Goal: Complete application form: Complete application form

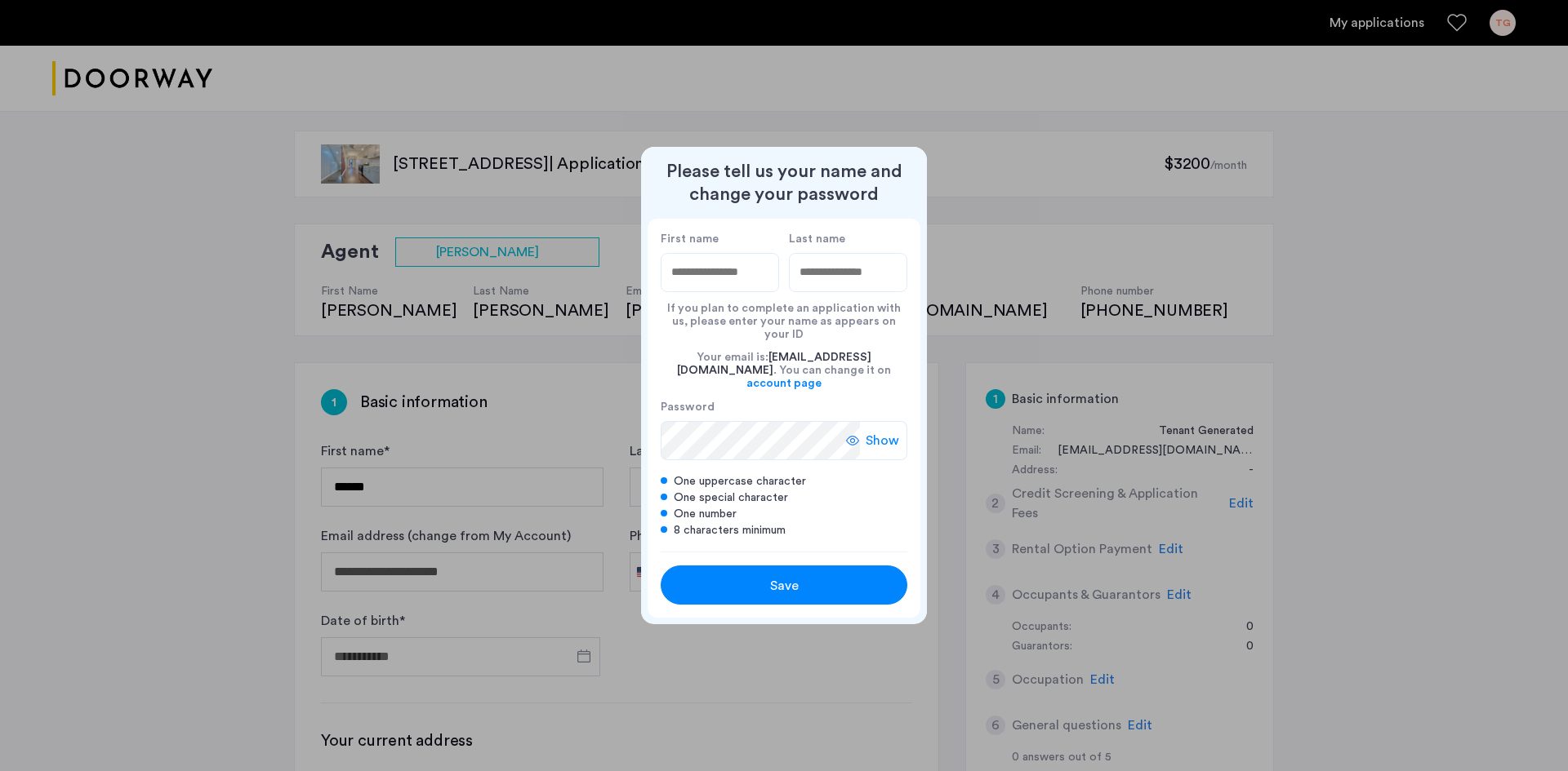
click at [726, 292] on input "First name" at bounding box center [720, 273] width 119 height 39
click at [708, 286] on input "First name" at bounding box center [720, 273] width 119 height 39
type input "*****"
click at [807, 289] on input "Last name" at bounding box center [847, 273] width 119 height 39
type input "******"
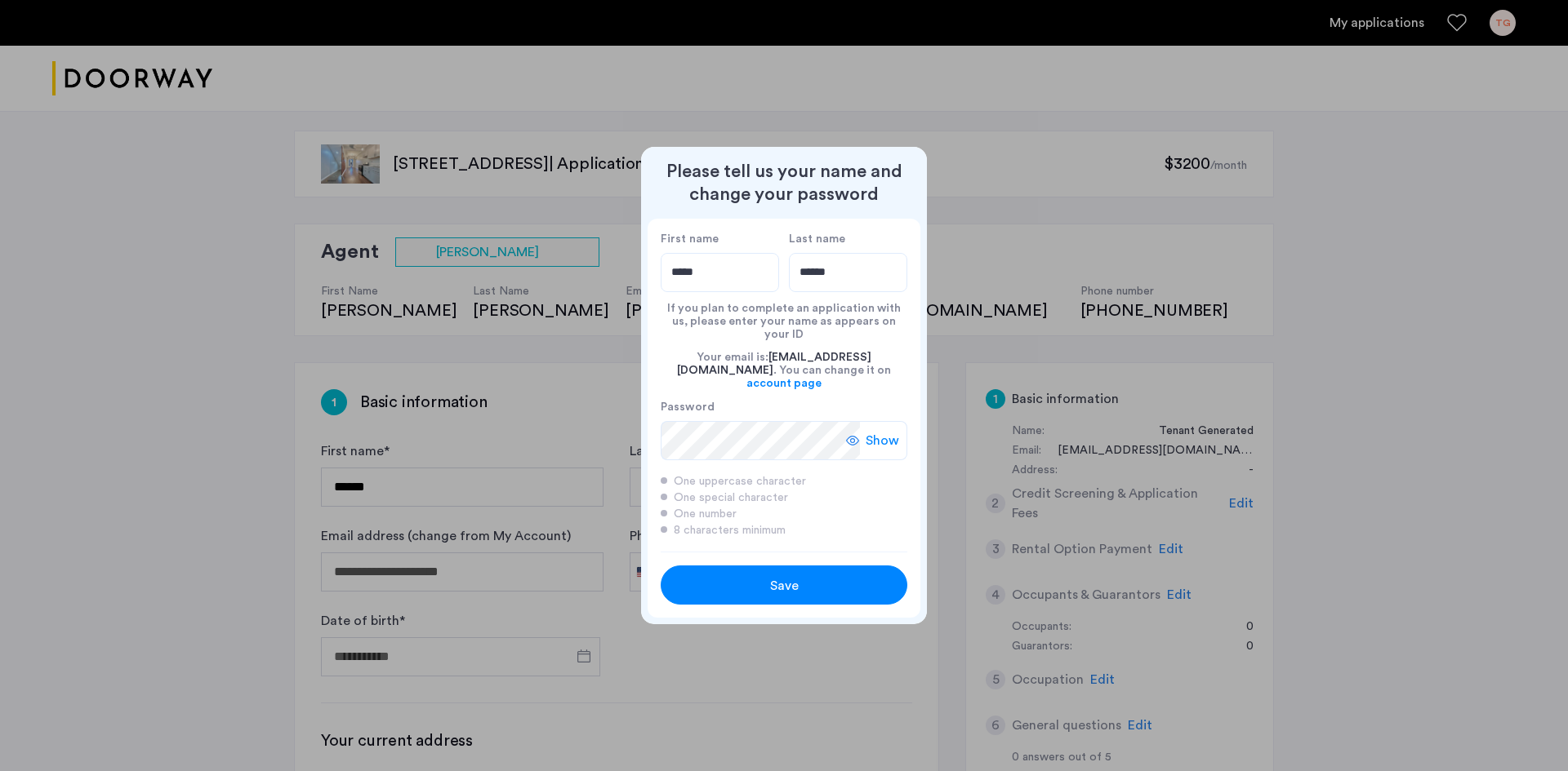
click at [897, 431] on span "Show" at bounding box center [881, 441] width 33 height 20
click at [893, 431] on span "Hide" at bounding box center [885, 441] width 28 height 20
click at [797, 576] on span "Save" at bounding box center [784, 586] width 29 height 20
type input "*****"
type input "******"
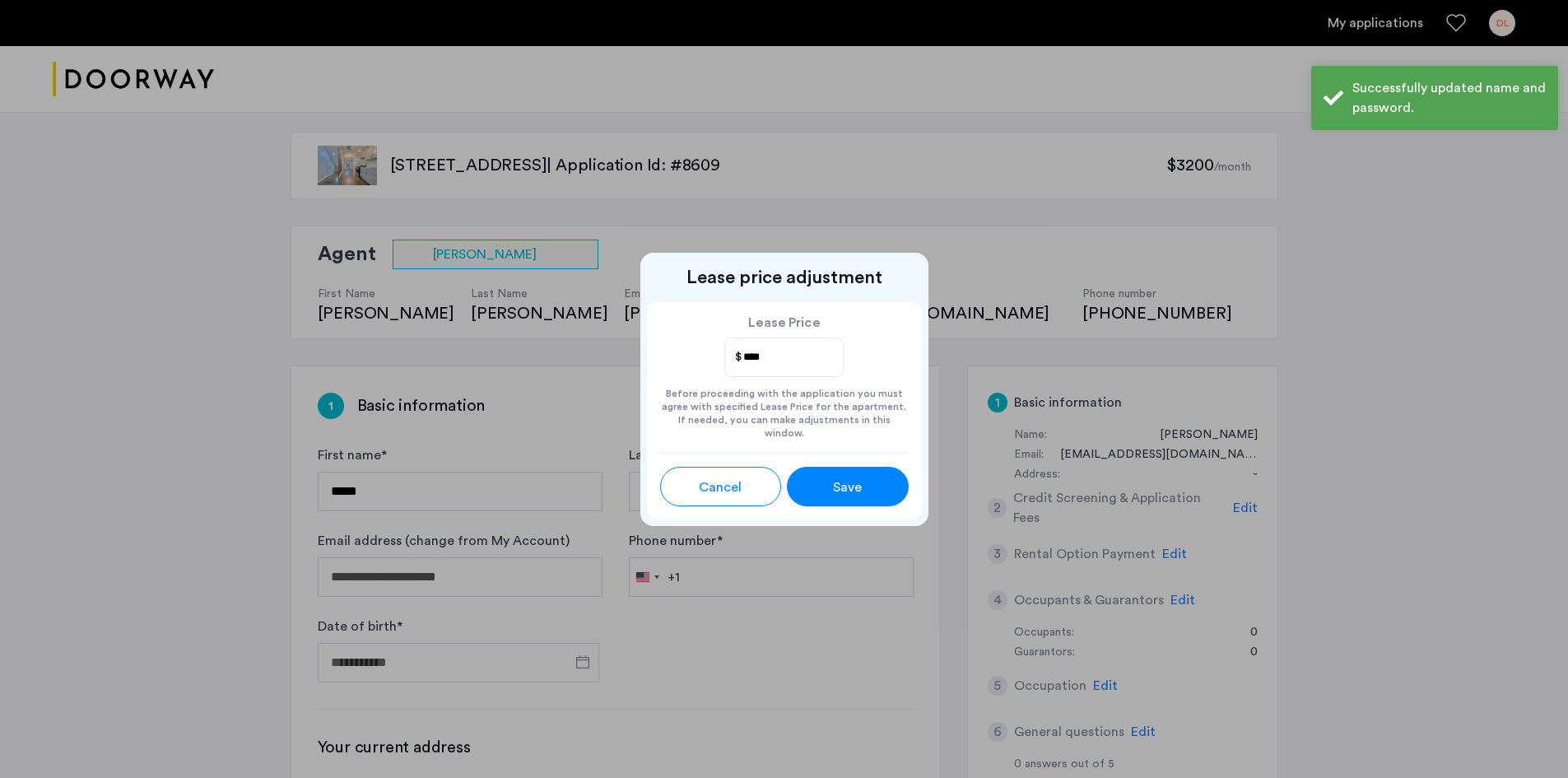
click at [825, 484] on div "Save" at bounding box center [848, 487] width 54 height 20
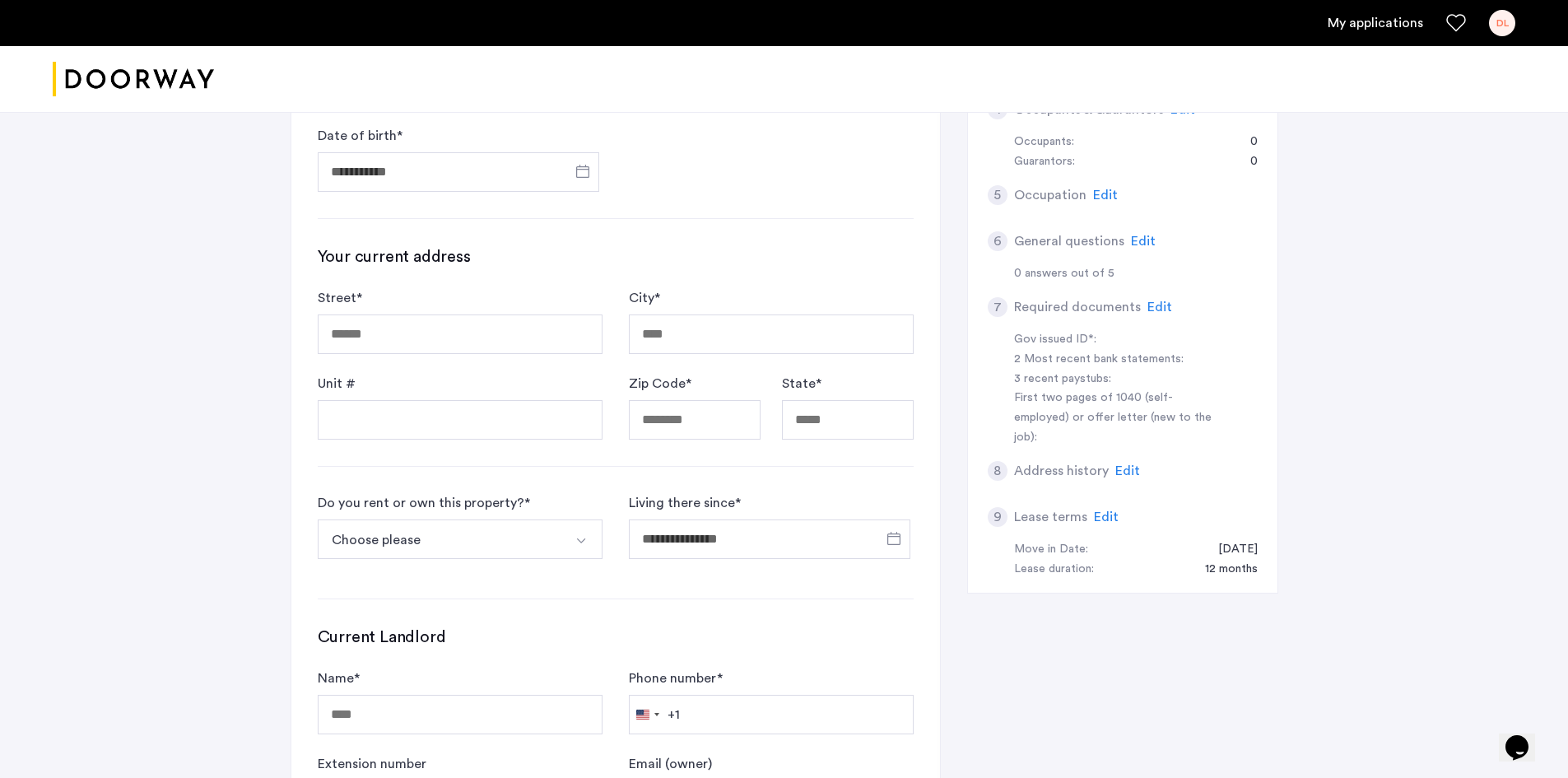
scroll to position [494, 0]
click at [453, 337] on input "Street *" at bounding box center [460, 331] width 284 height 40
type input "**********"
type input "*****"
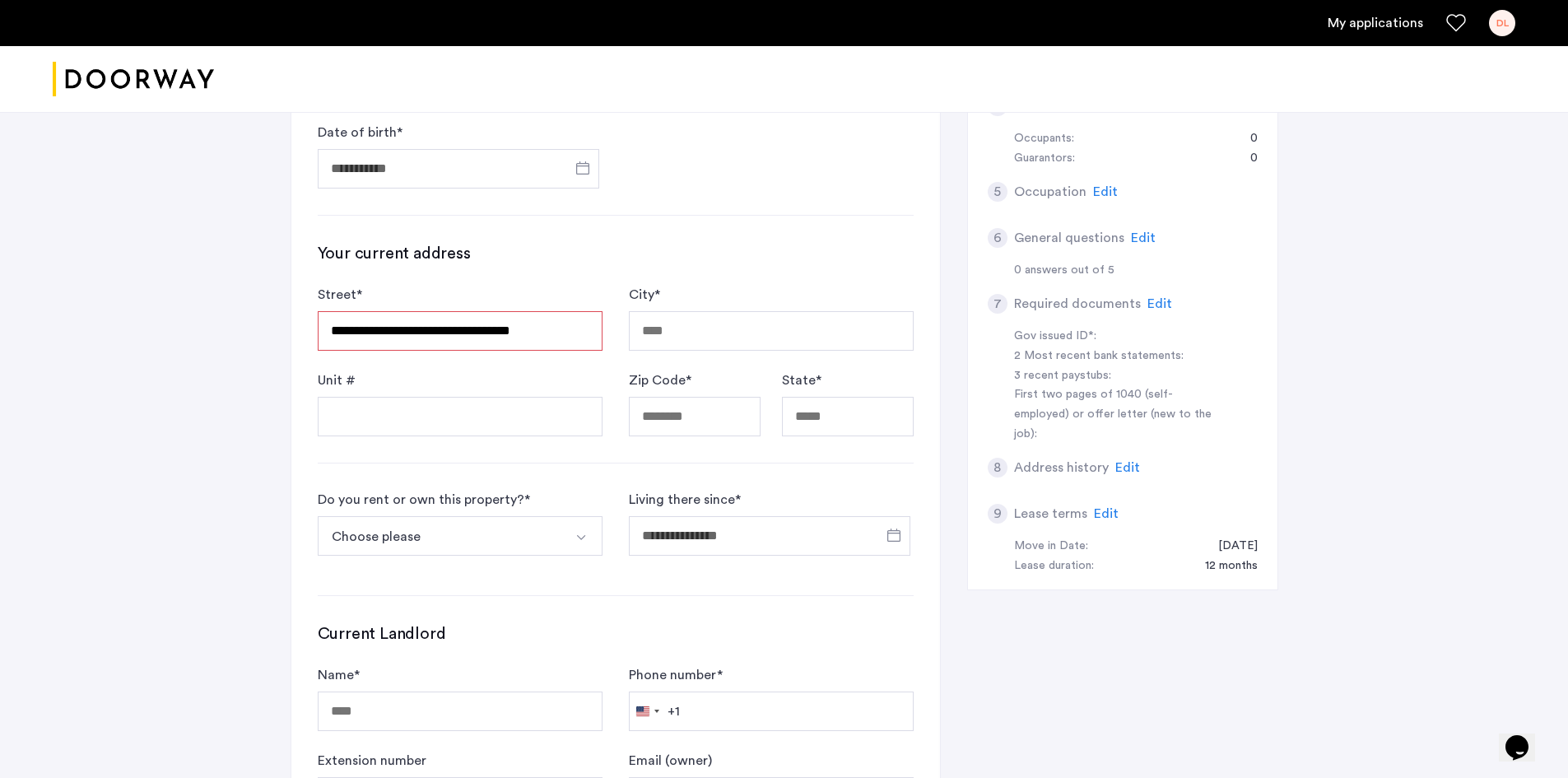
type input "**"
click at [467, 418] on input "Unit #" at bounding box center [460, 417] width 284 height 40
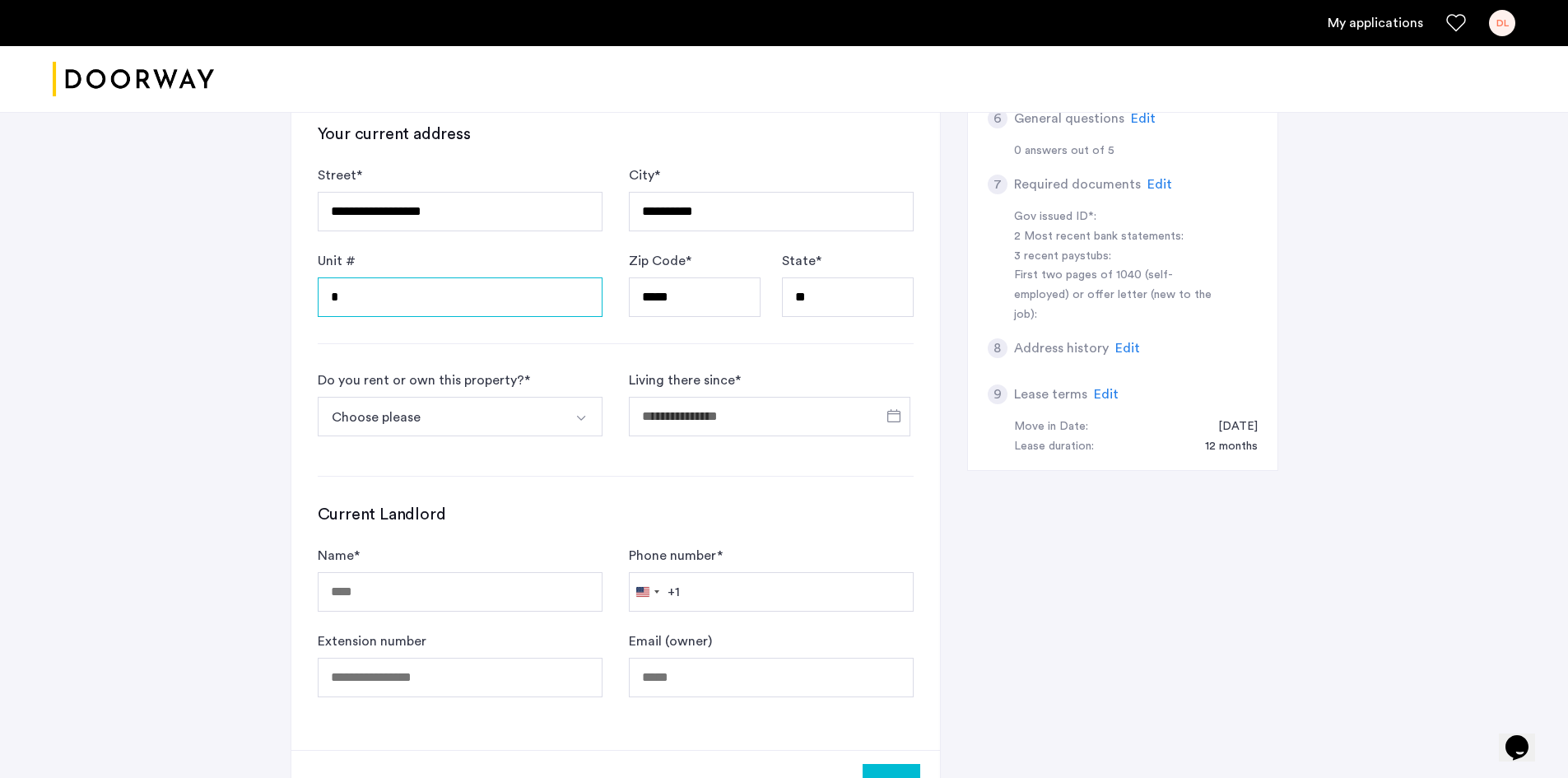
scroll to position [659, 0]
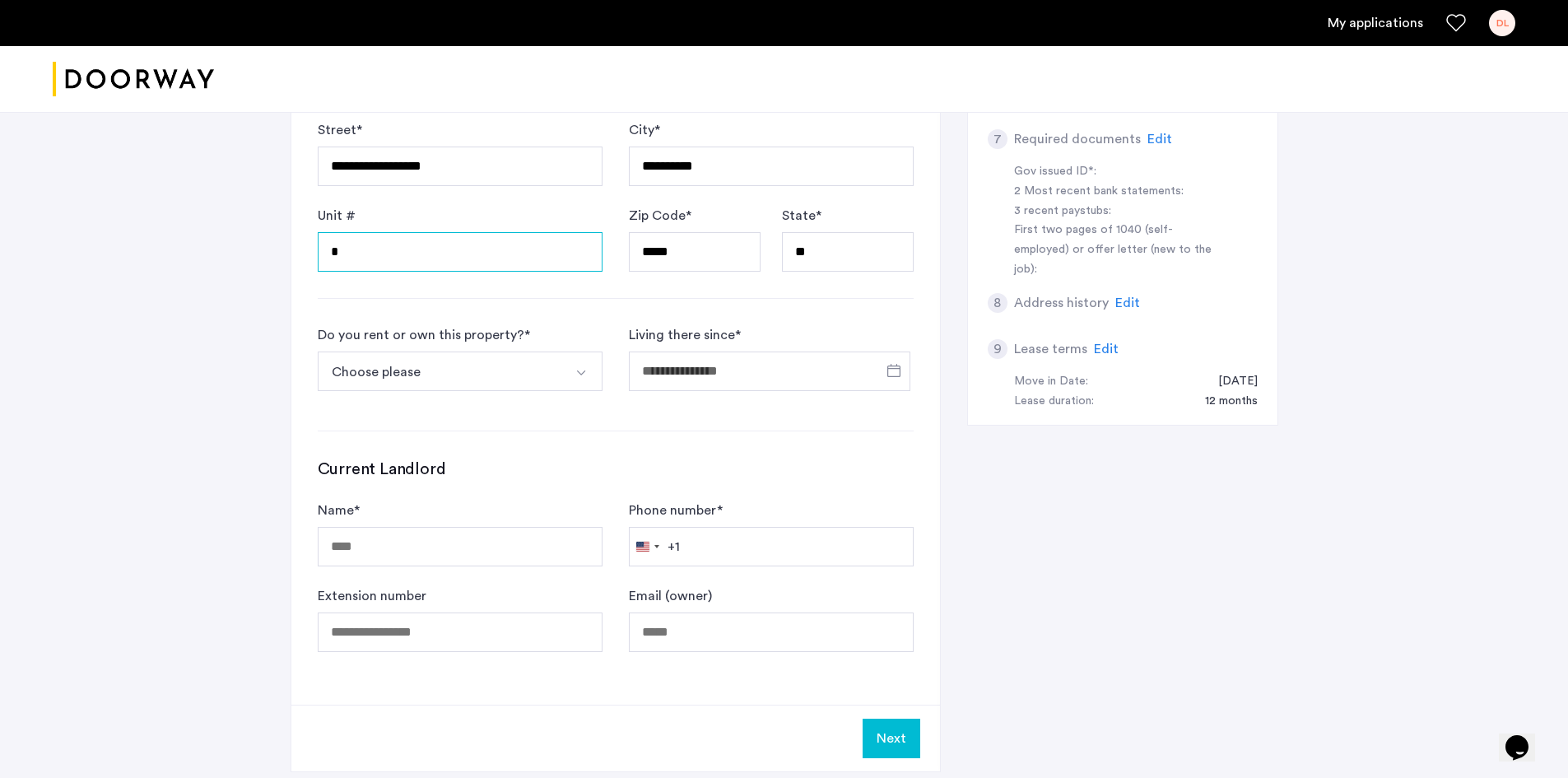
type input "*"
click at [587, 372] on img "Select option" at bounding box center [581, 373] width 14 height 14
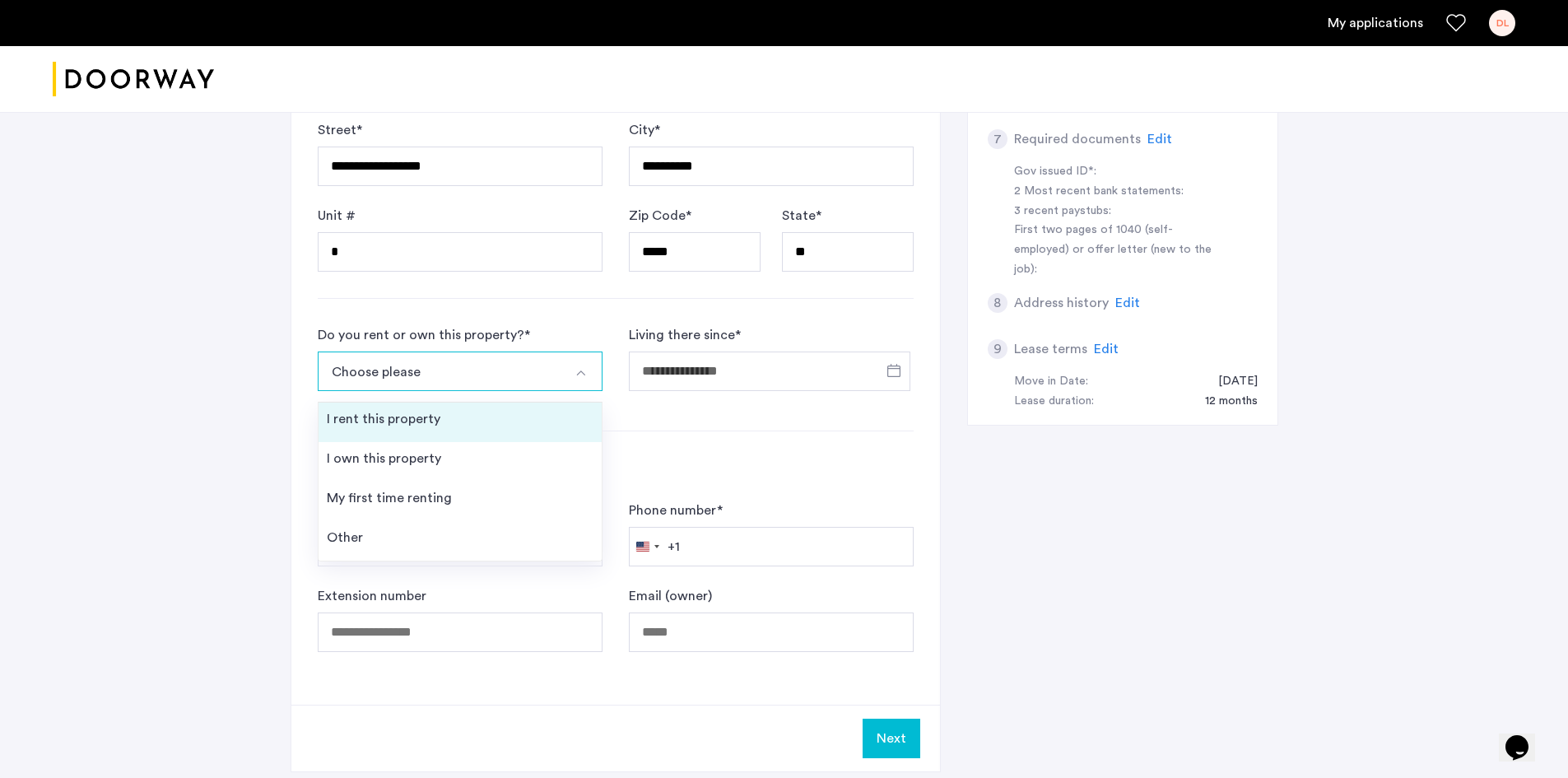
click at [508, 427] on li "I rent this property" at bounding box center [460, 422] width 284 height 40
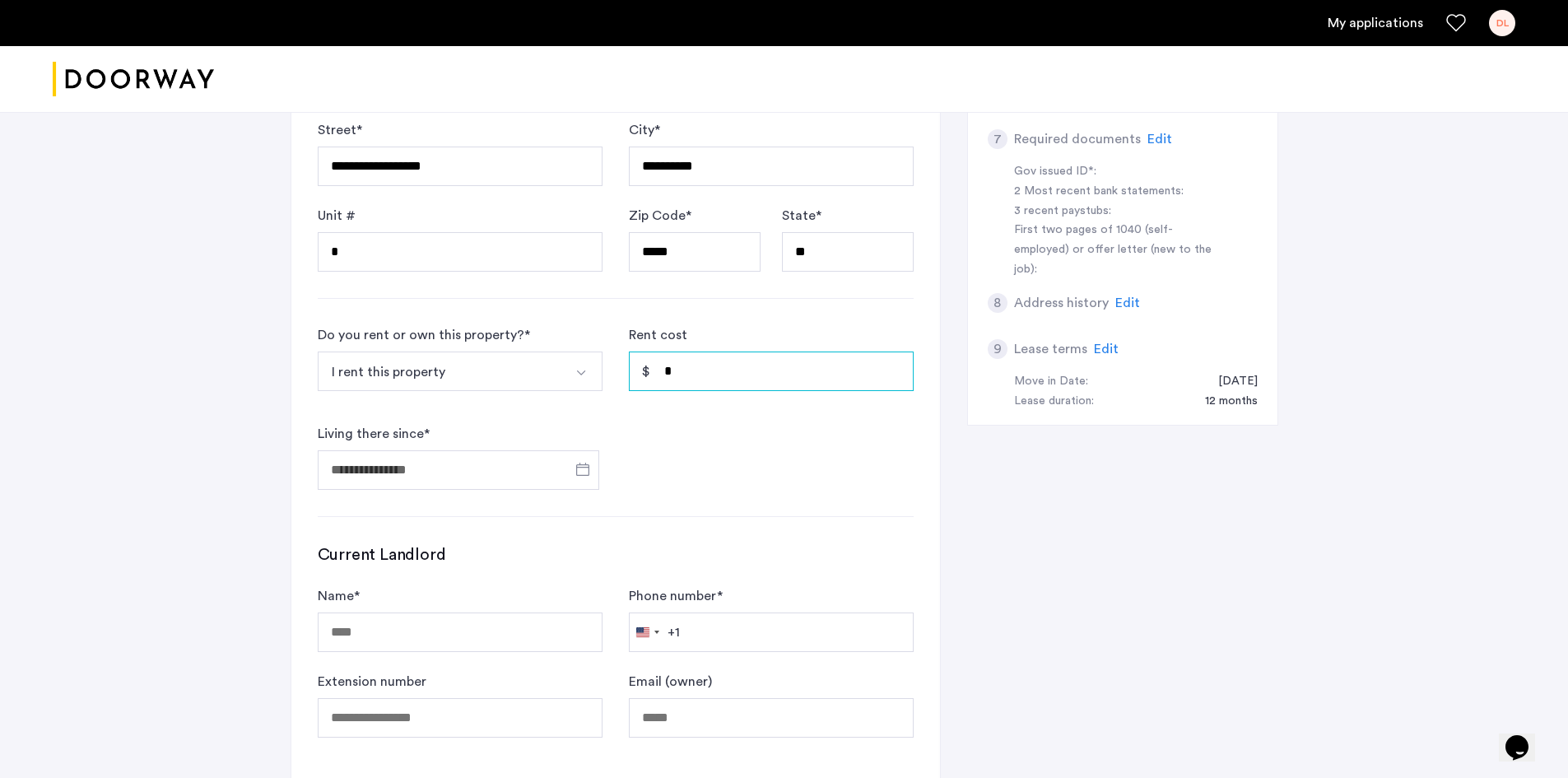
drag, startPoint x: 670, startPoint y: 363, endPoint x: 610, endPoint y: 360, distance: 60.1
click at [610, 360] on form "Do you rent or own this property? * I rent this property I rent this property I…" at bounding box center [616, 407] width 596 height 165
type input "*****"
click at [589, 475] on span "Open calendar" at bounding box center [583, 469] width 40 height 40
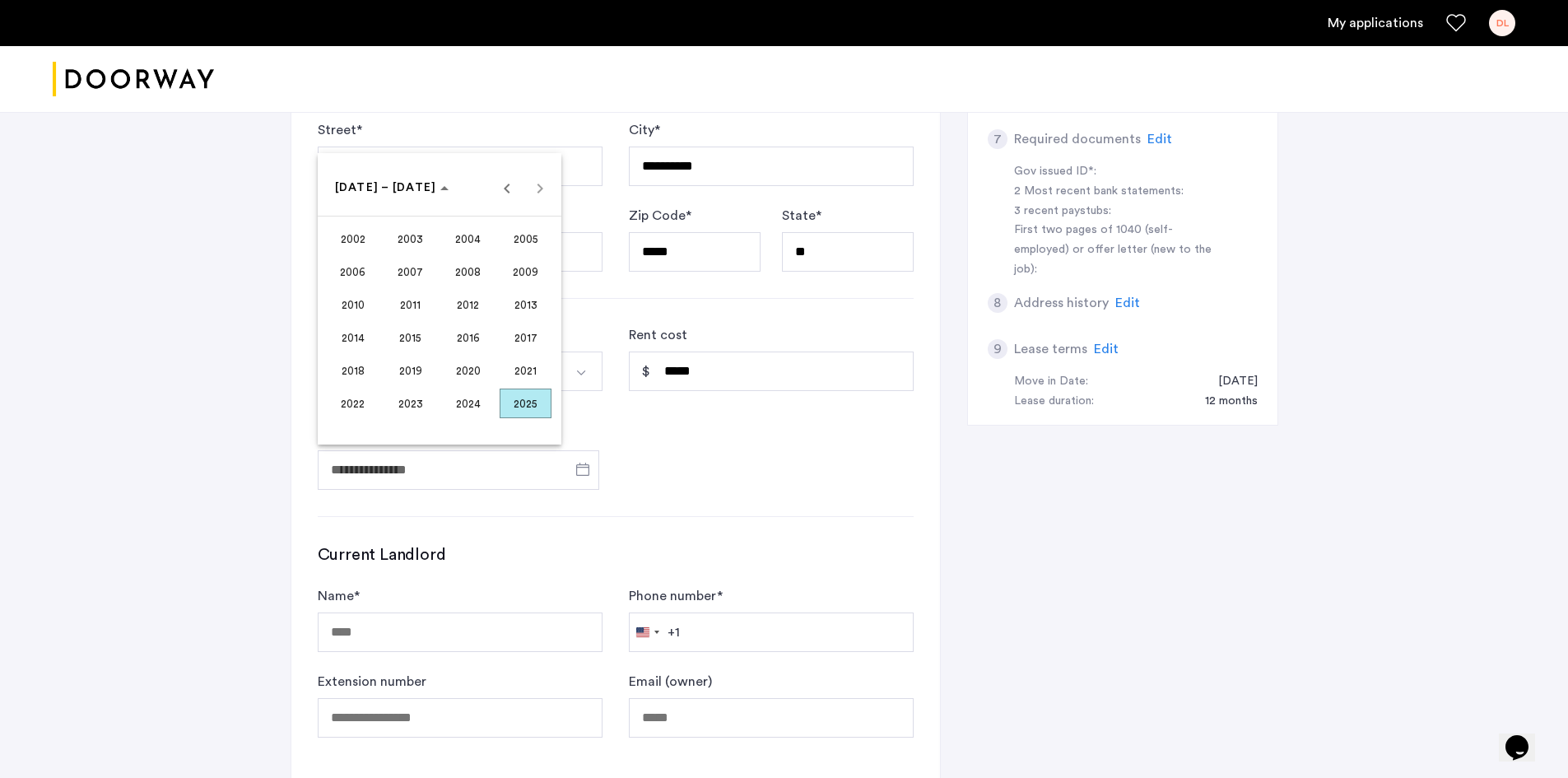
click at [475, 404] on span "2024" at bounding box center [468, 403] width 52 height 30
click at [467, 341] on span "NOV" at bounding box center [468, 338] width 52 height 30
click at [504, 328] on span "15" at bounding box center [505, 321] width 30 height 30
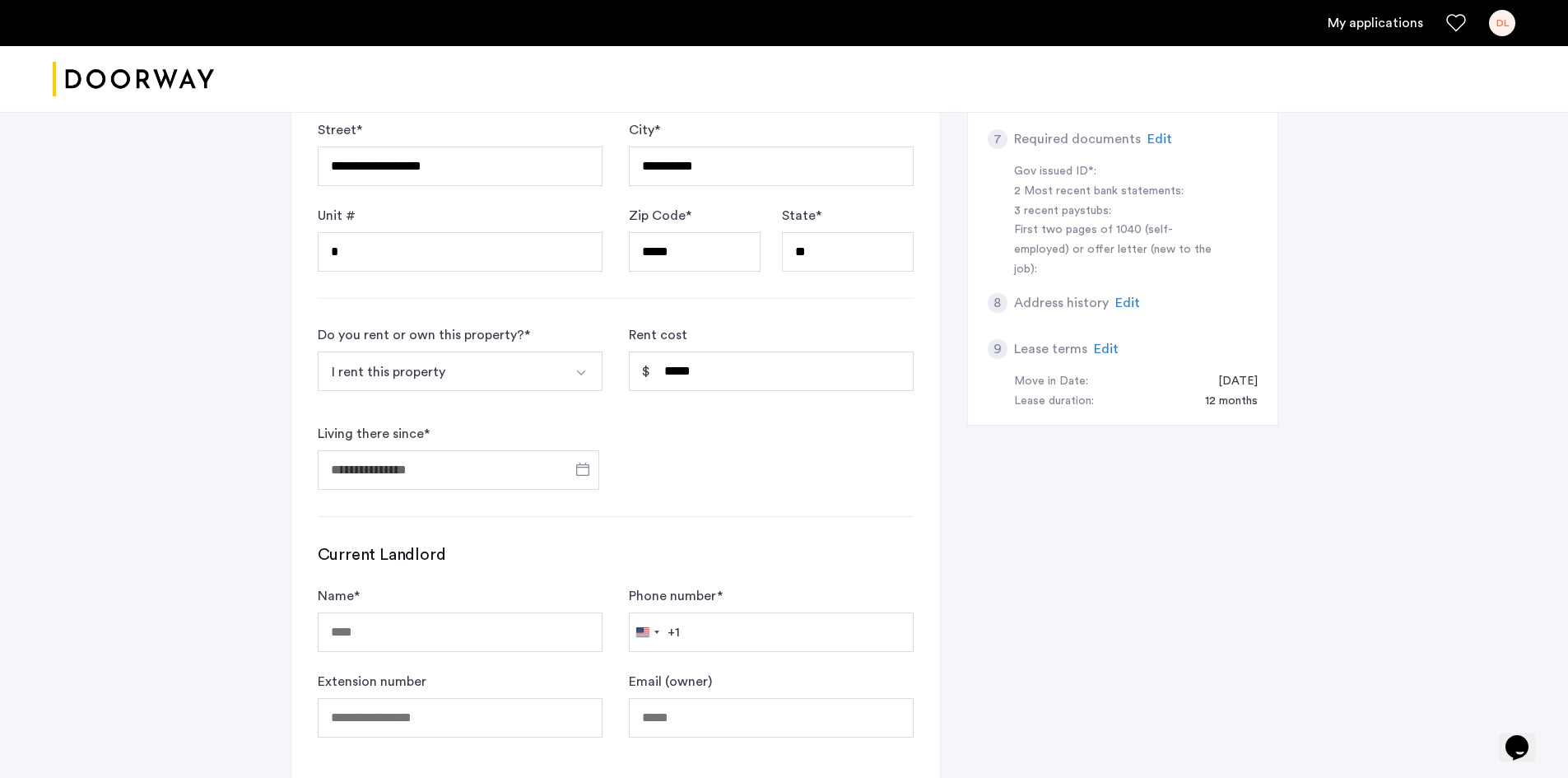
type input "**********"
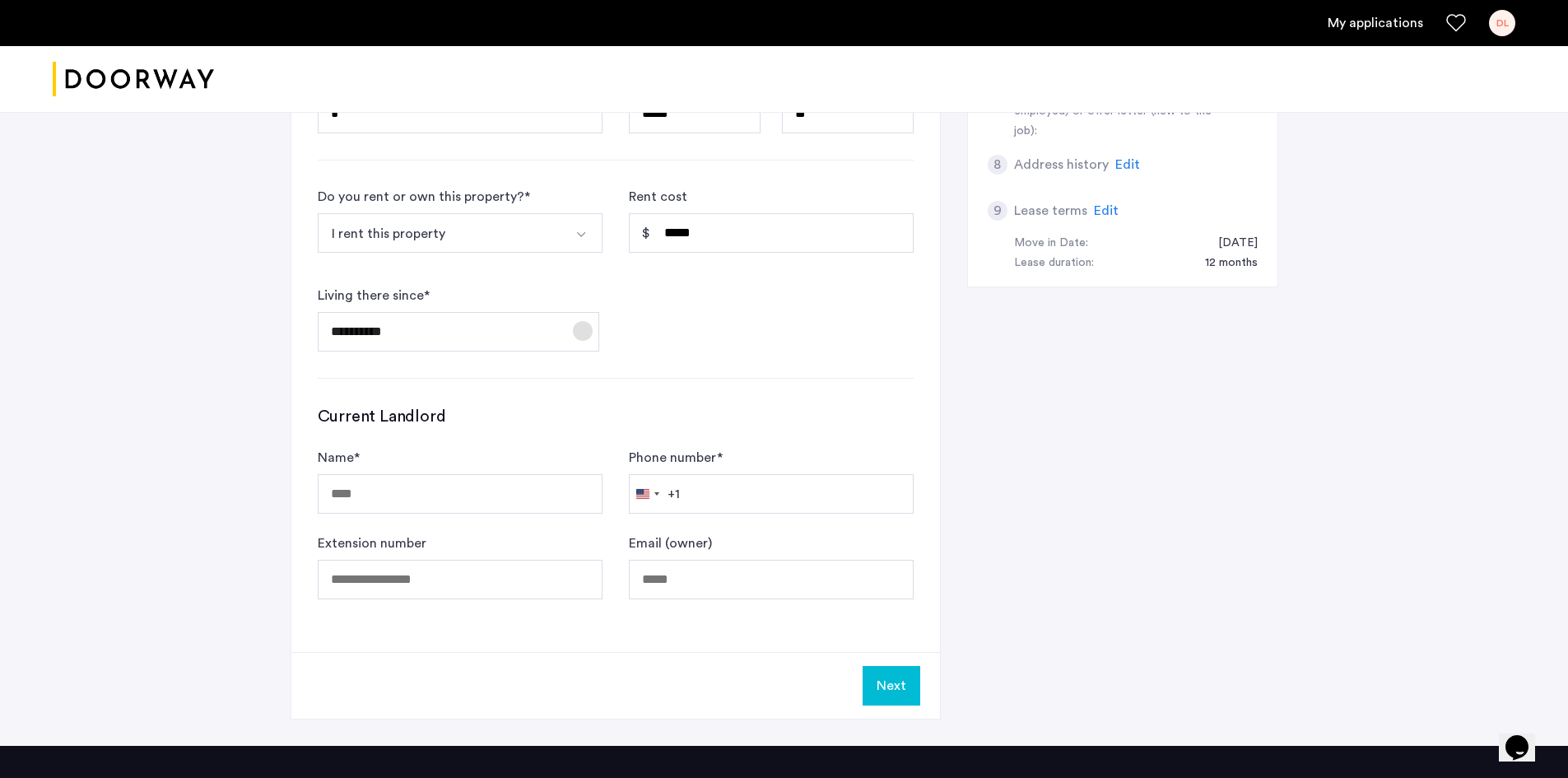
scroll to position [824, 0]
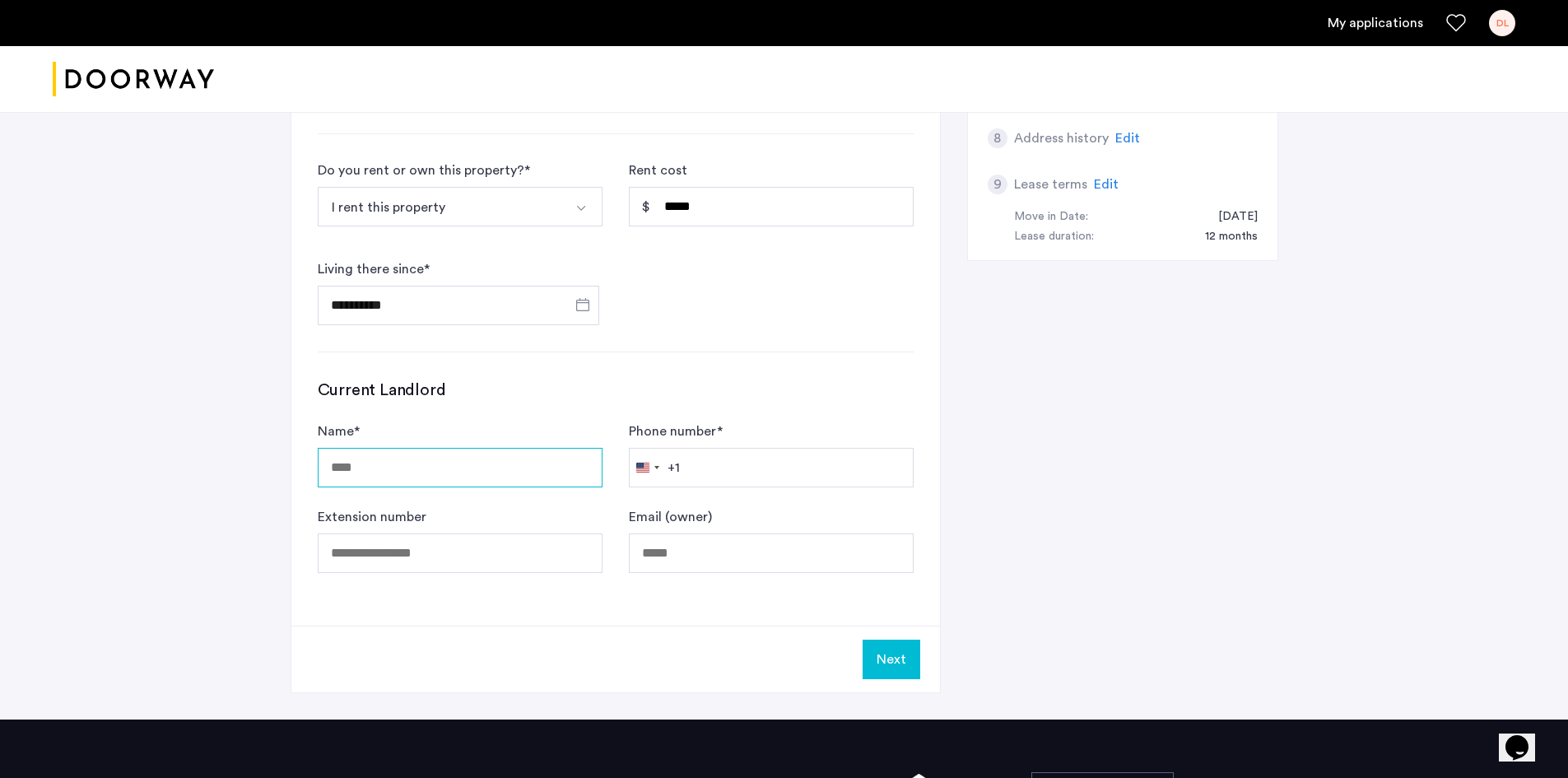
click at [457, 469] on input "Name *" at bounding box center [460, 468] width 284 height 40
type input "**********"
click at [739, 470] on input "Phone number *" at bounding box center [771, 468] width 284 height 40
type input "*"
type input "**********"
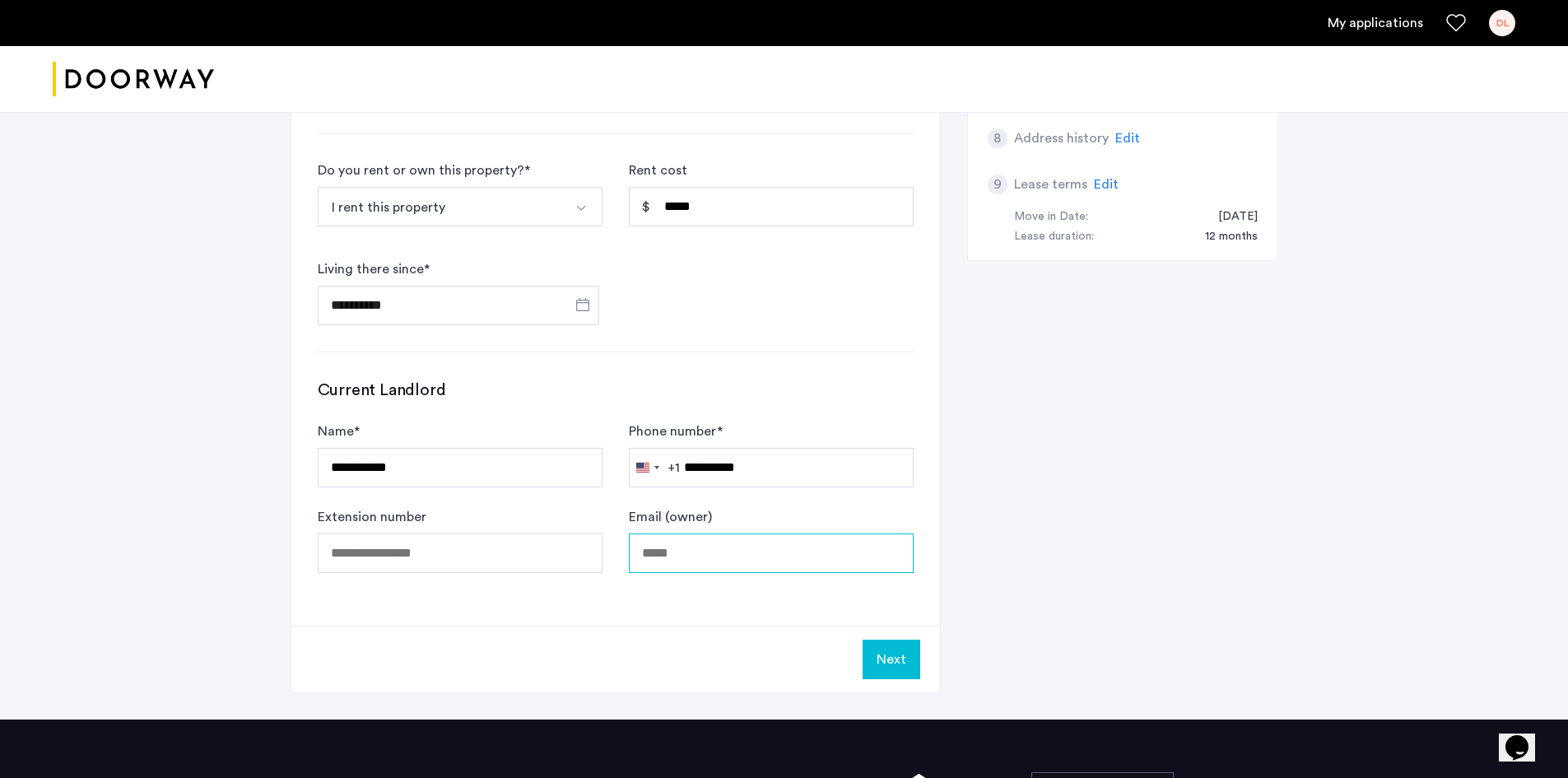
click at [709, 550] on input "Email (owner)" at bounding box center [771, 554] width 284 height 40
type input "**********"
click at [434, 552] on input "Extension number" at bounding box center [460, 554] width 284 height 40
click at [889, 655] on button "Next" at bounding box center [891, 660] width 58 height 40
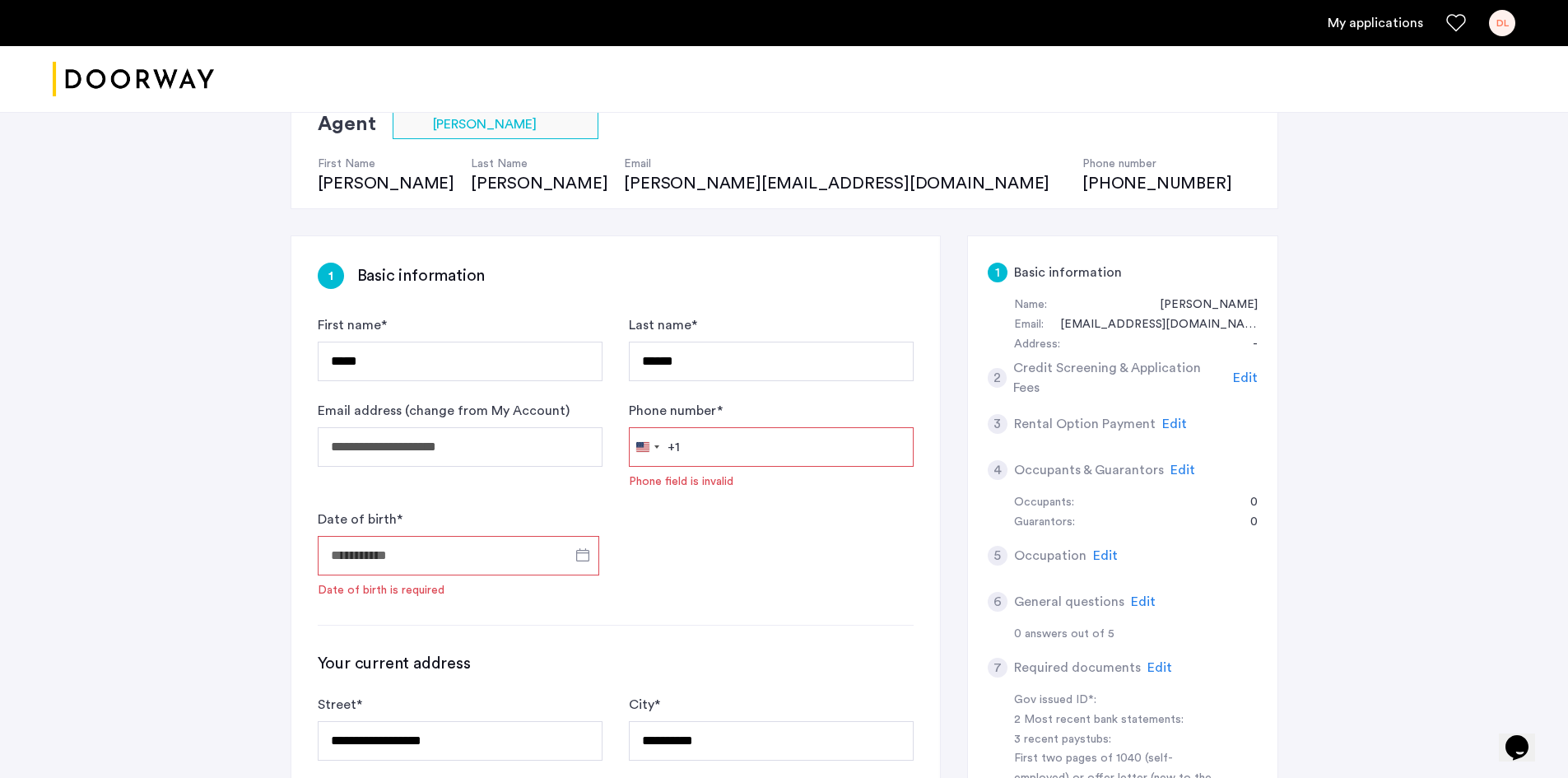
scroll to position [129, 0]
click at [741, 438] on input "Phone number *" at bounding box center [771, 448] width 284 height 40
type input "**********"
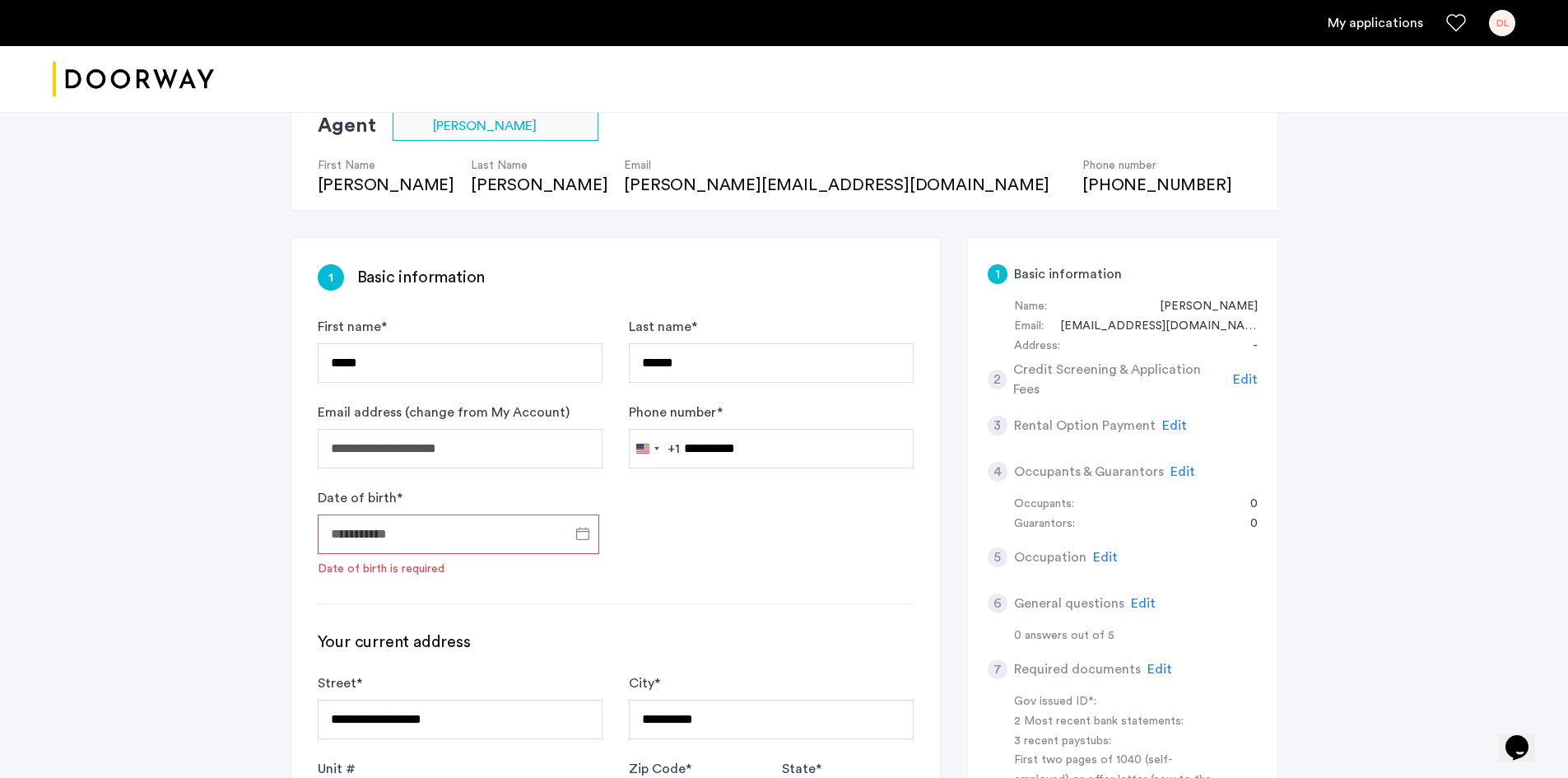
click at [446, 530] on input "Date of birth *" at bounding box center [458, 535] width 282 height 40
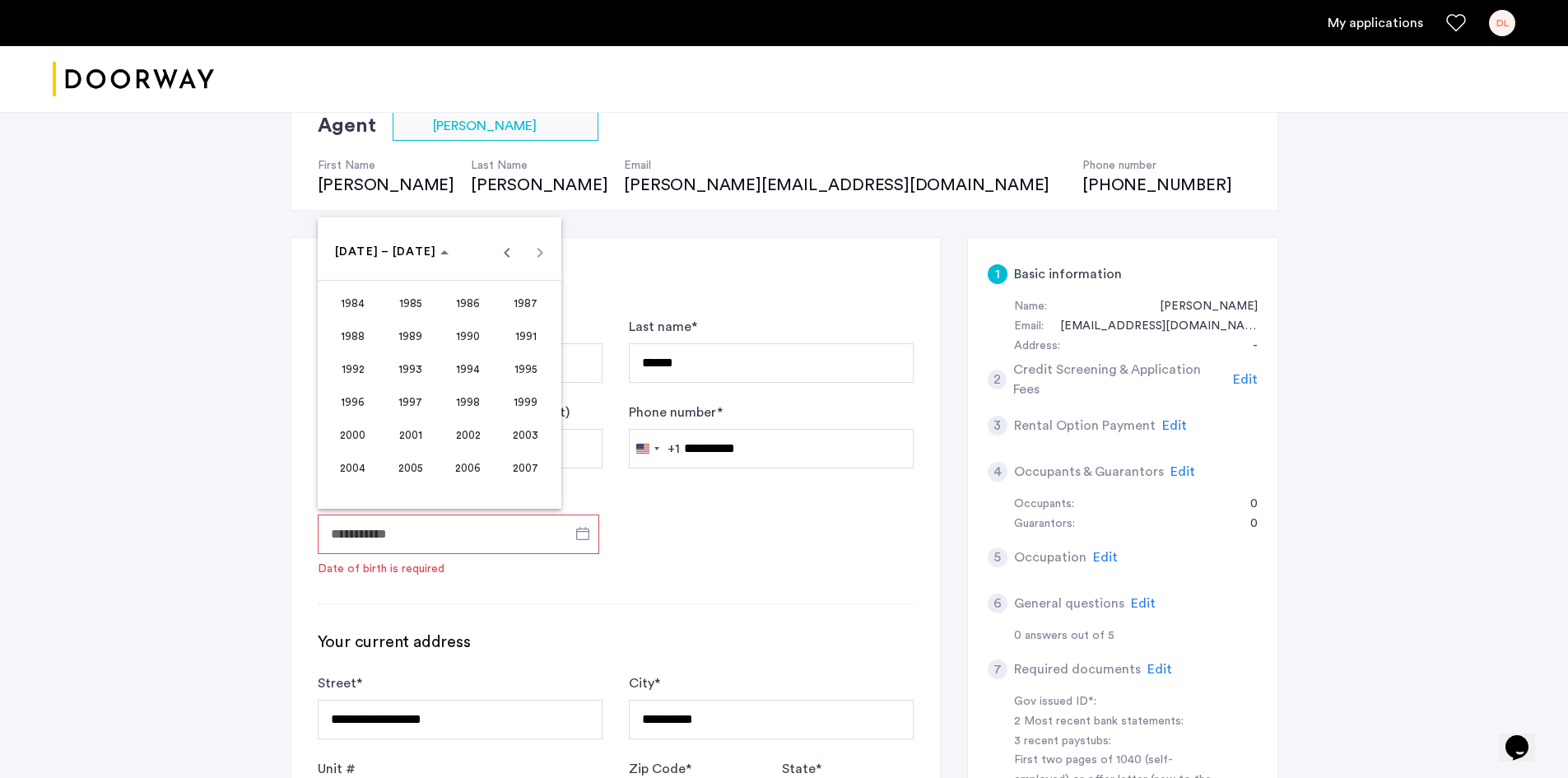
click at [516, 403] on span "1999" at bounding box center [526, 402] width 52 height 30
click at [535, 365] on span "AUG" at bounding box center [526, 368] width 52 height 30
click at [432, 384] on span "11" at bounding box center [439, 385] width 30 height 30
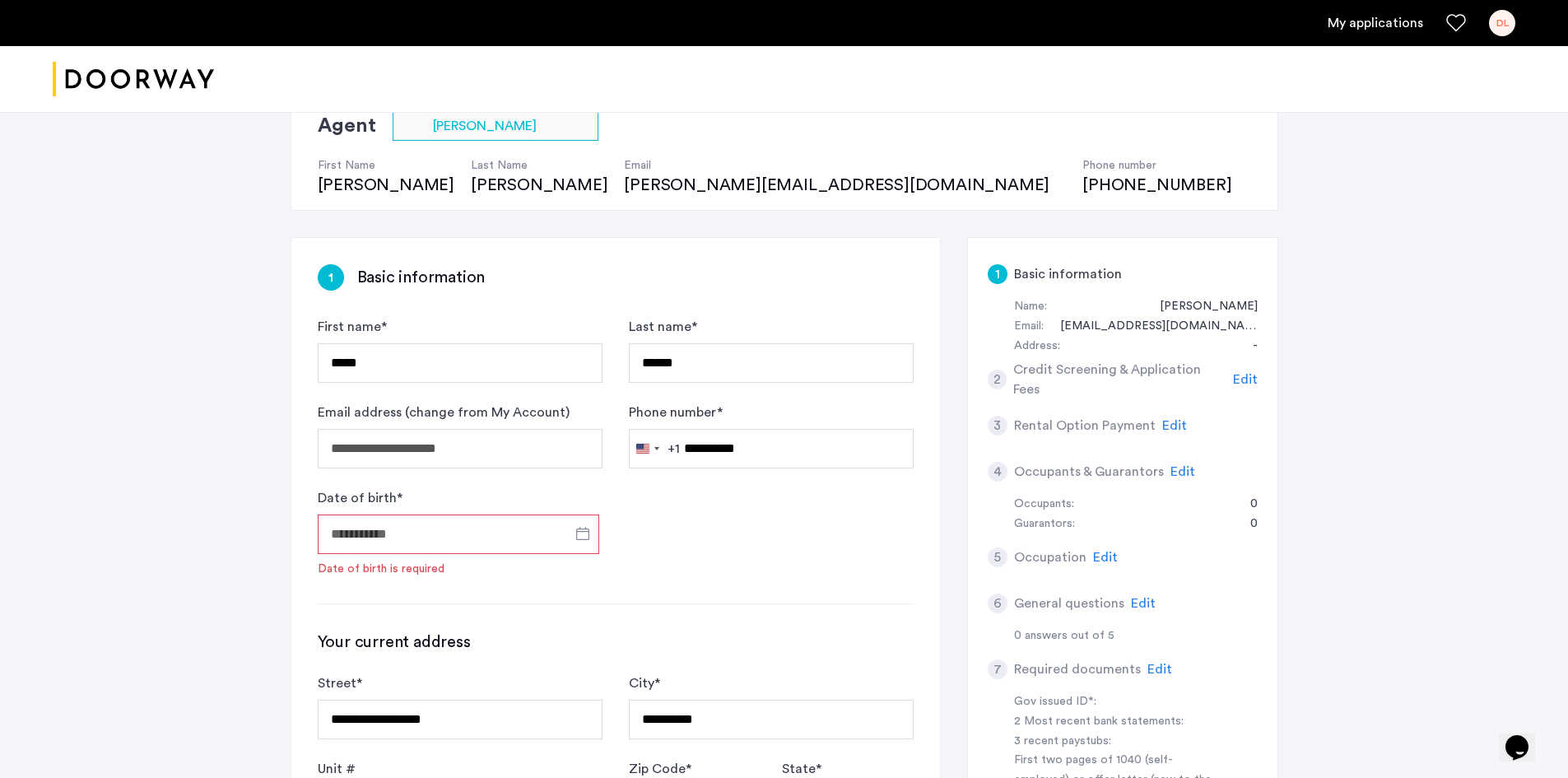
type input "**********"
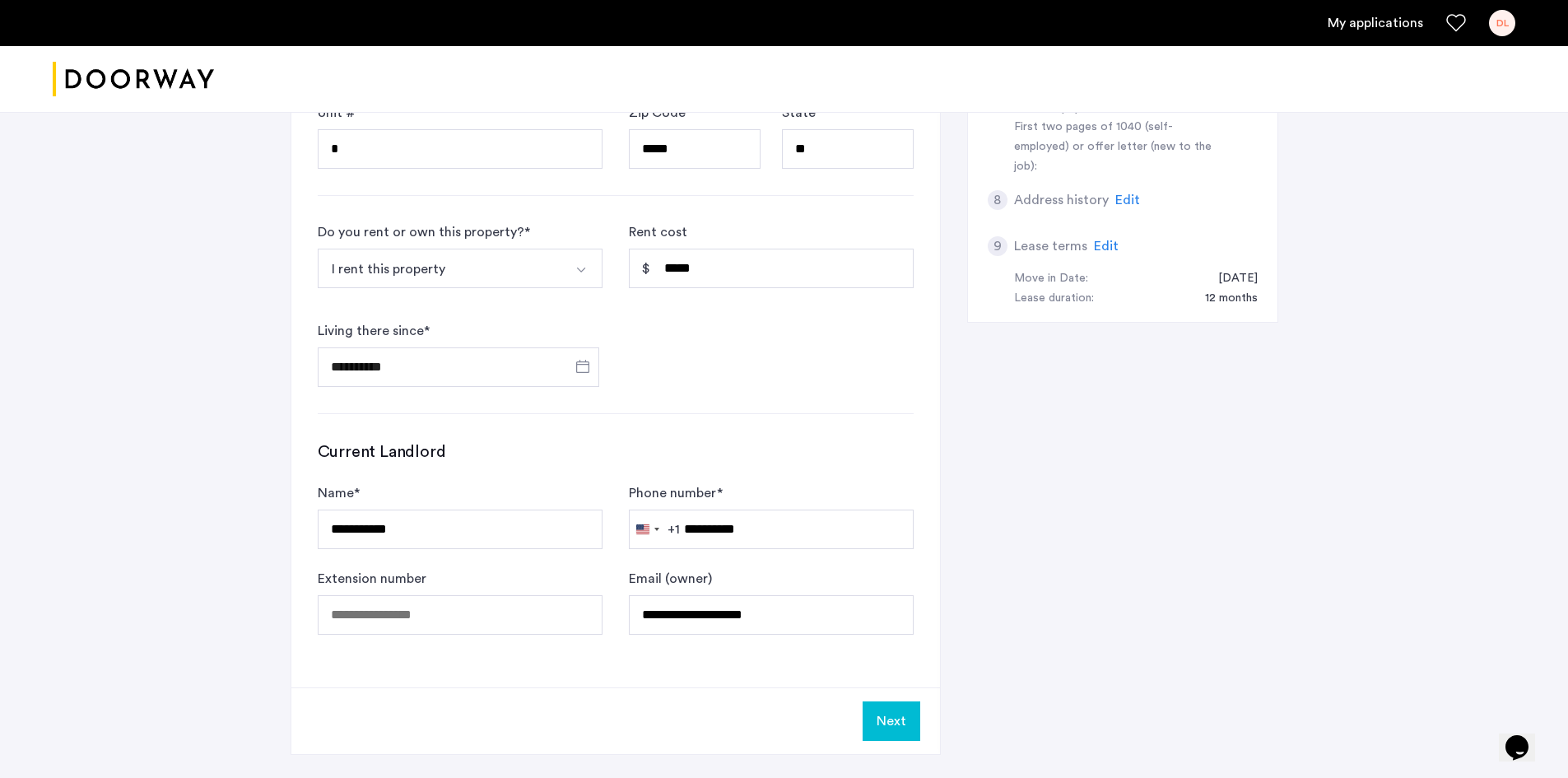
scroll to position [1005, 0]
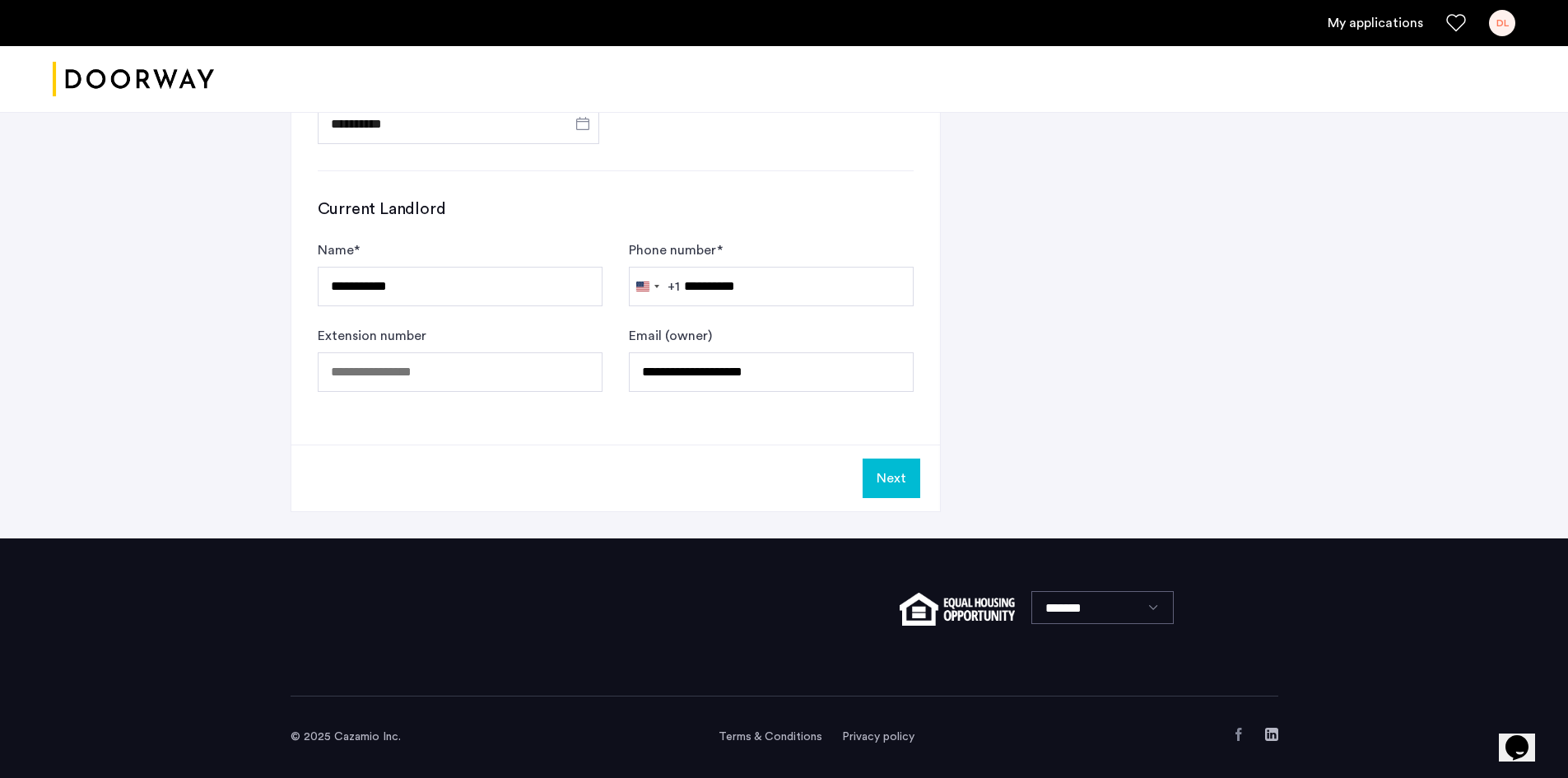
click at [874, 482] on button "Next" at bounding box center [891, 478] width 58 height 40
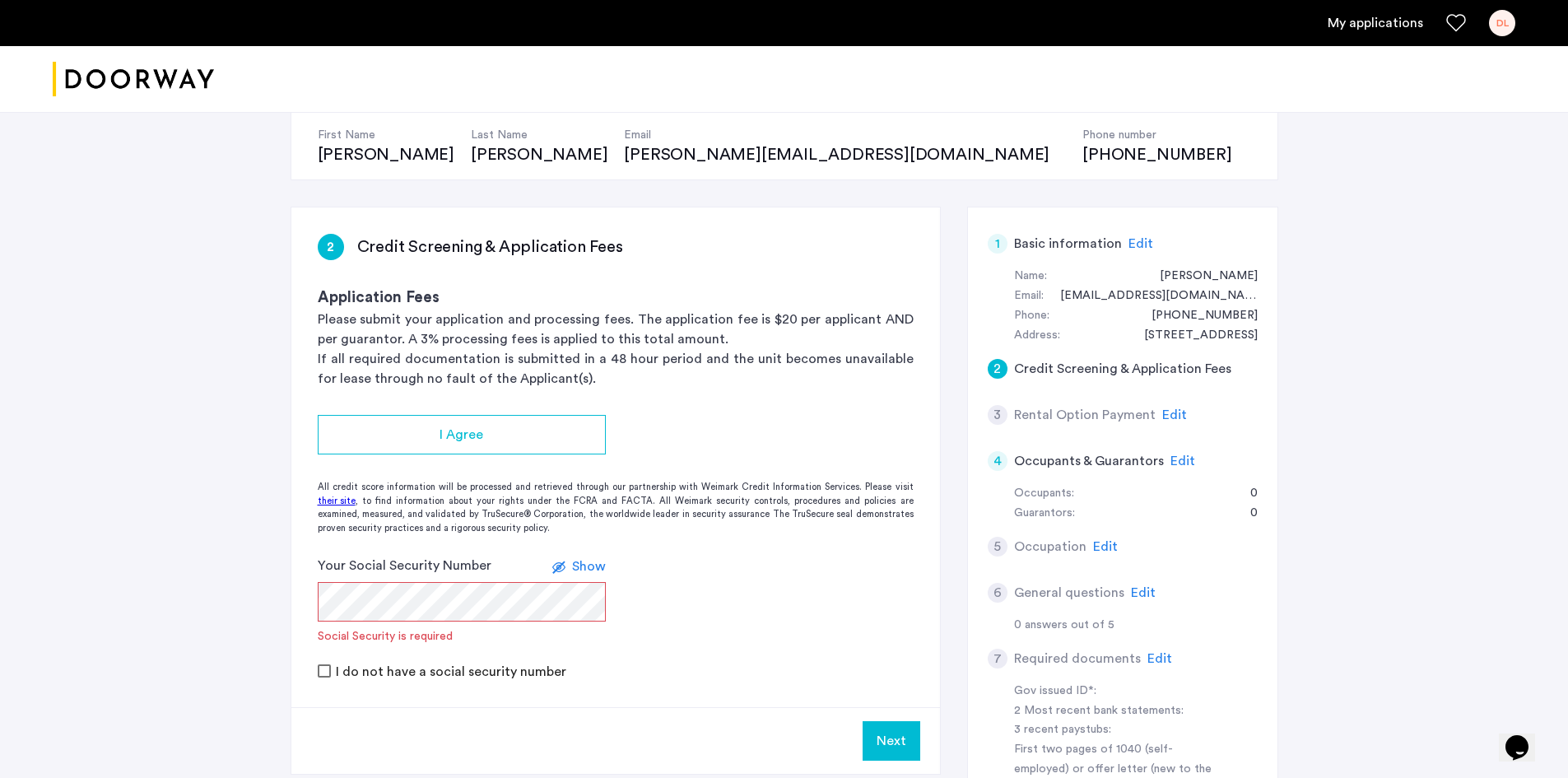
scroll to position [247, 0]
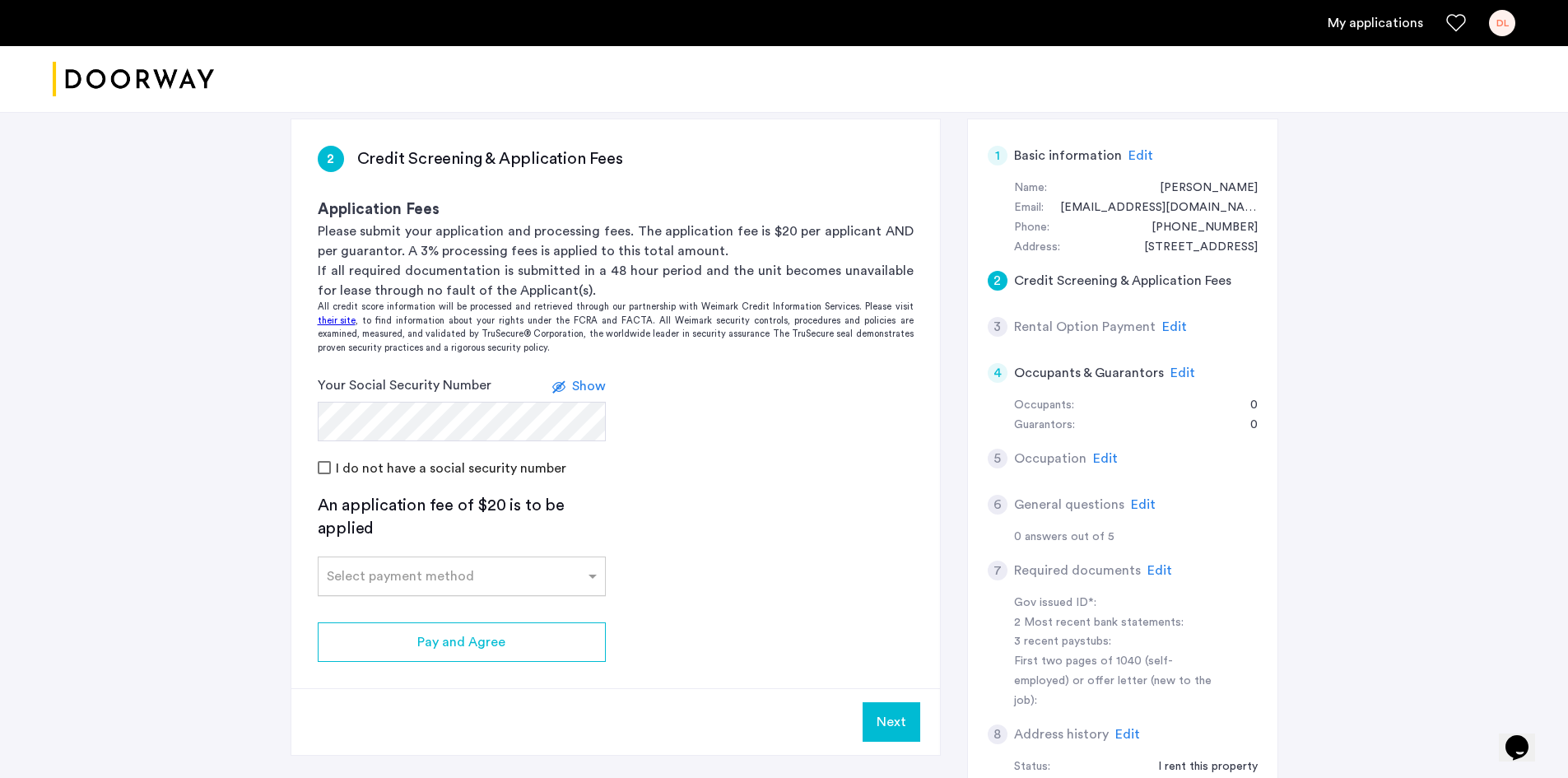
click at [581, 582] on div at bounding box center [462, 572] width 286 height 20
click at [468, 611] on div "Credit Card" at bounding box center [462, 612] width 286 height 33
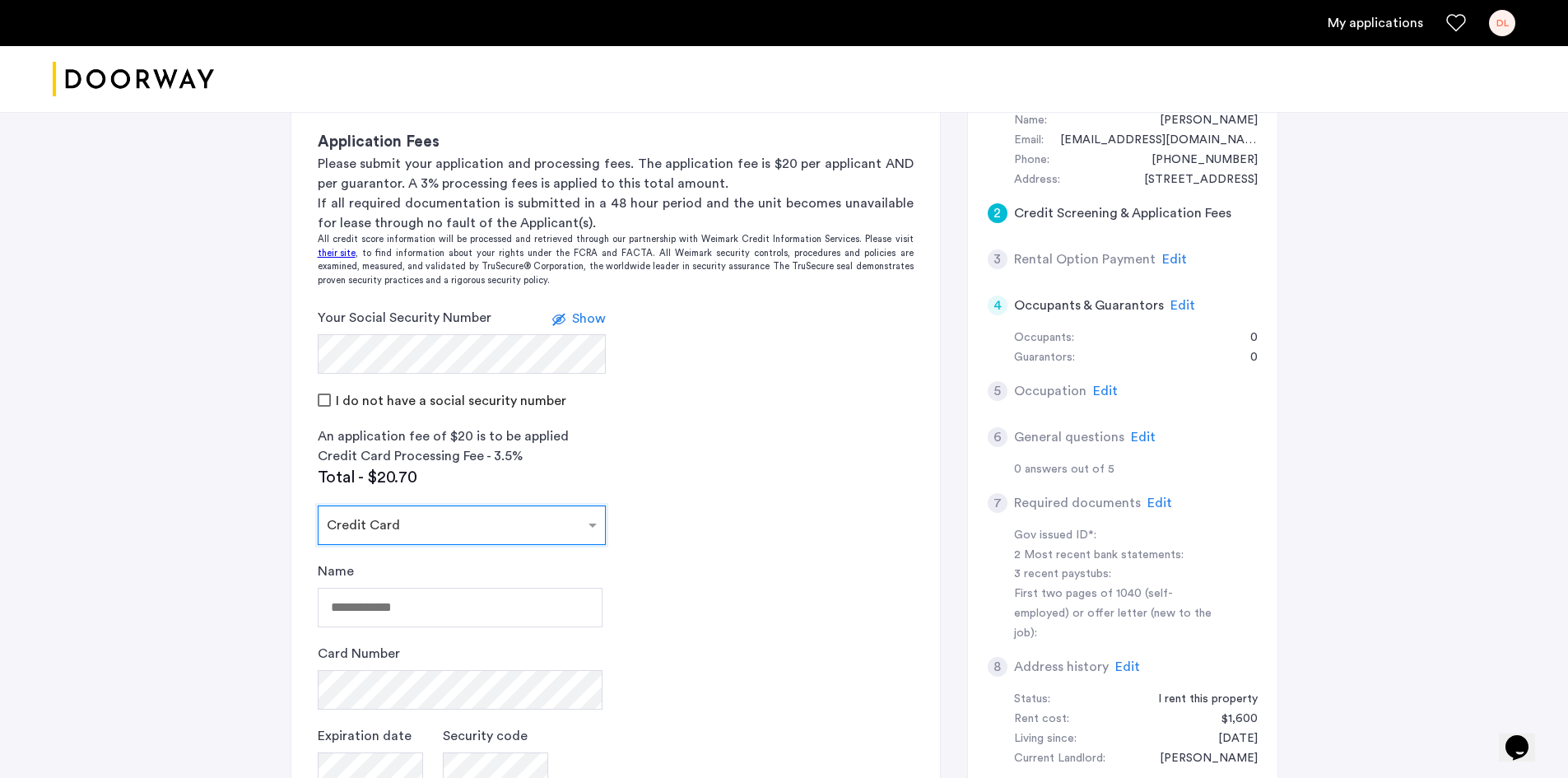
scroll to position [412, 0]
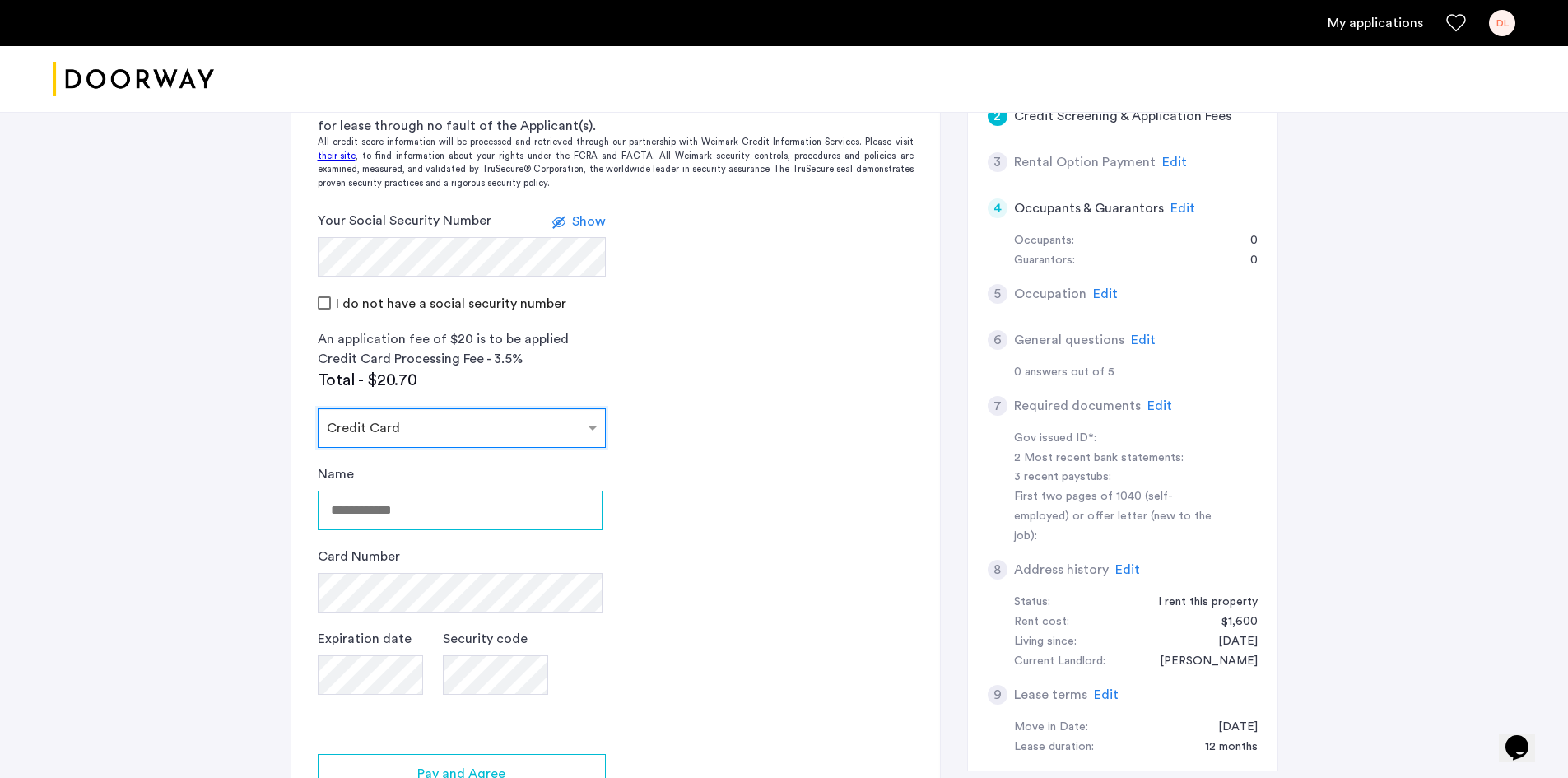
click at [452, 522] on input "Name" at bounding box center [460, 511] width 284 height 40
type input "**********"
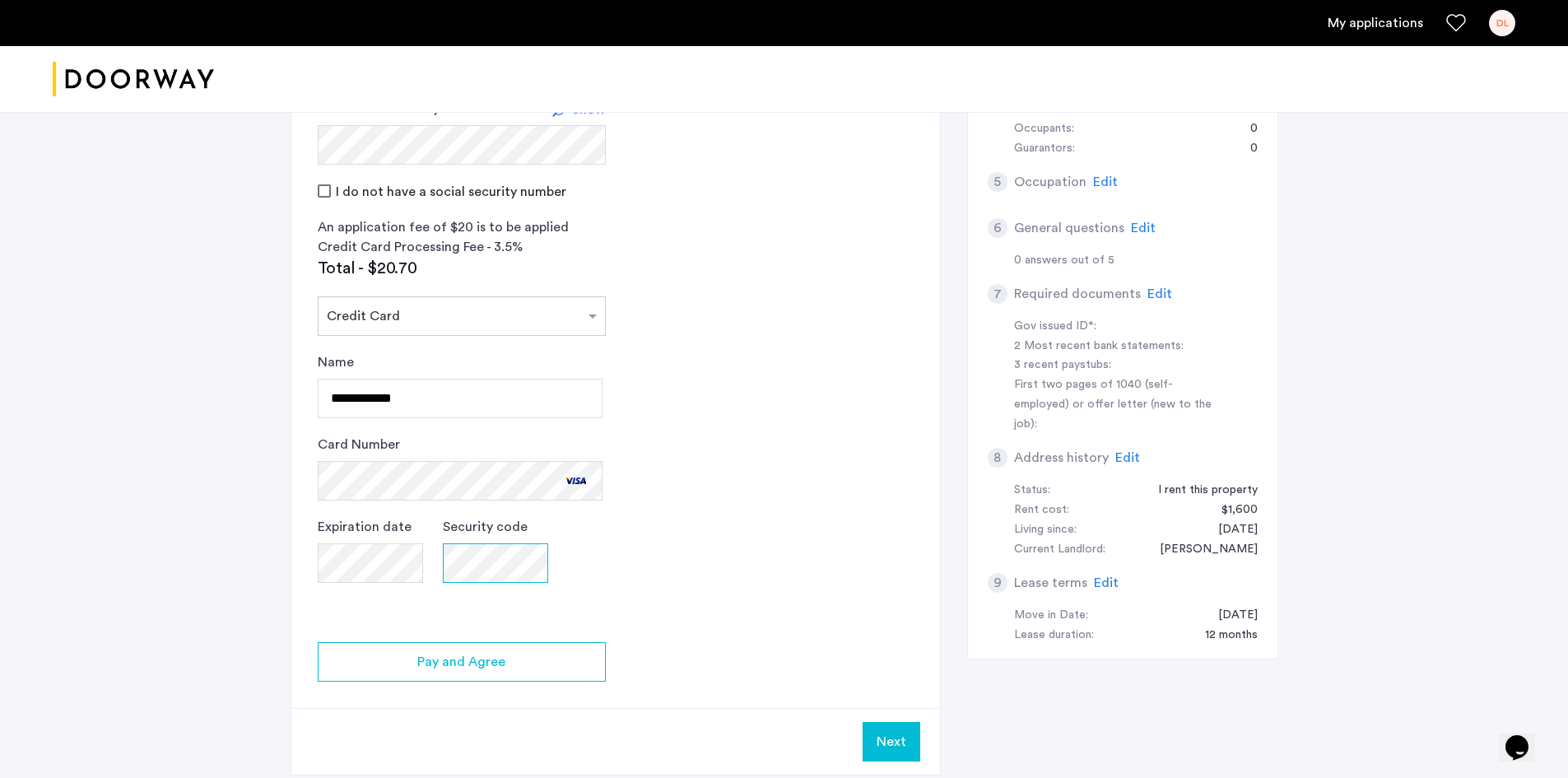
scroll to position [659, 0]
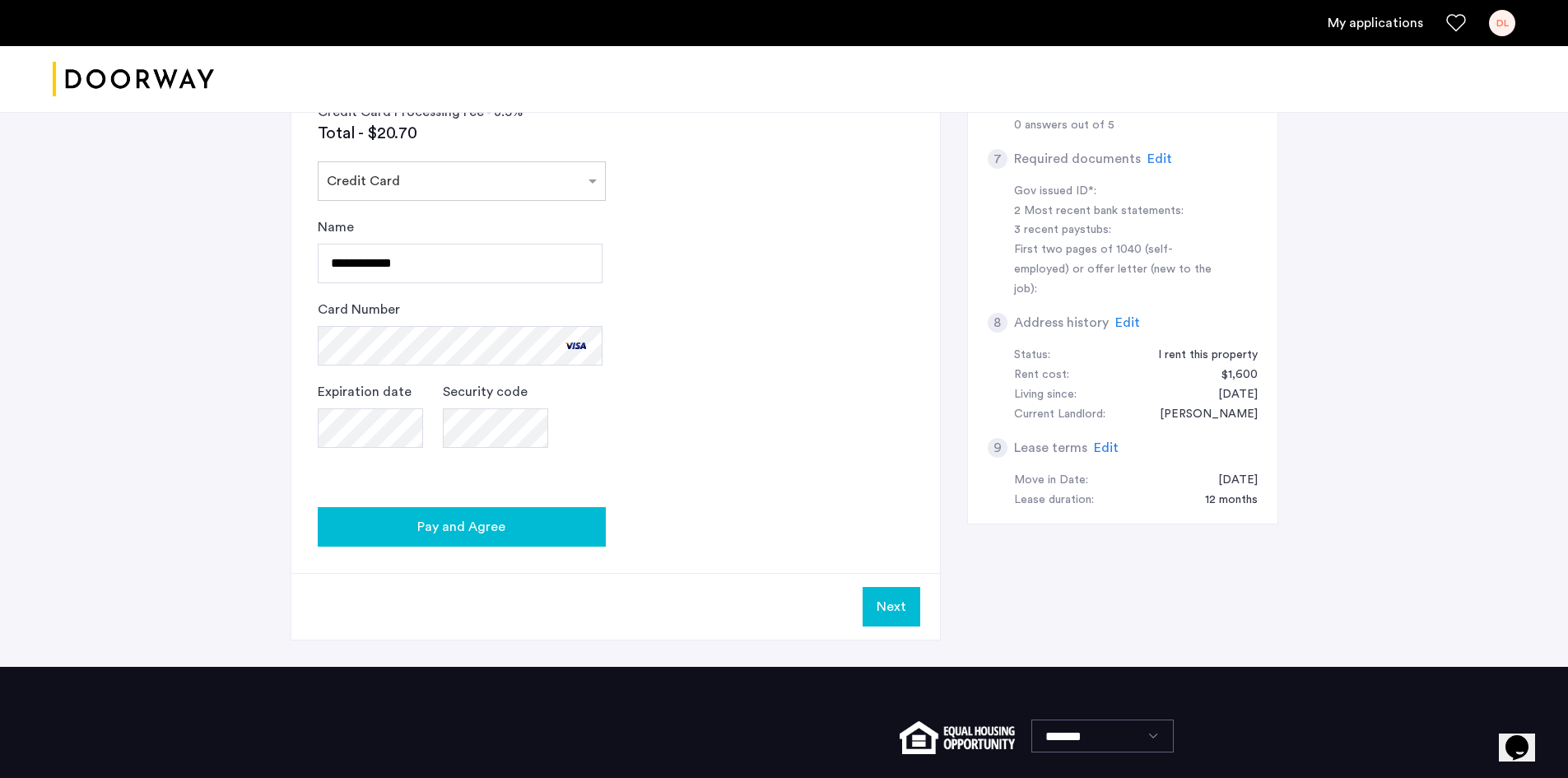
click at [578, 538] on button "Pay and Agree" at bounding box center [462, 527] width 288 height 40
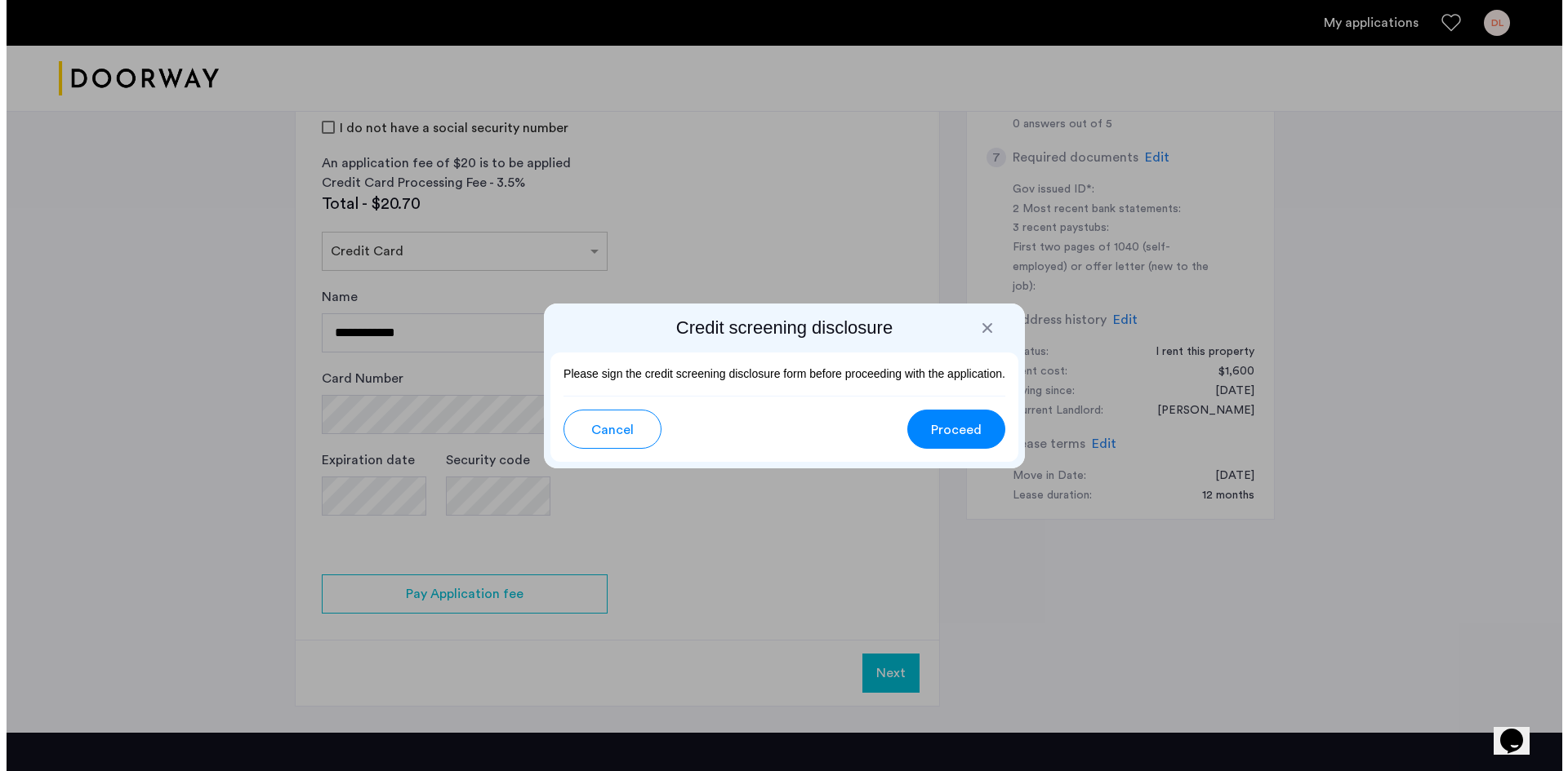
scroll to position [0, 0]
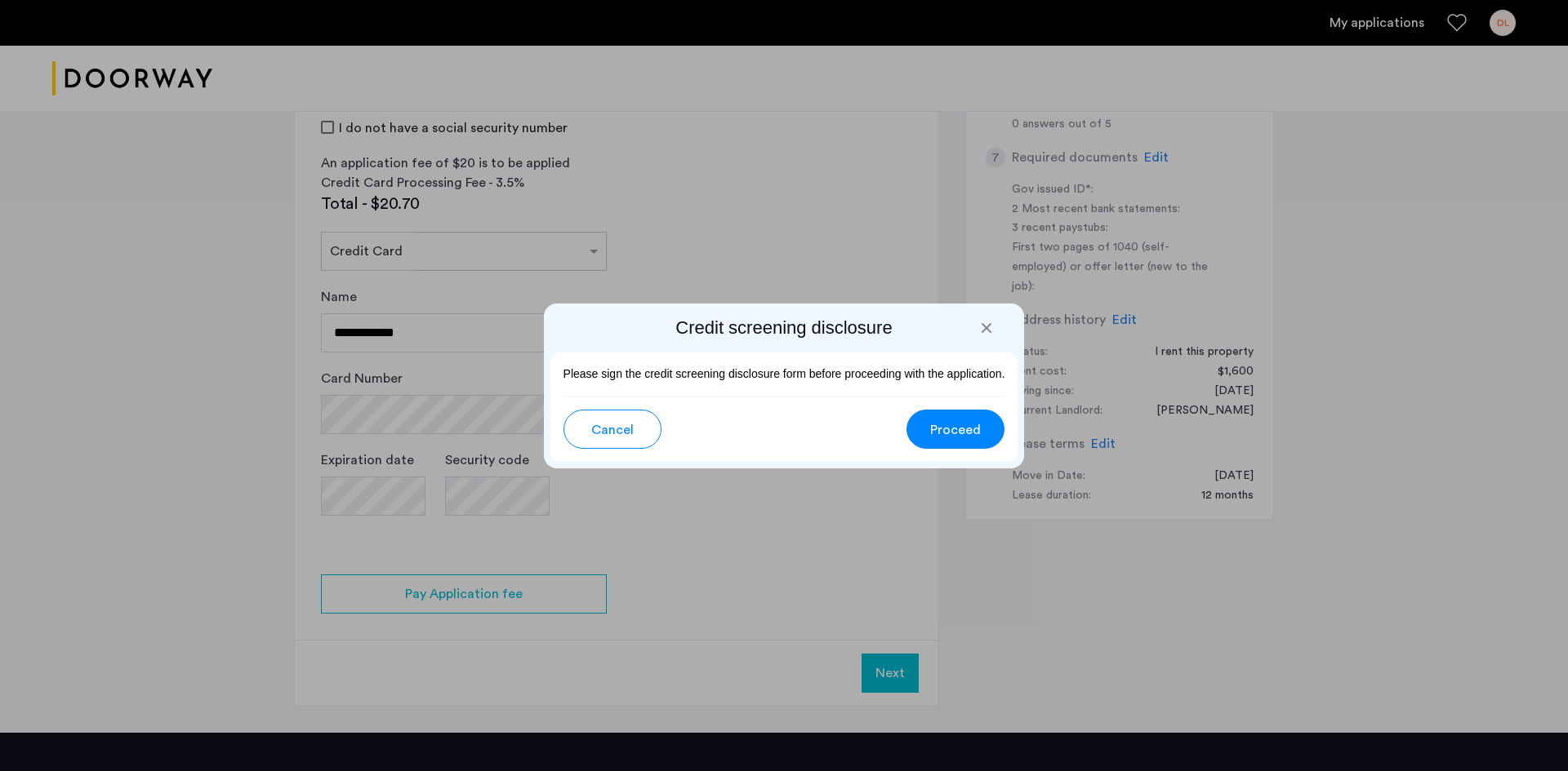
click at [963, 434] on span "Proceed" at bounding box center [955, 430] width 51 height 20
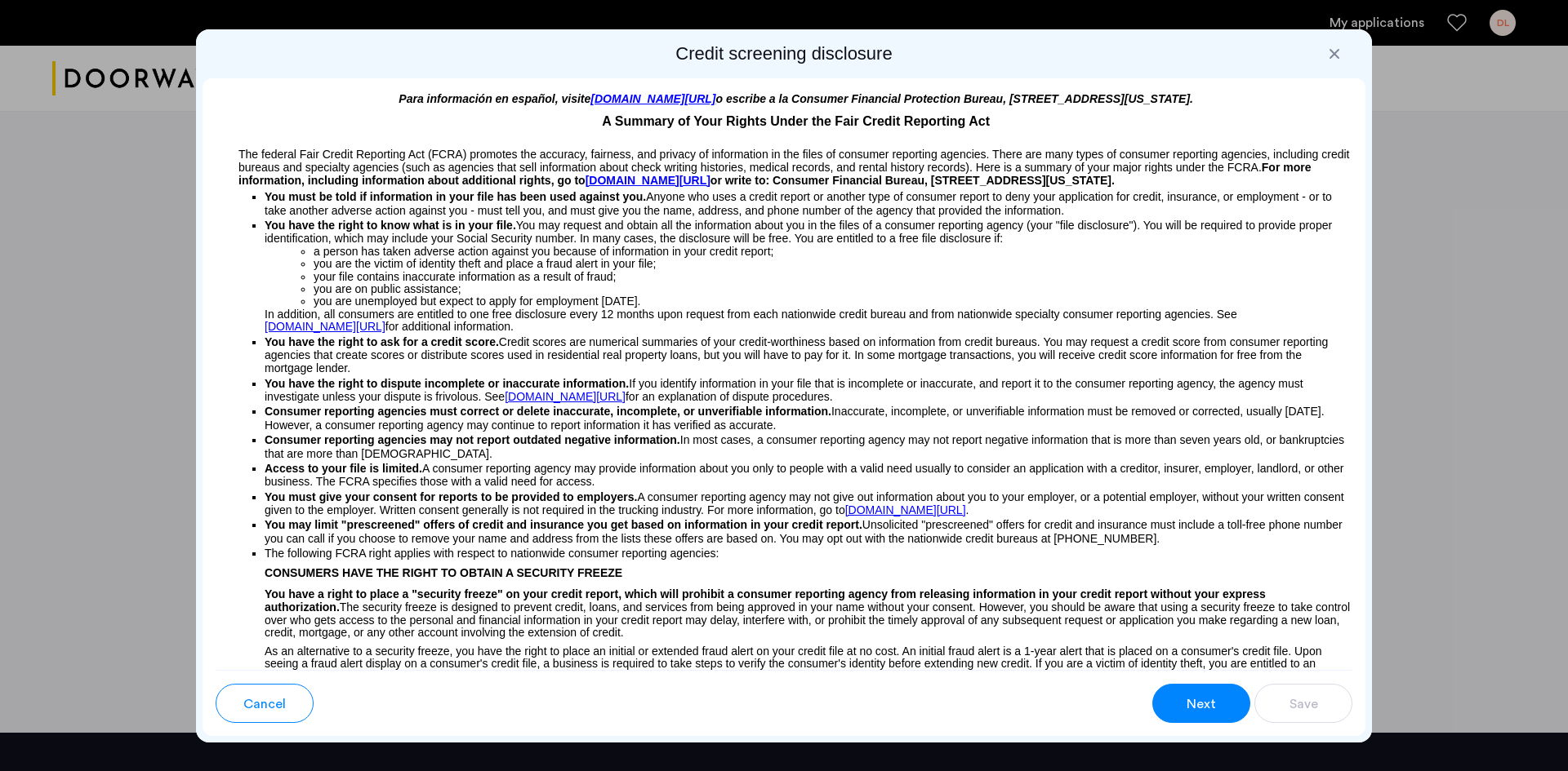
click at [1214, 709] on span "Next" at bounding box center [1201, 704] width 29 height 20
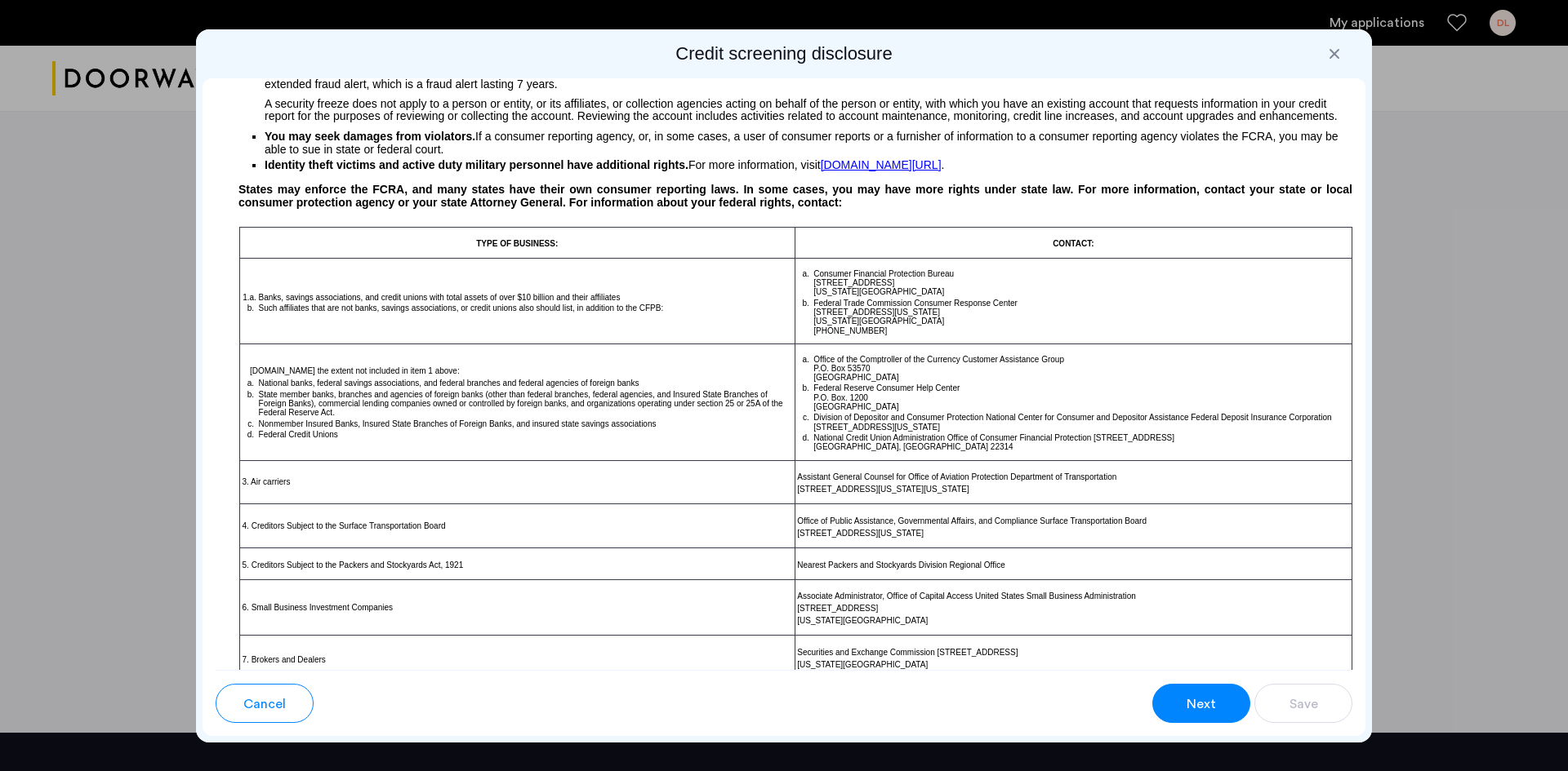
click at [1213, 709] on span "Next" at bounding box center [1201, 704] width 29 height 20
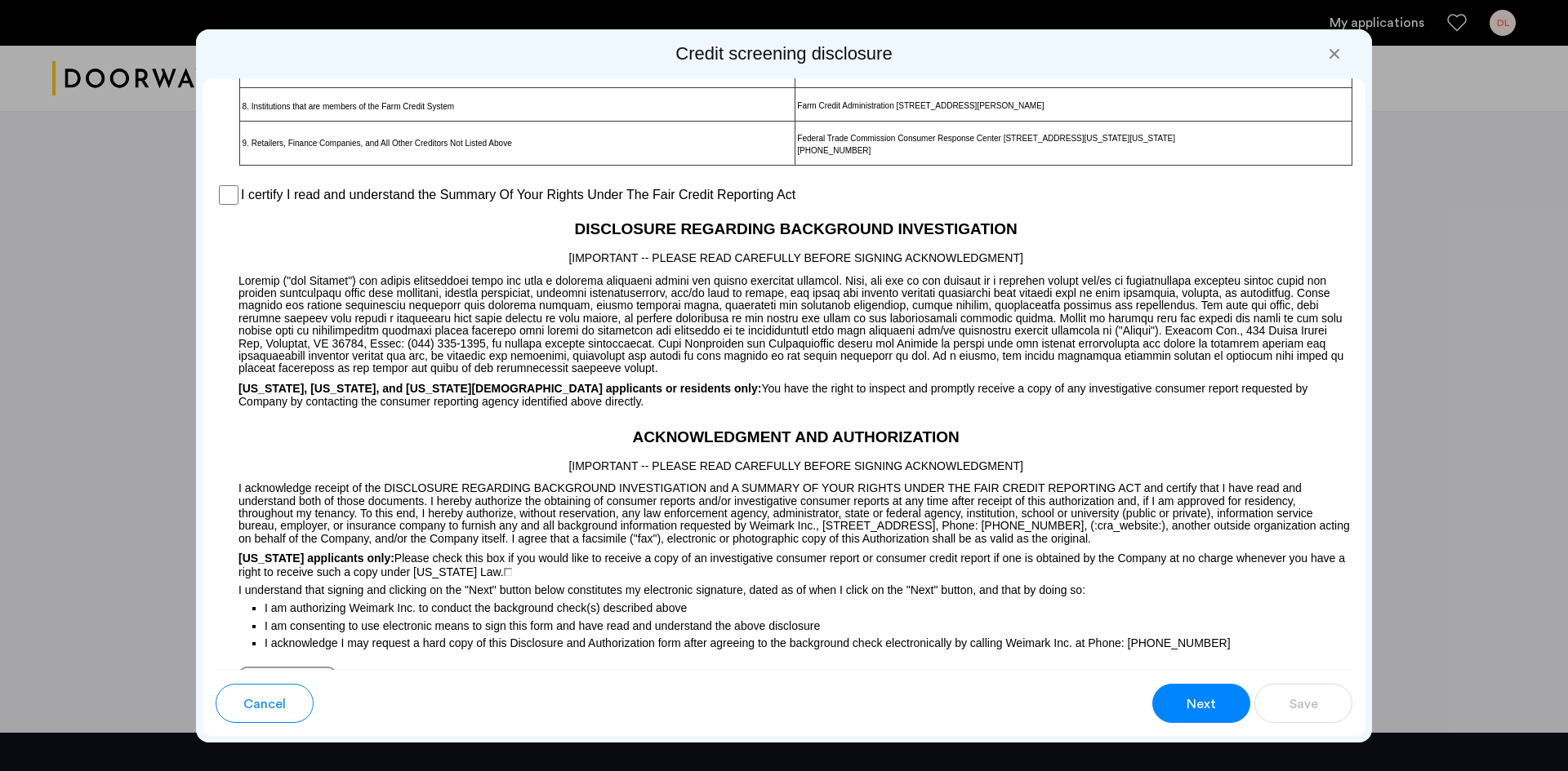
click at [1213, 709] on span "Next" at bounding box center [1201, 704] width 29 height 20
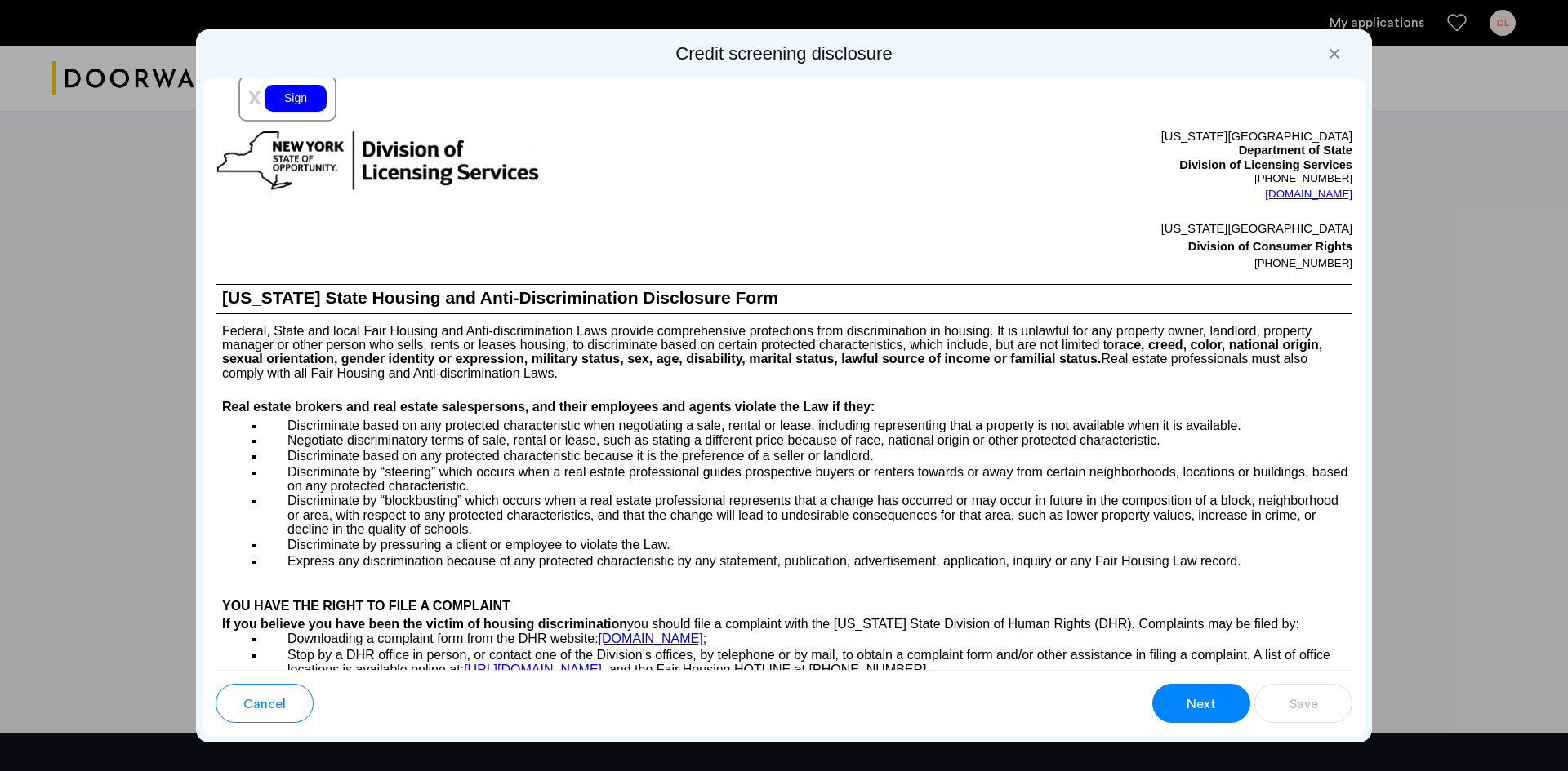
click at [1213, 709] on span "Next" at bounding box center [1201, 704] width 29 height 20
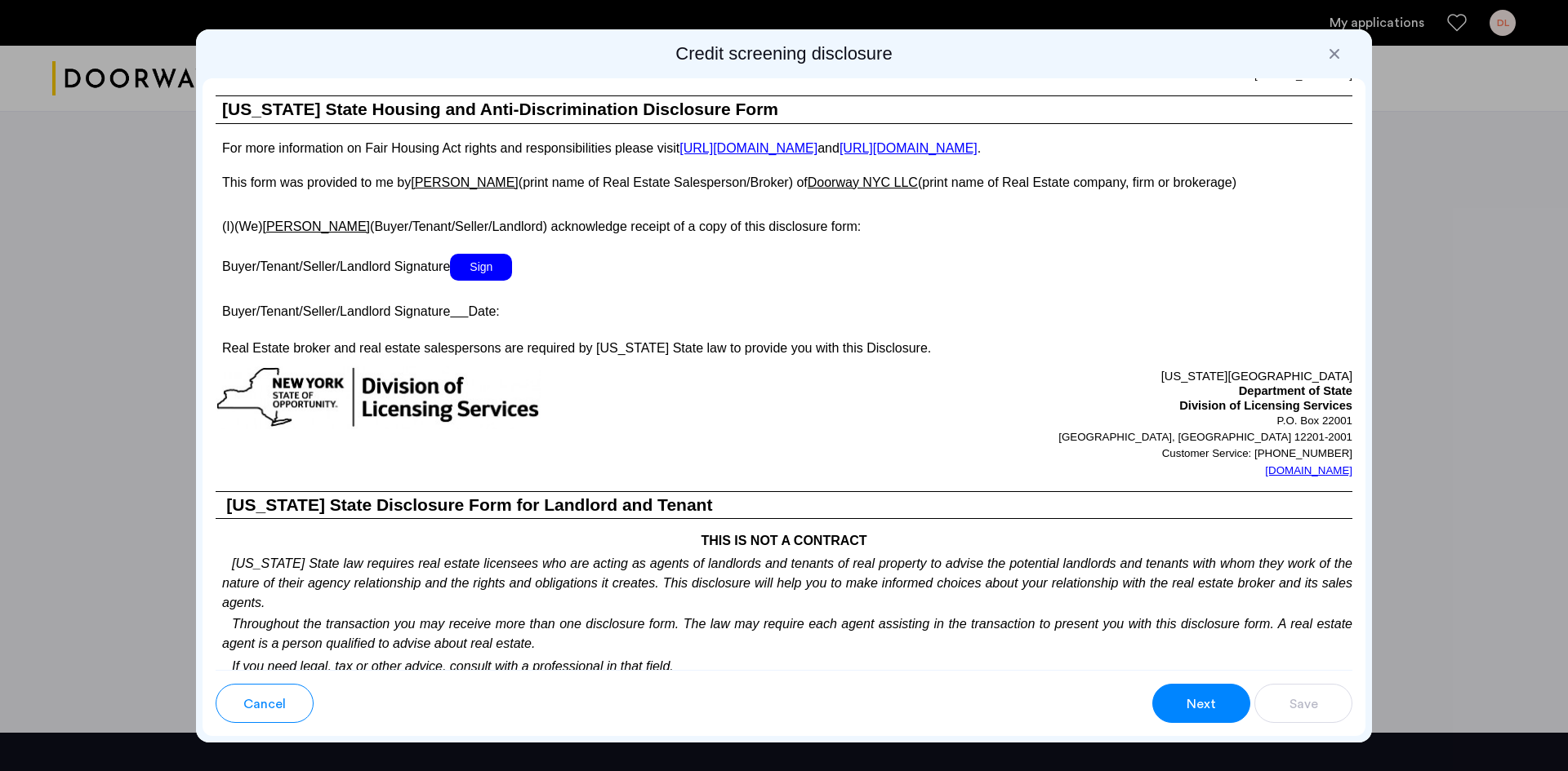
scroll to position [2612, 0]
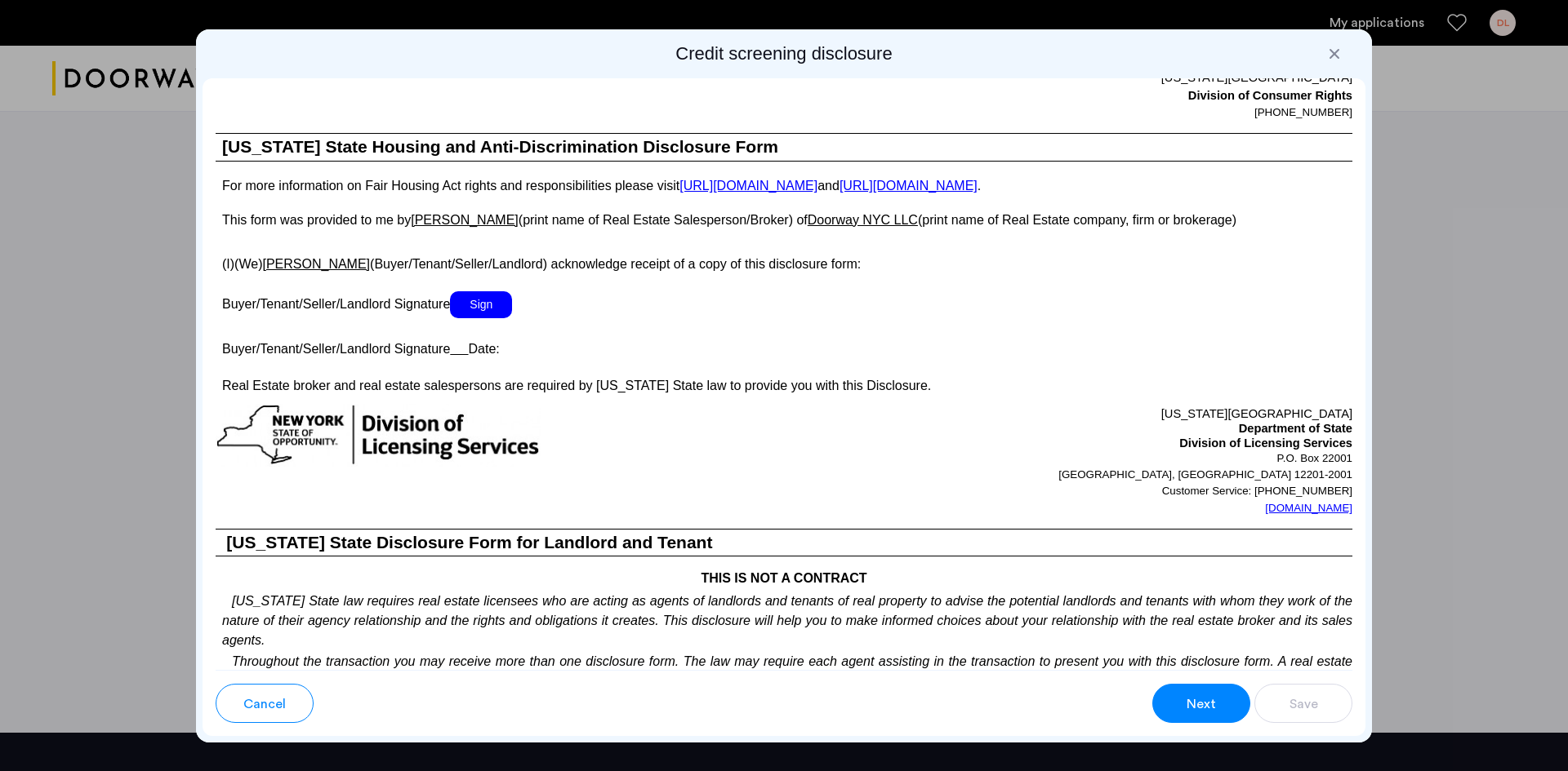
click at [493, 303] on span "Sign" at bounding box center [481, 304] width 63 height 27
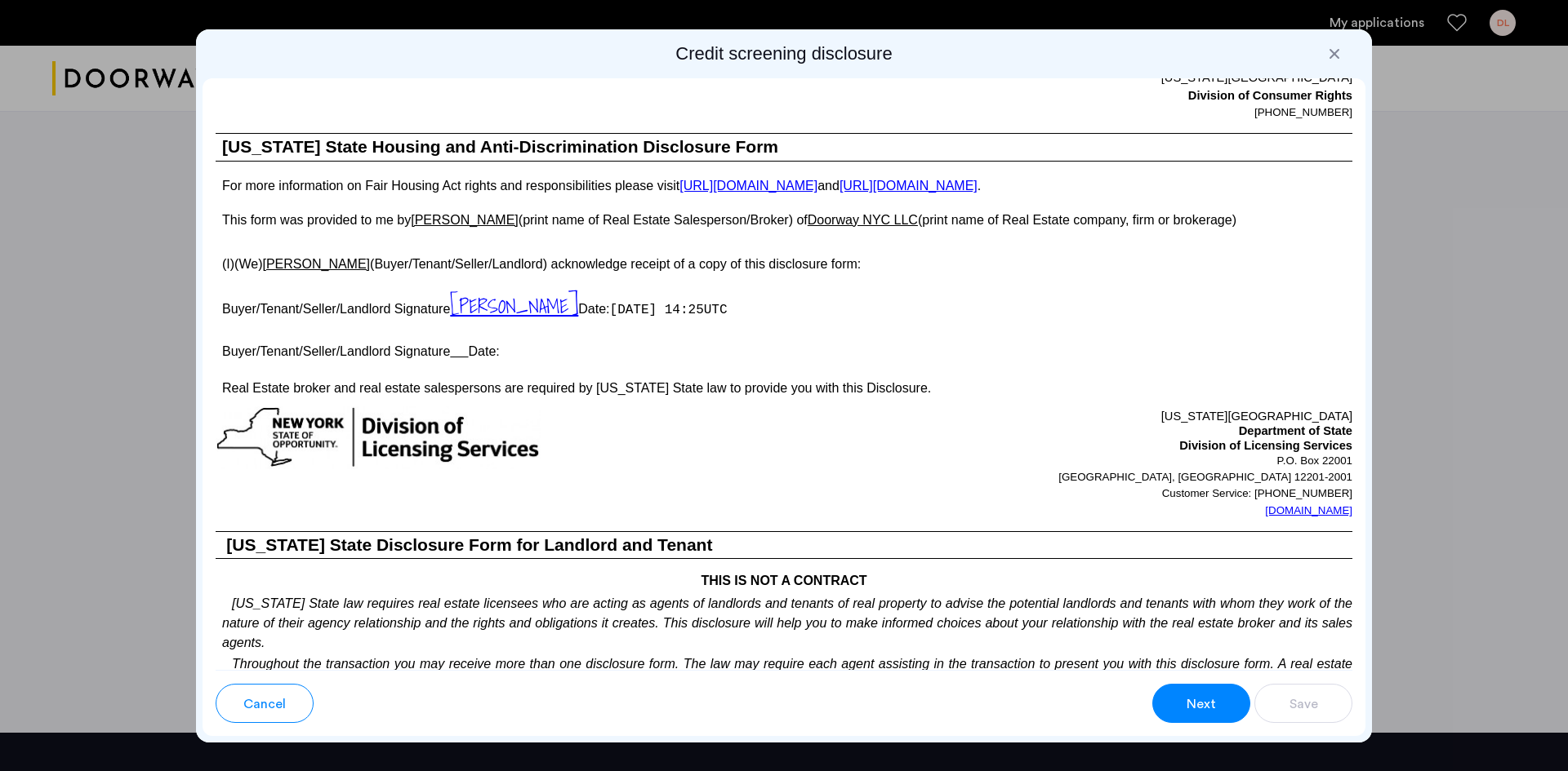
click at [1196, 701] on span "Next" at bounding box center [1201, 704] width 29 height 20
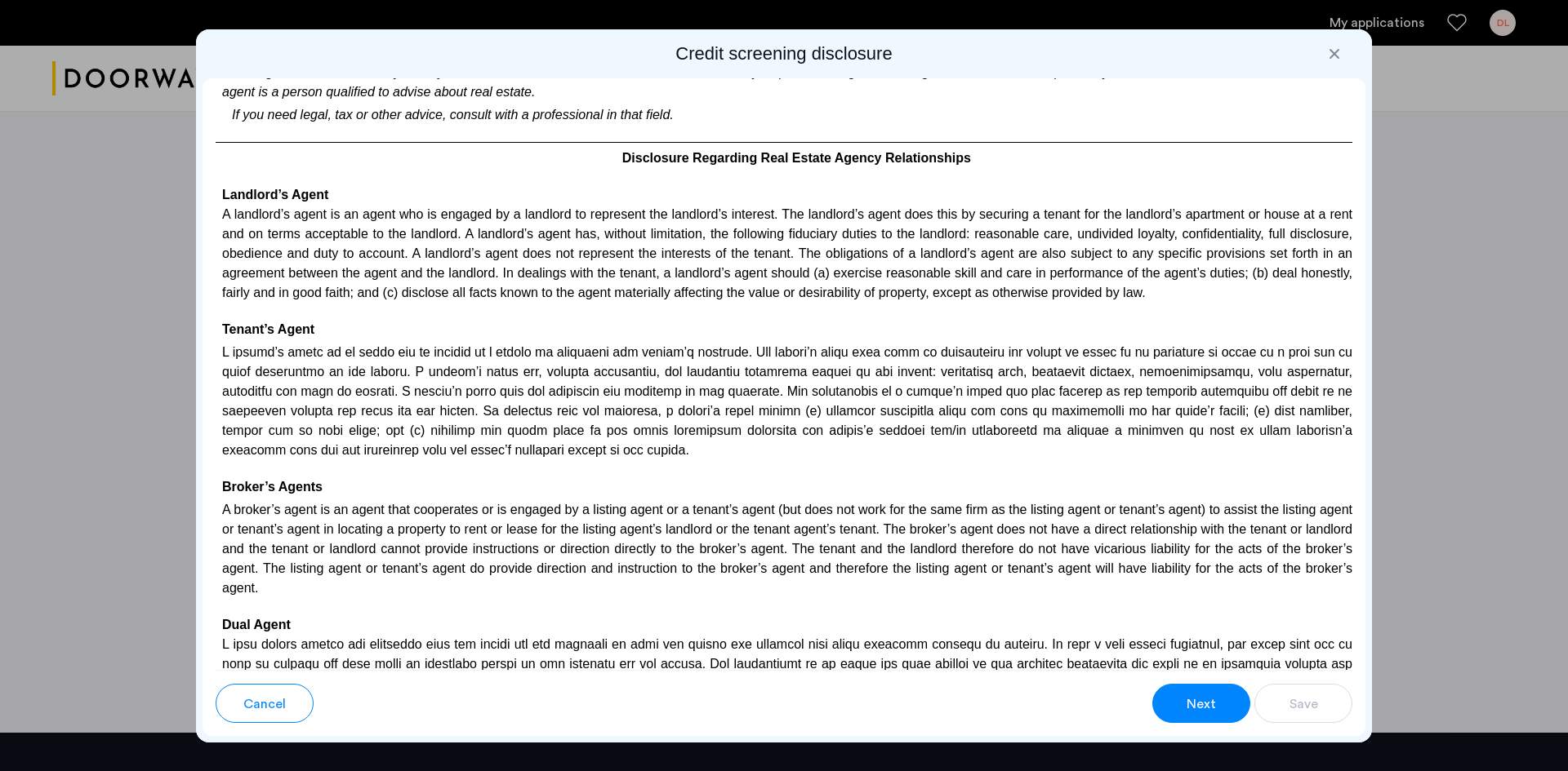
click at [1196, 699] on span "Next" at bounding box center [1201, 704] width 29 height 20
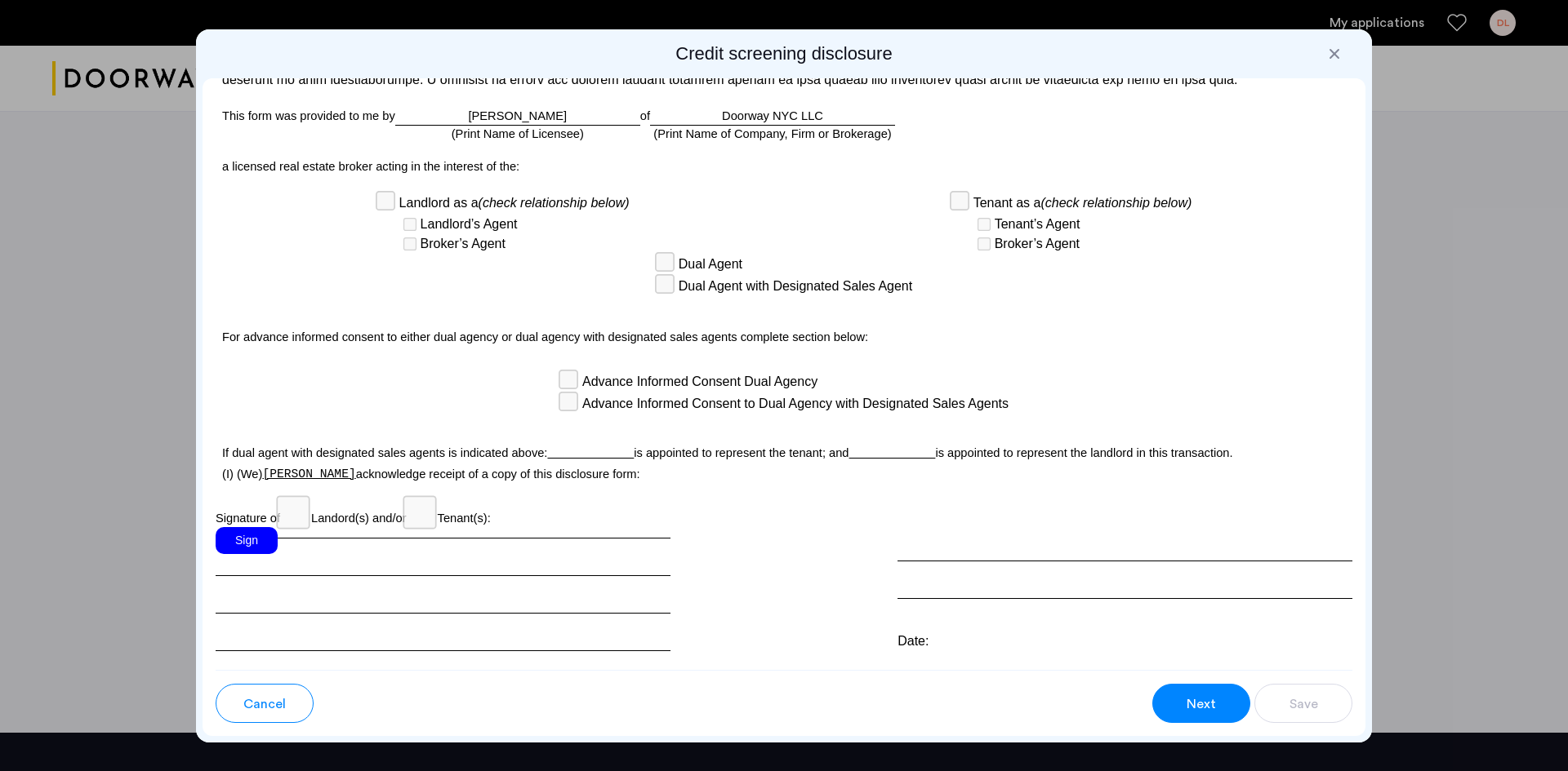
scroll to position [4083, 0]
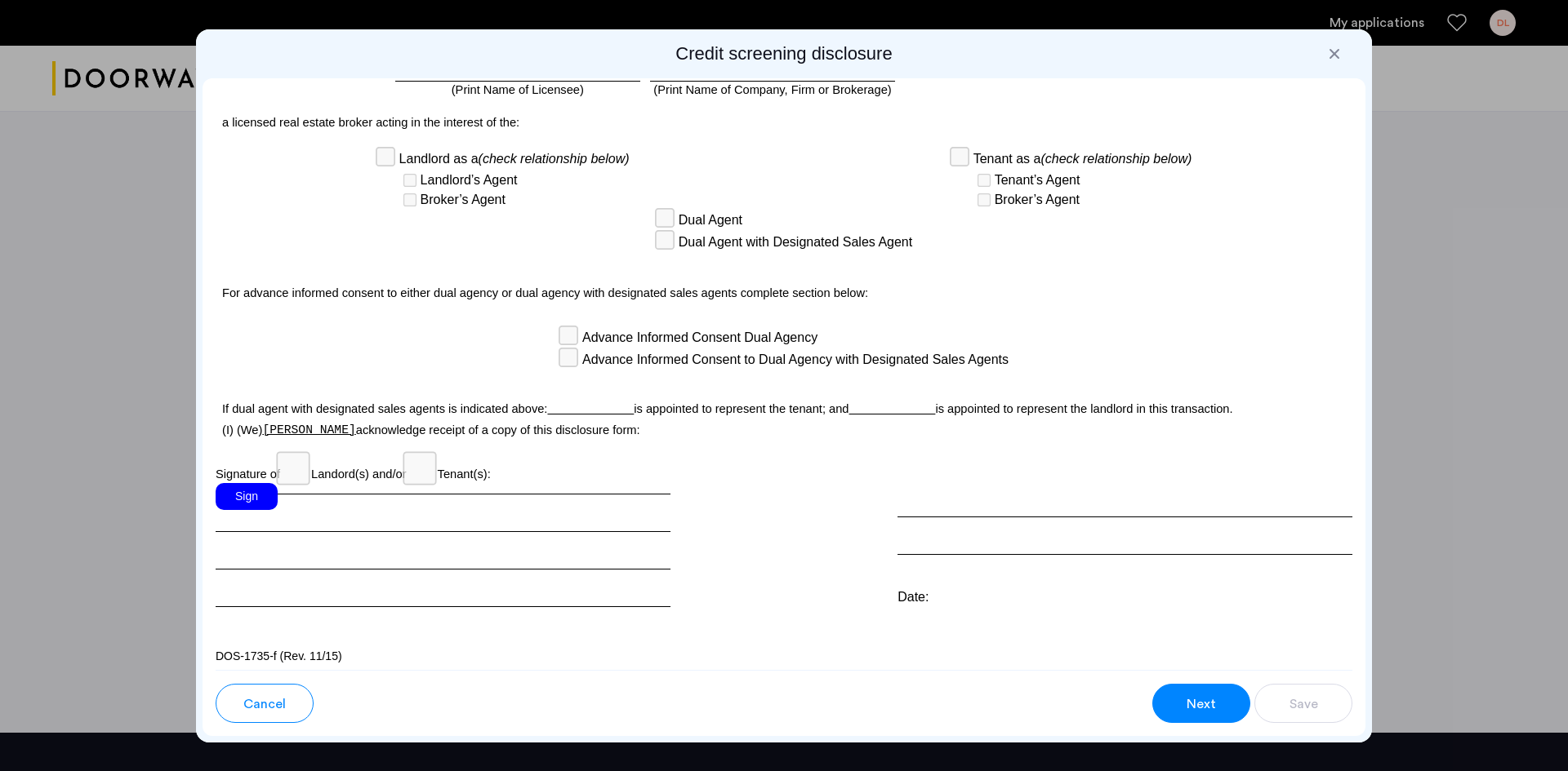
click at [249, 483] on div "Sign" at bounding box center [246, 496] width 63 height 27
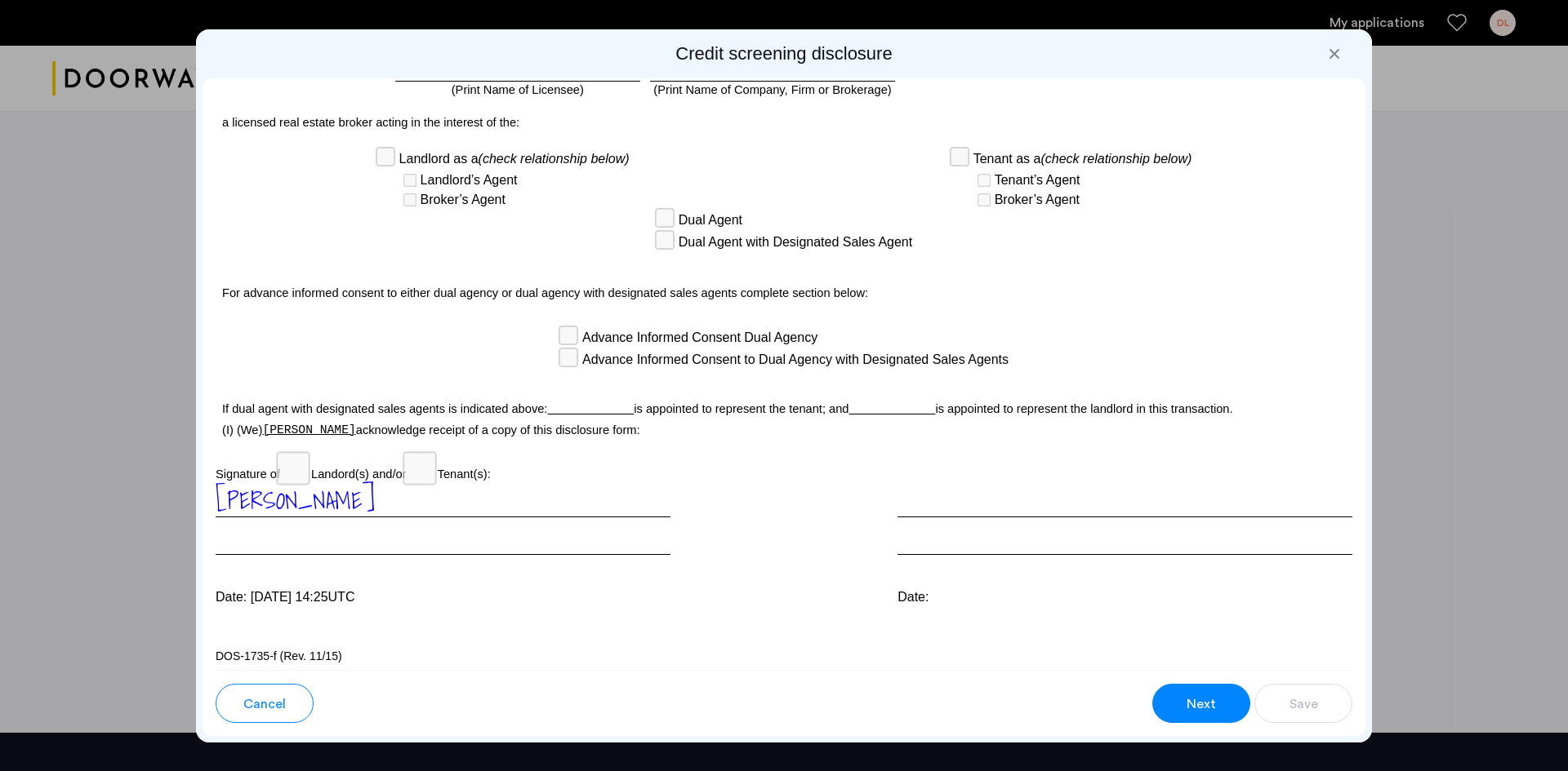
click at [1222, 698] on button "Next" at bounding box center [1201, 703] width 98 height 39
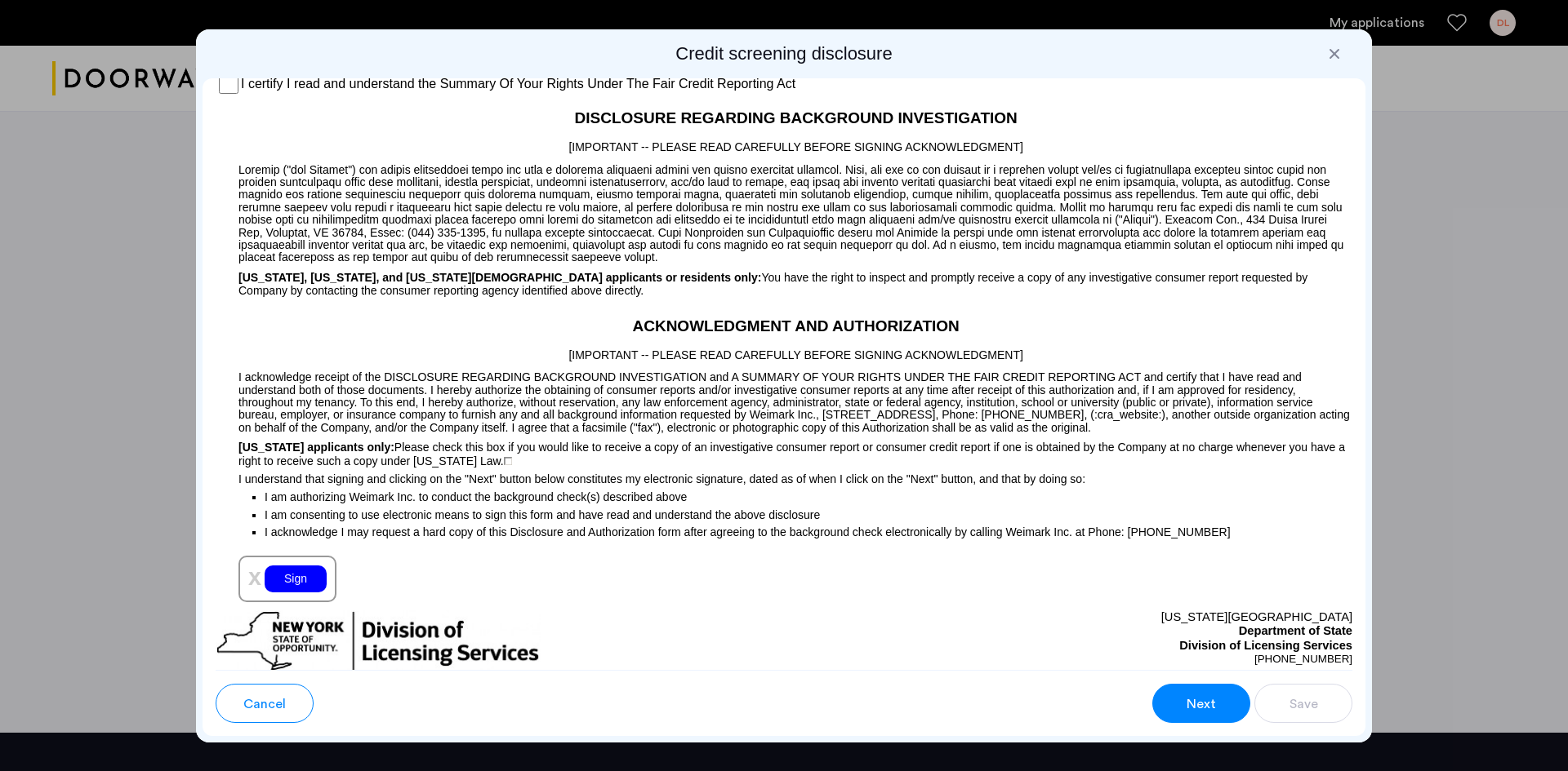
scroll to position [1005, 0]
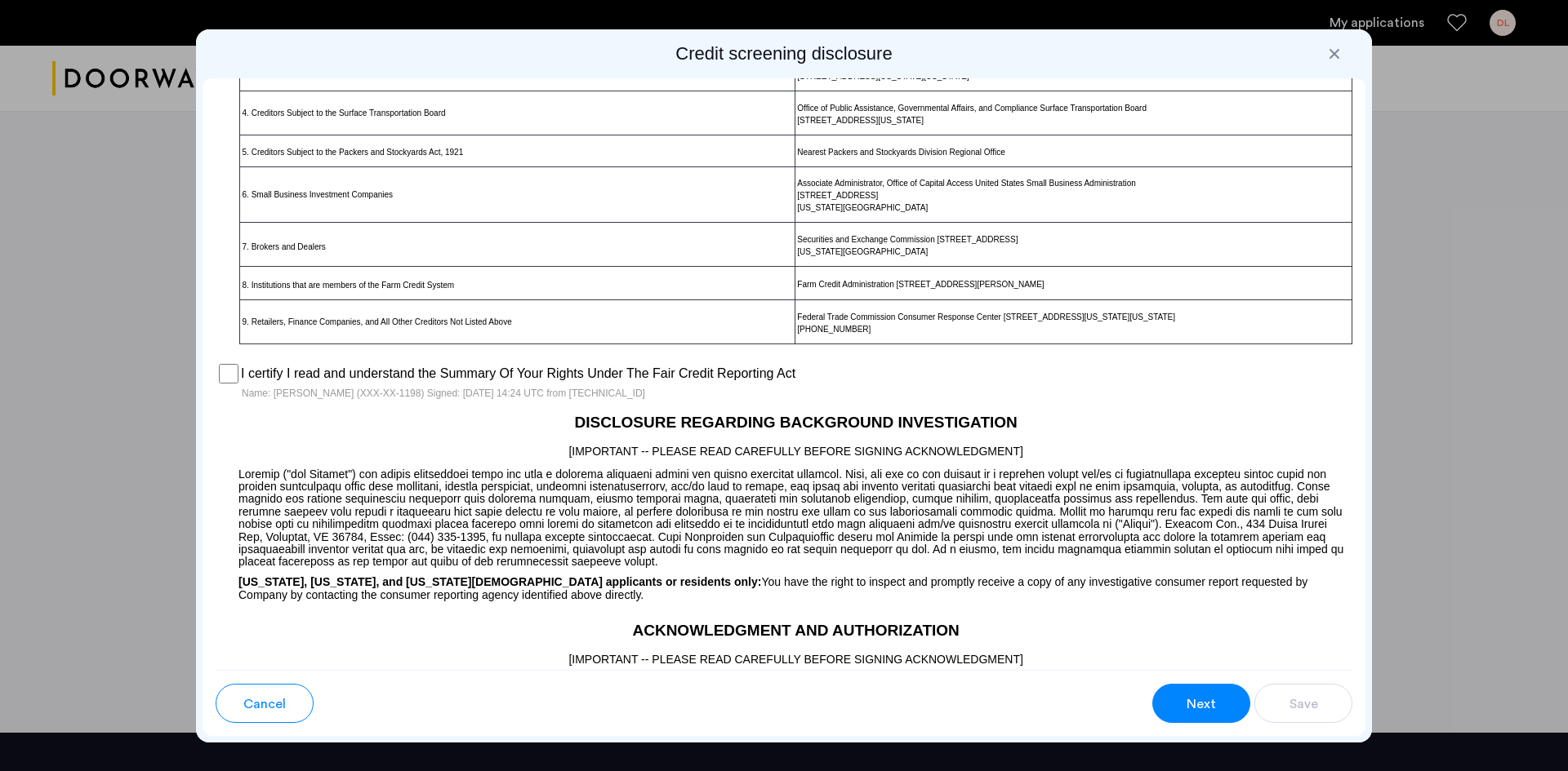
click at [1186, 699] on div "Next" at bounding box center [1201, 704] width 31 height 20
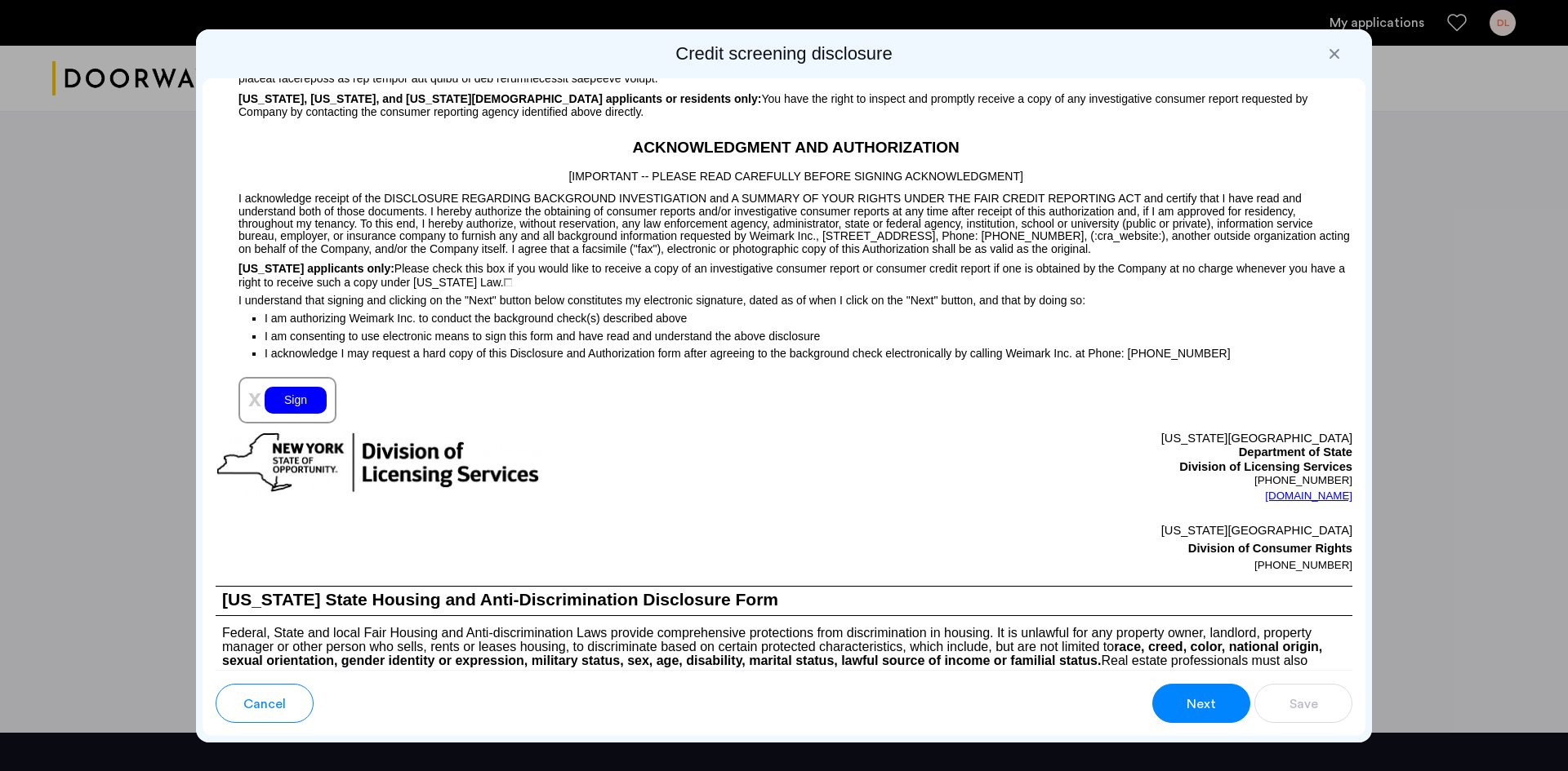
scroll to position [1513, 0]
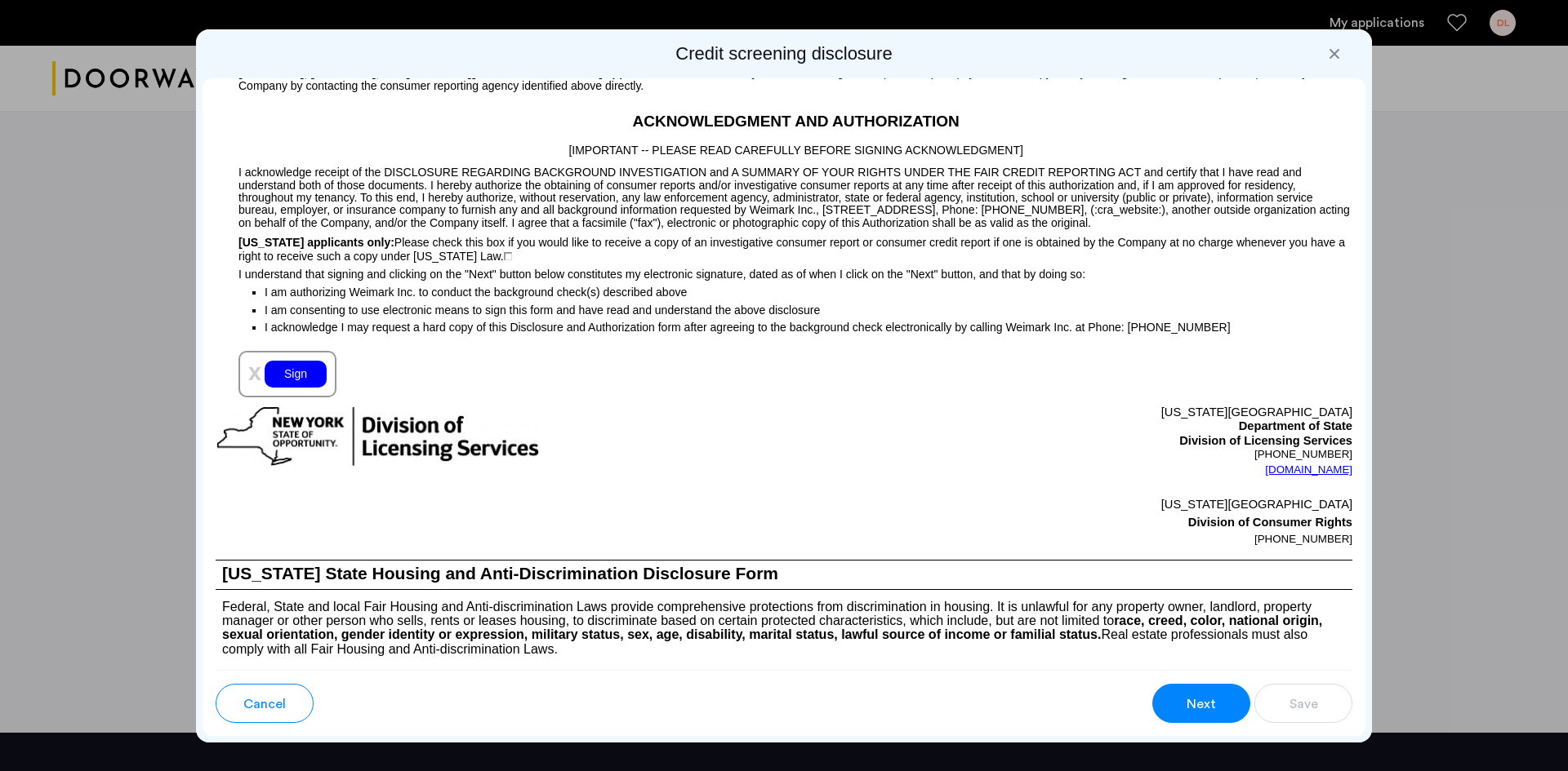
click at [323, 374] on div "Sign" at bounding box center [296, 374] width 63 height 27
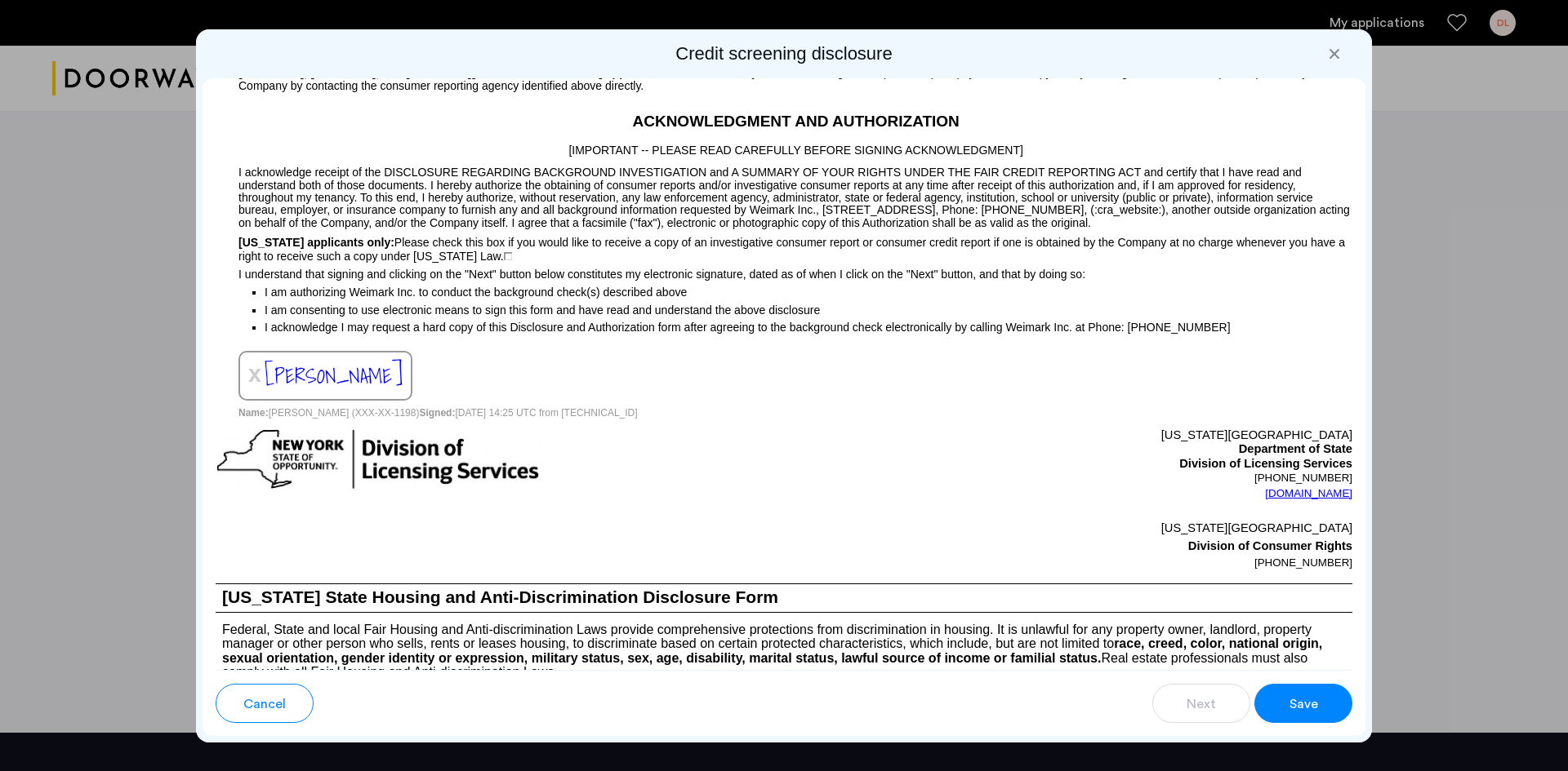
click at [1294, 709] on span "Save" at bounding box center [1304, 704] width 29 height 20
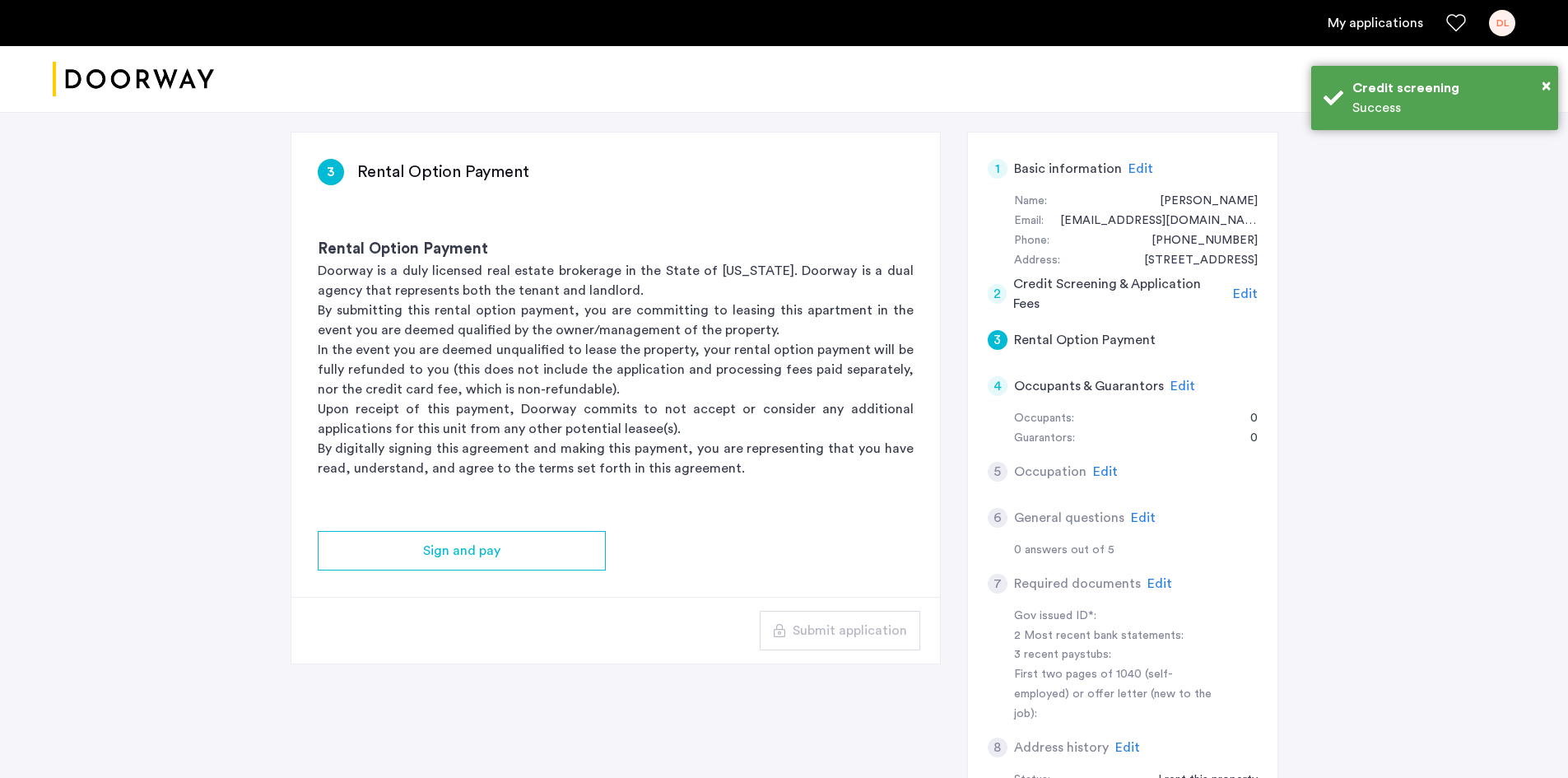
scroll to position [247, 0]
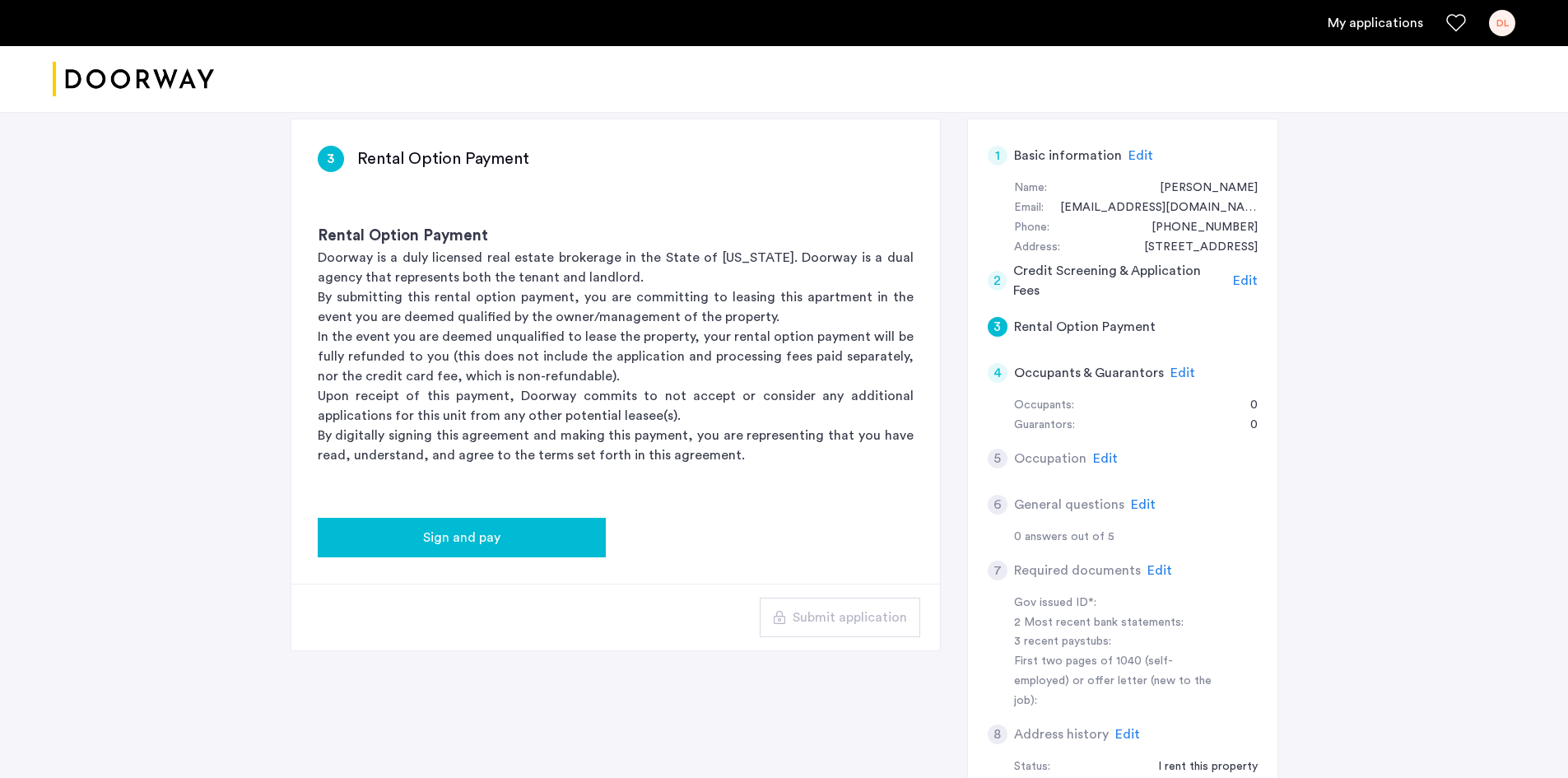
click at [502, 539] on div "Sign and pay" at bounding box center [462, 538] width 262 height 20
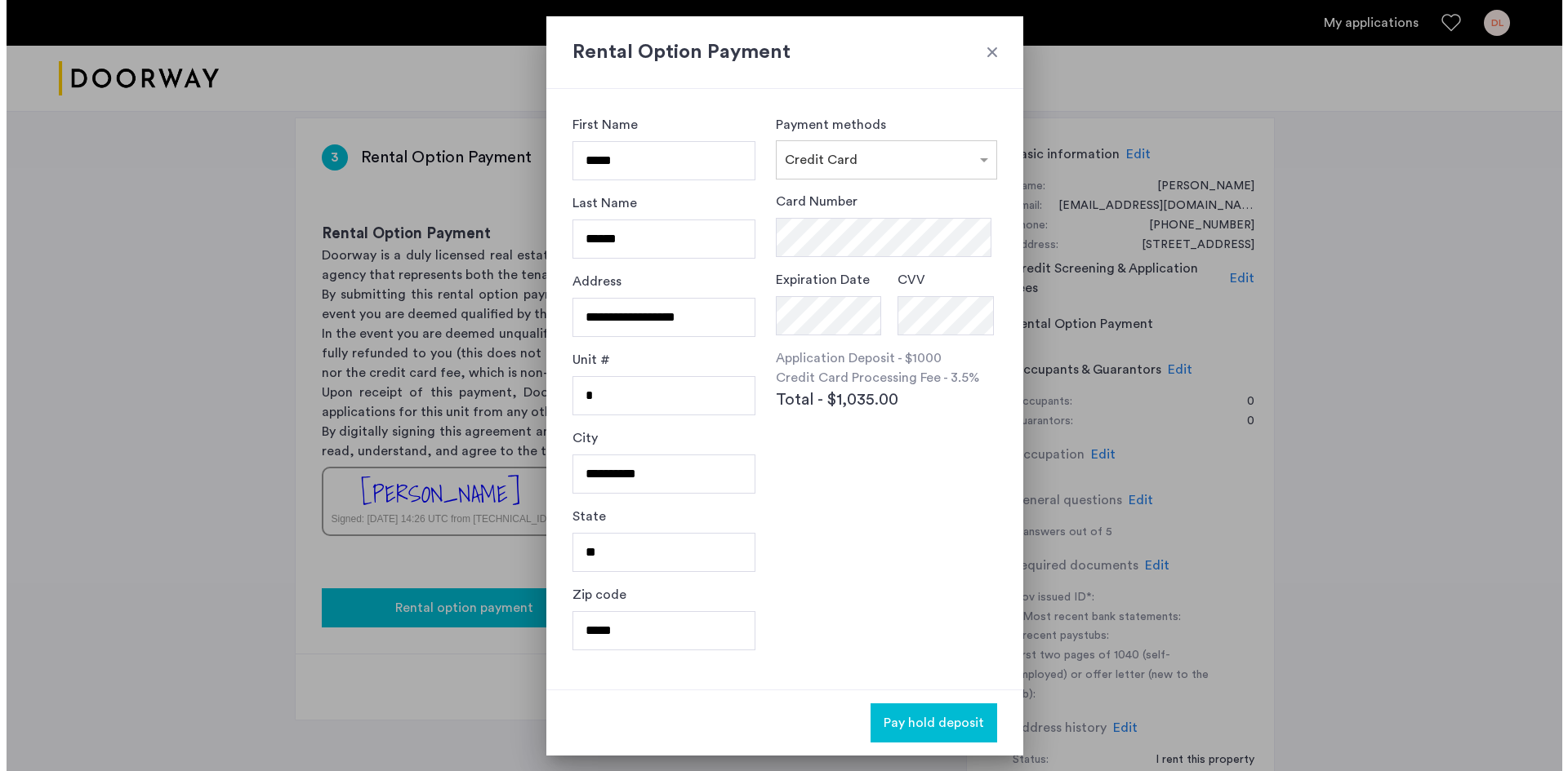
scroll to position [0, 0]
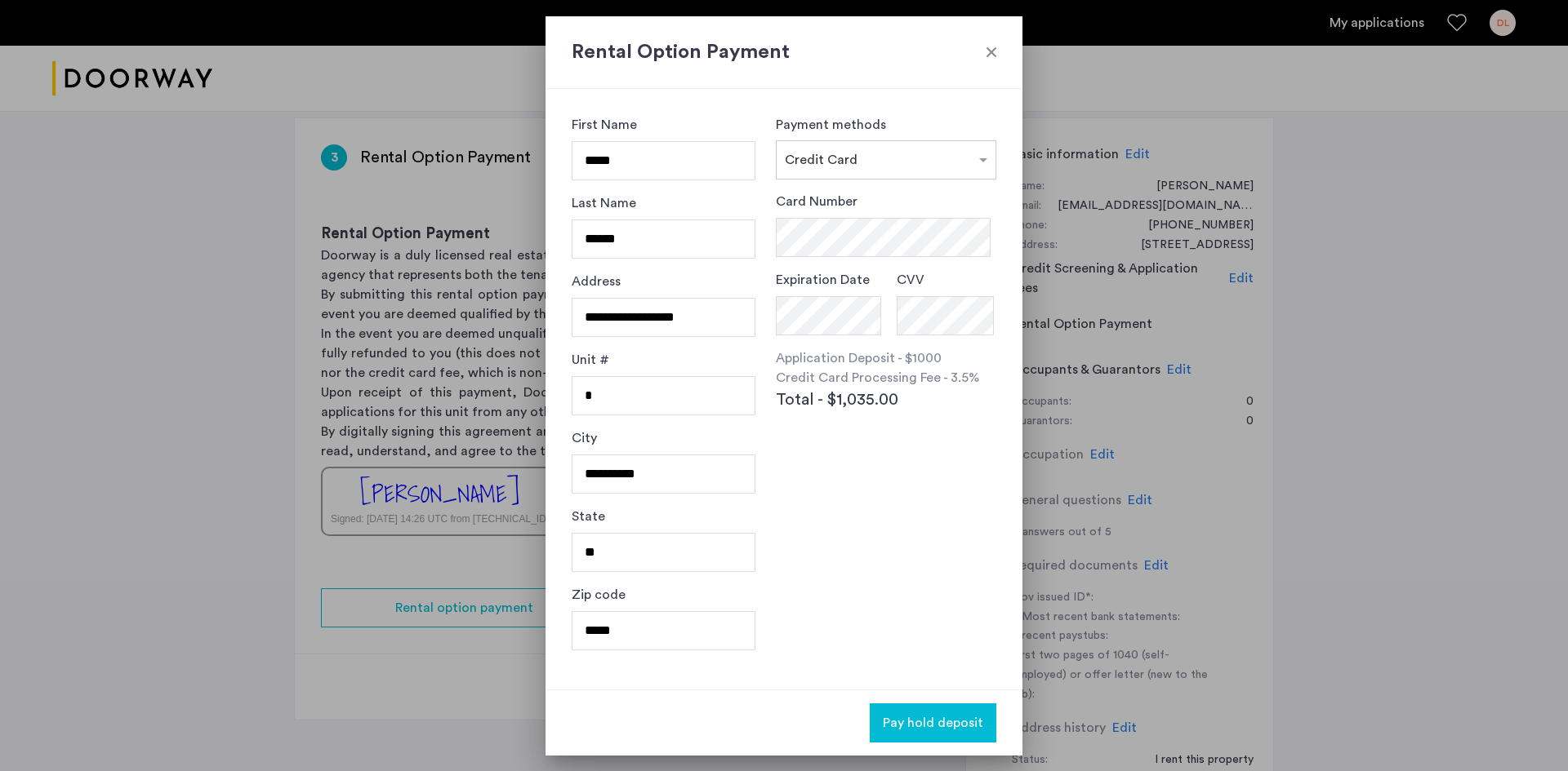
click at [997, 51] on div at bounding box center [991, 52] width 16 height 16
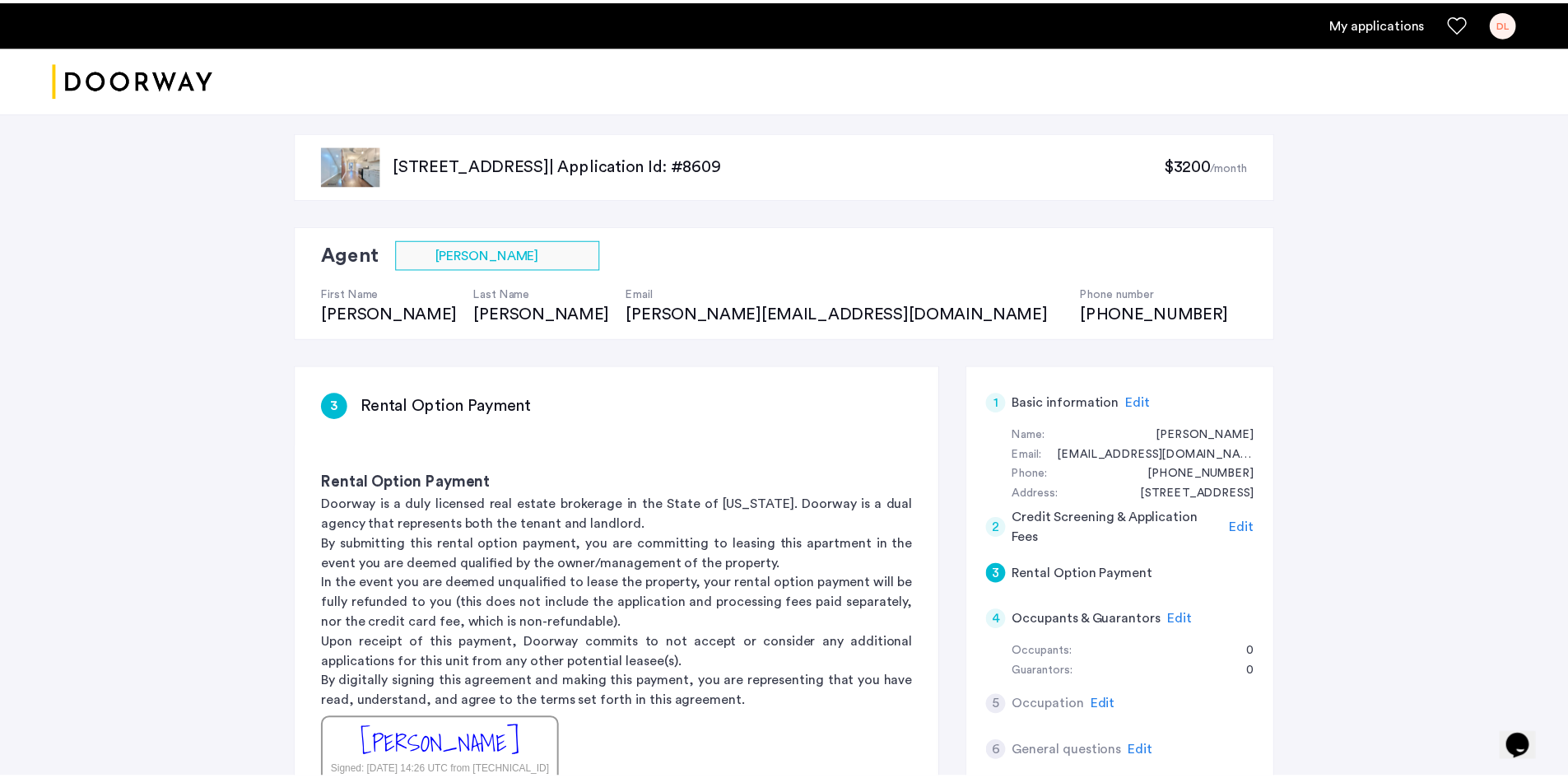
scroll to position [247, 0]
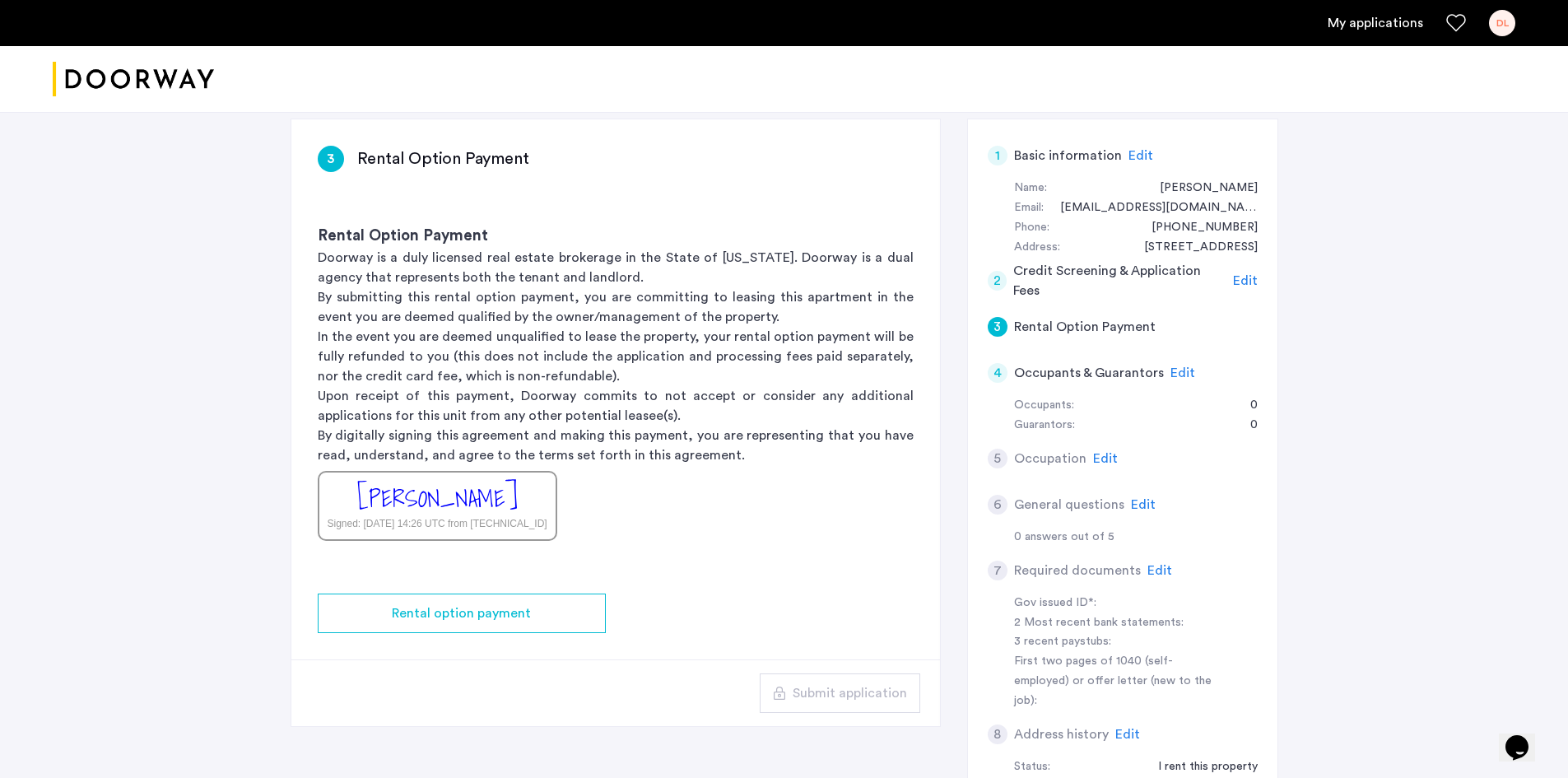
click at [1238, 279] on span "Edit" at bounding box center [1245, 281] width 24 height 14
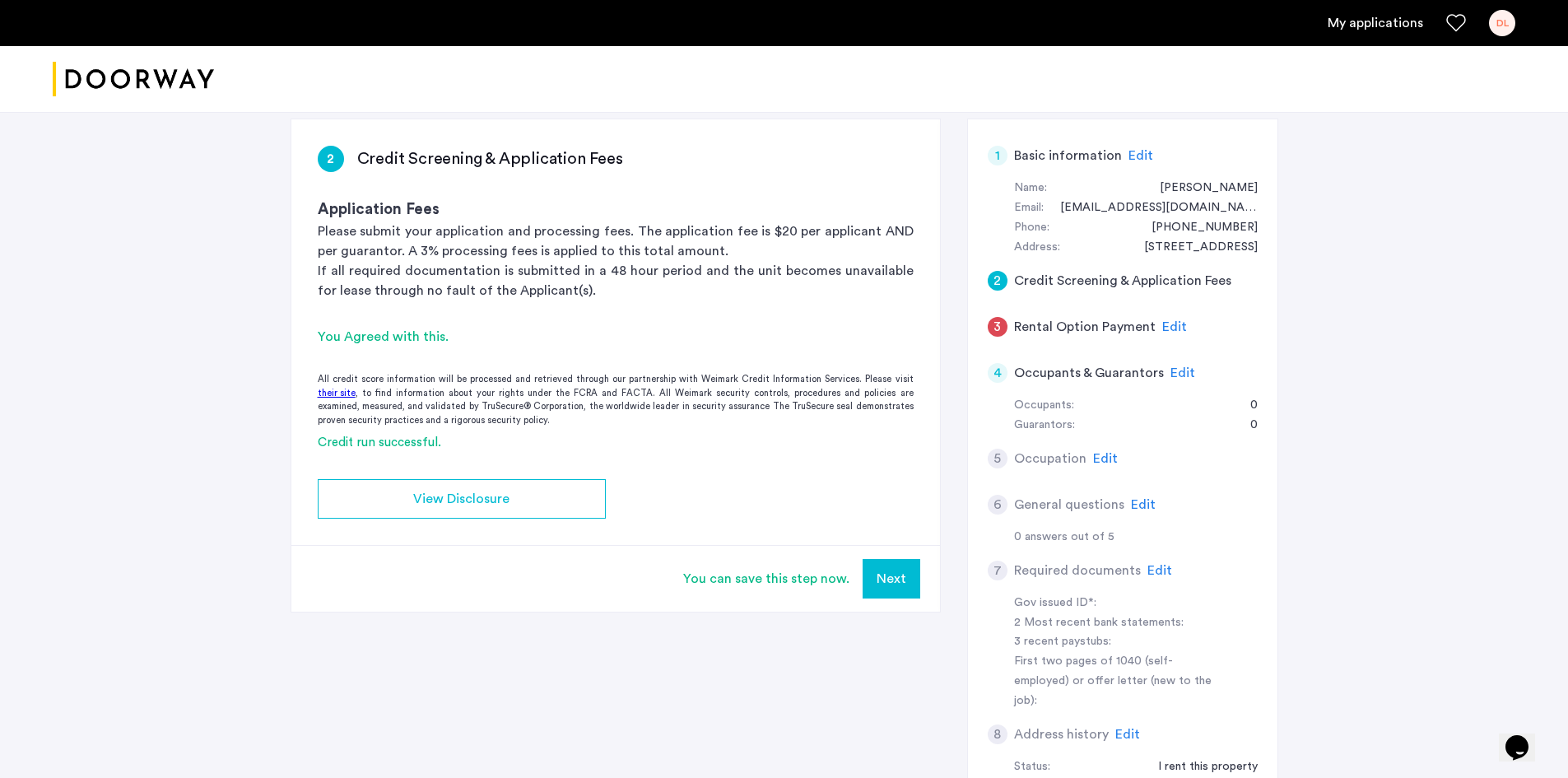
click at [1174, 328] on span "Edit" at bounding box center [1174, 327] width 24 height 14
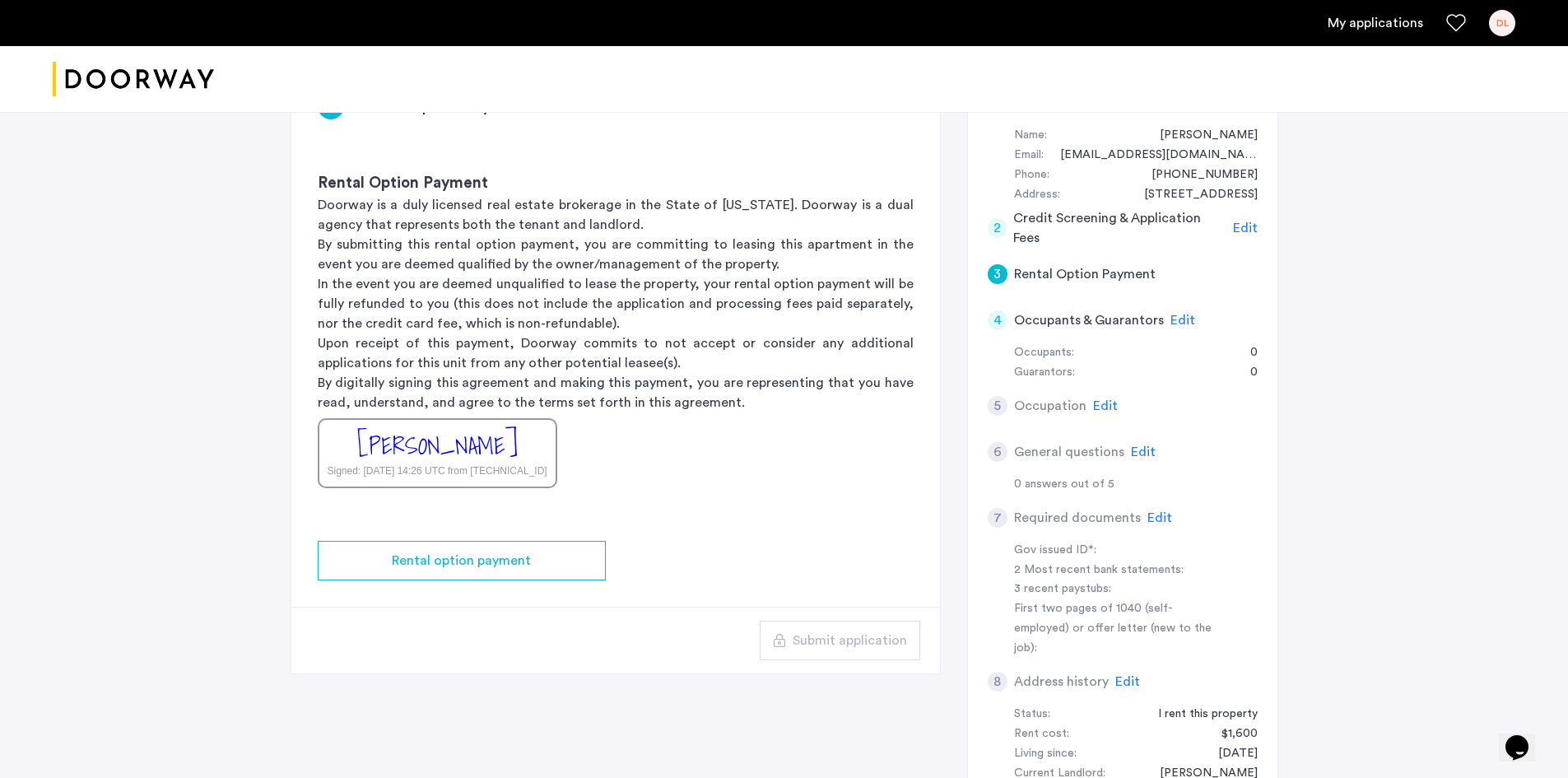
scroll to position [330, 0]
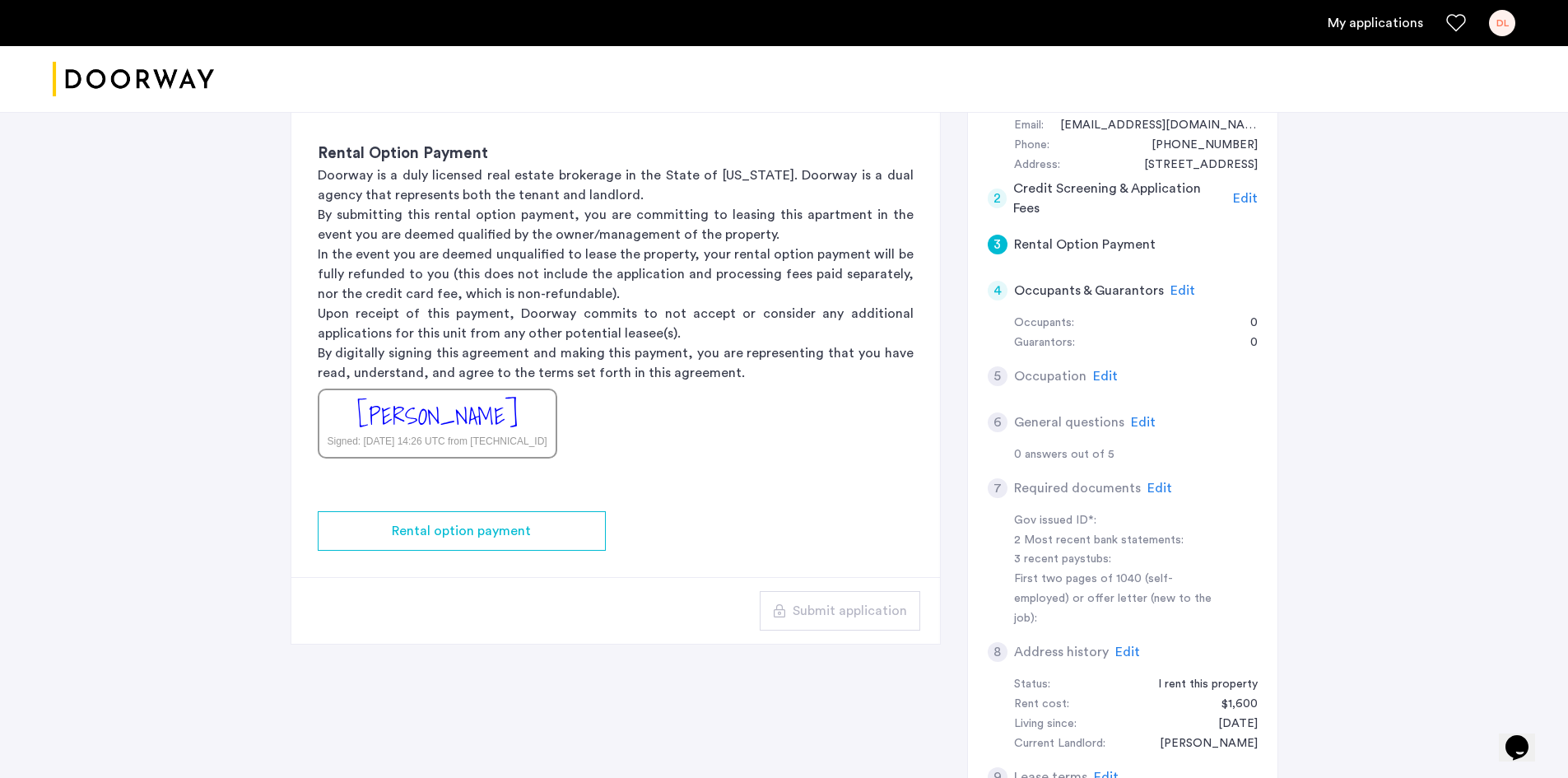
click at [1183, 294] on span "Edit" at bounding box center [1182, 291] width 24 height 14
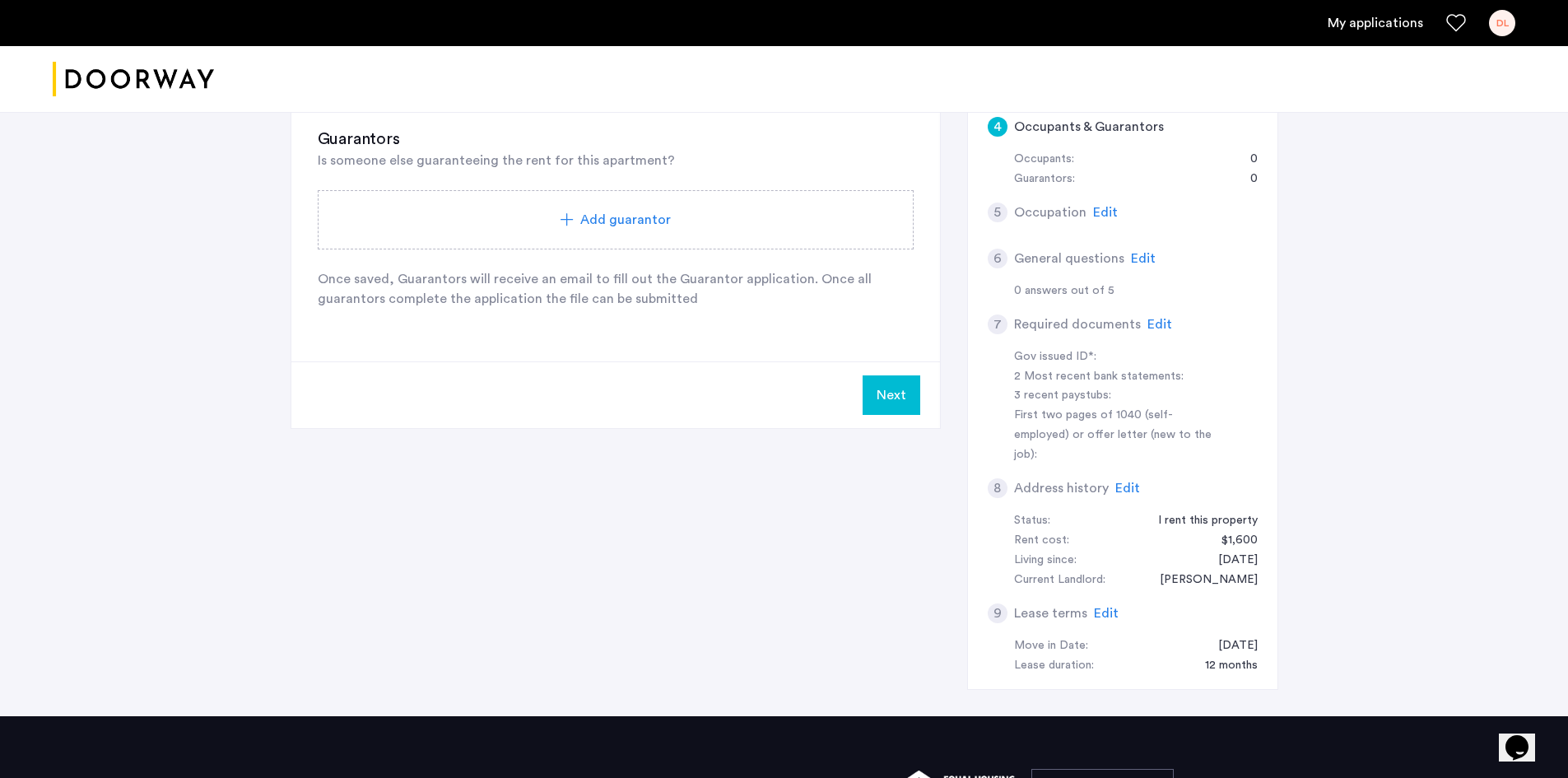
scroll to position [494, 0]
click at [1106, 211] on span "Edit" at bounding box center [1105, 212] width 24 height 14
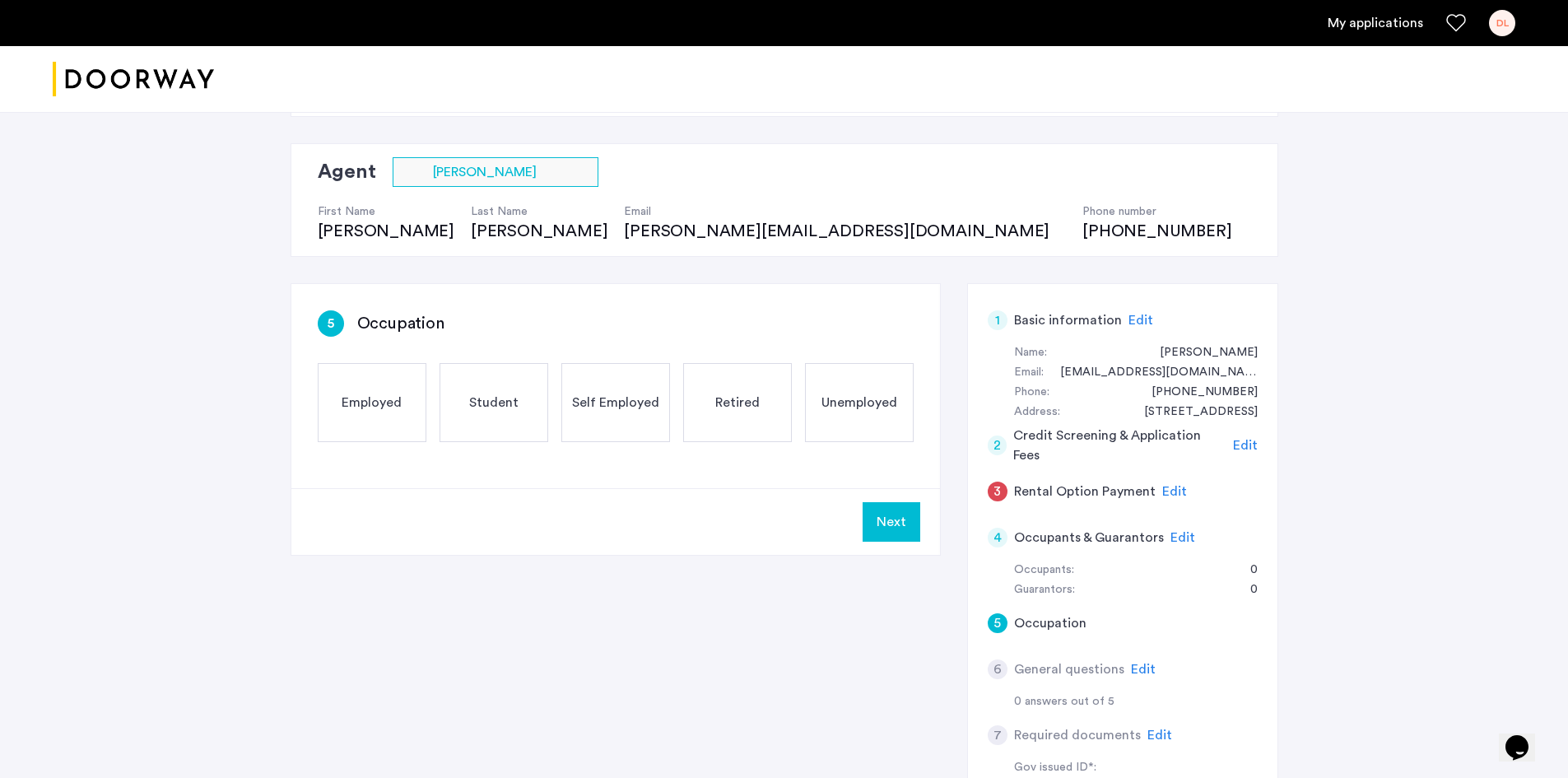
scroll to position [0, 0]
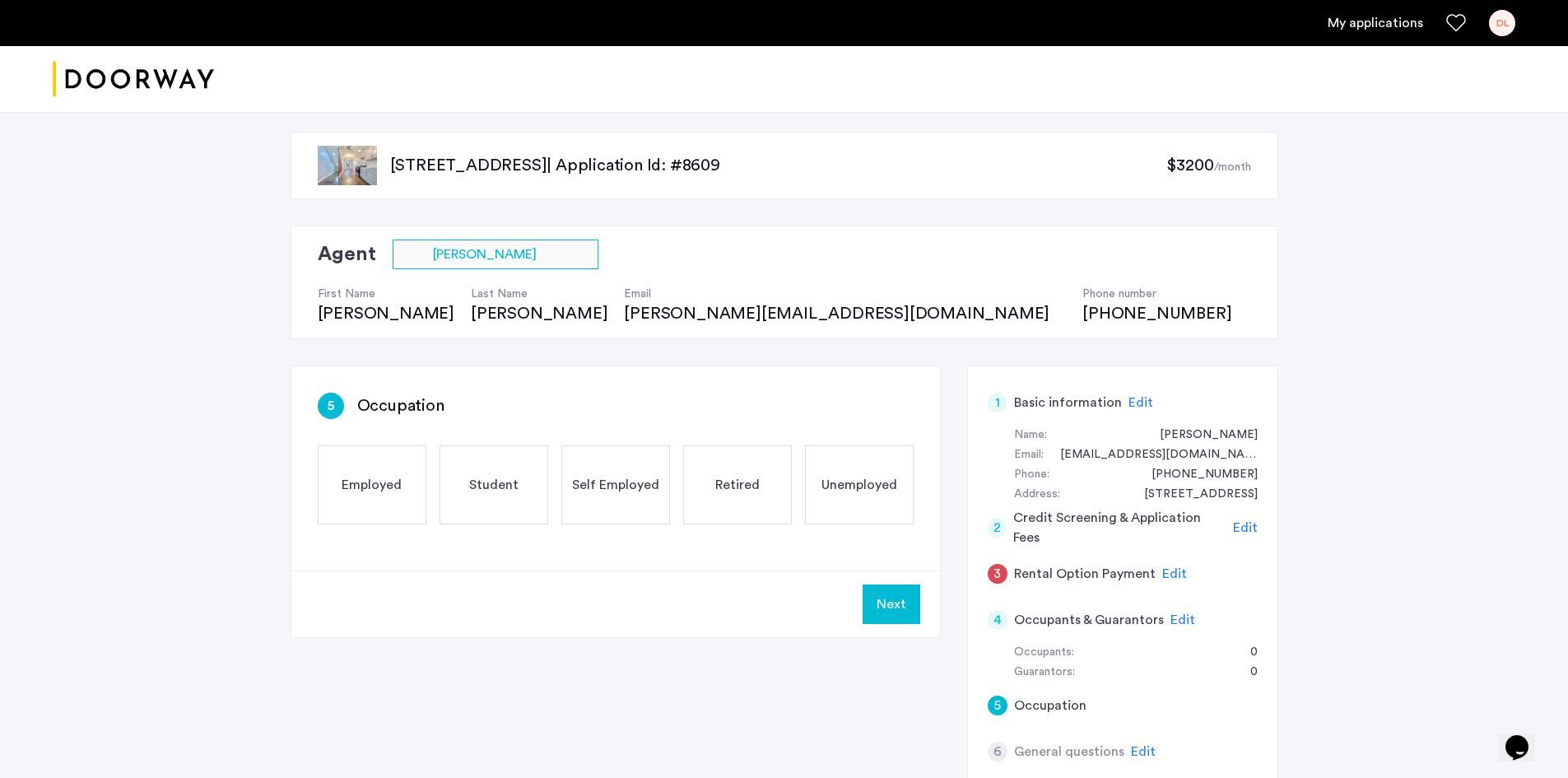
click at [1172, 570] on span "Edit" at bounding box center [1174, 574] width 24 height 14
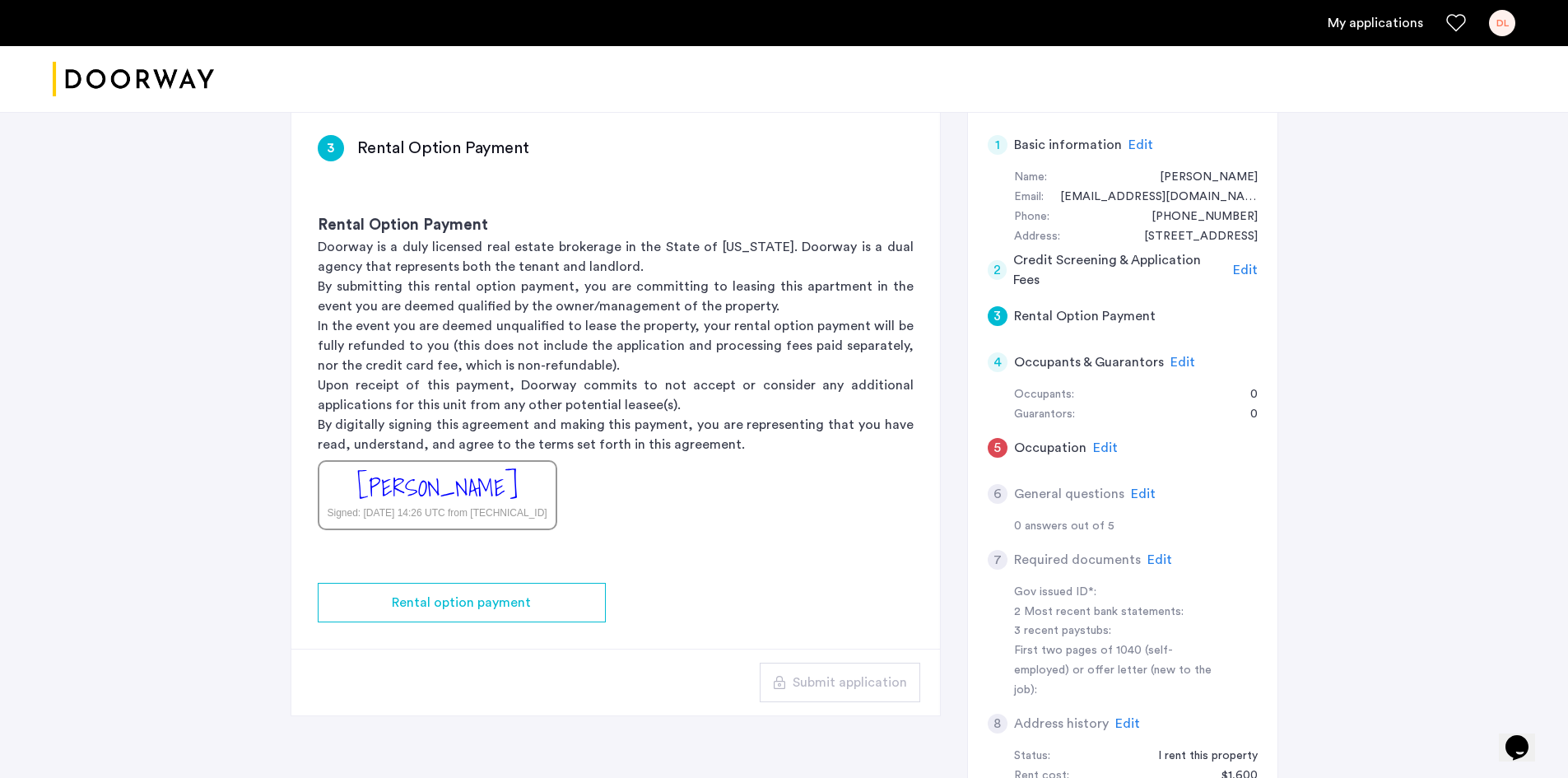
scroll to position [412, 0]
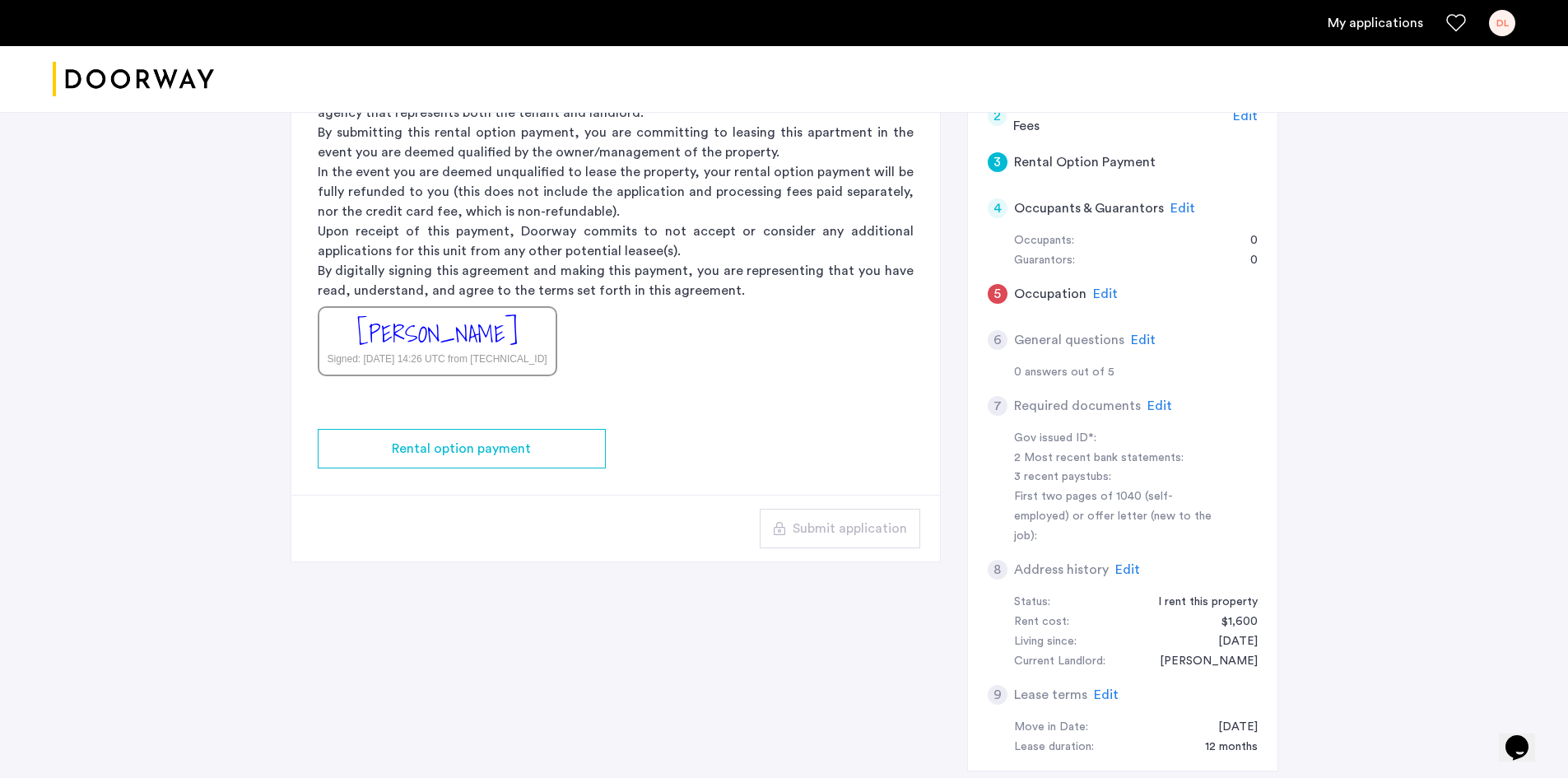
click at [1157, 407] on span "Edit" at bounding box center [1159, 406] width 24 height 14
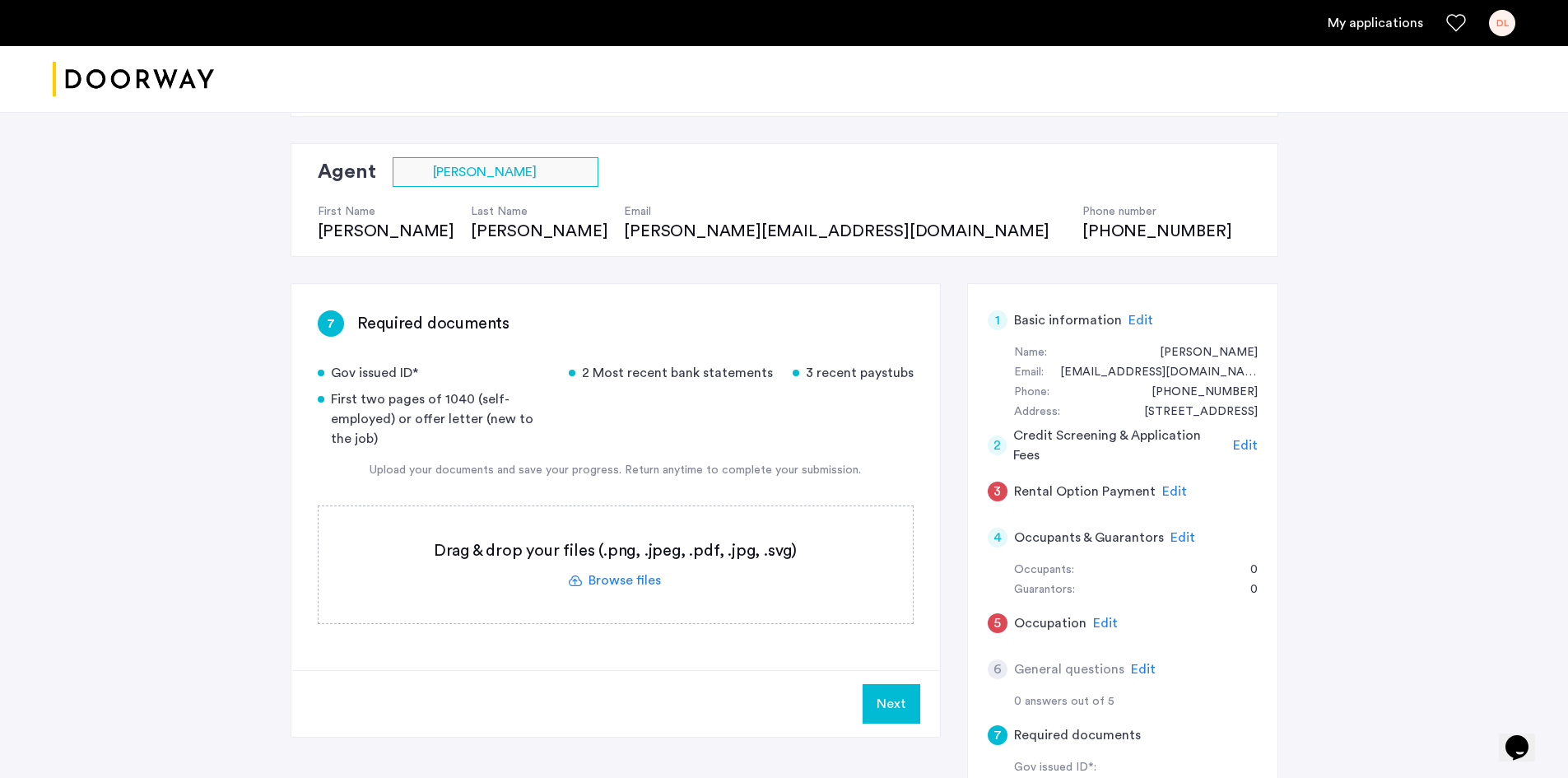
scroll to position [165, 0]
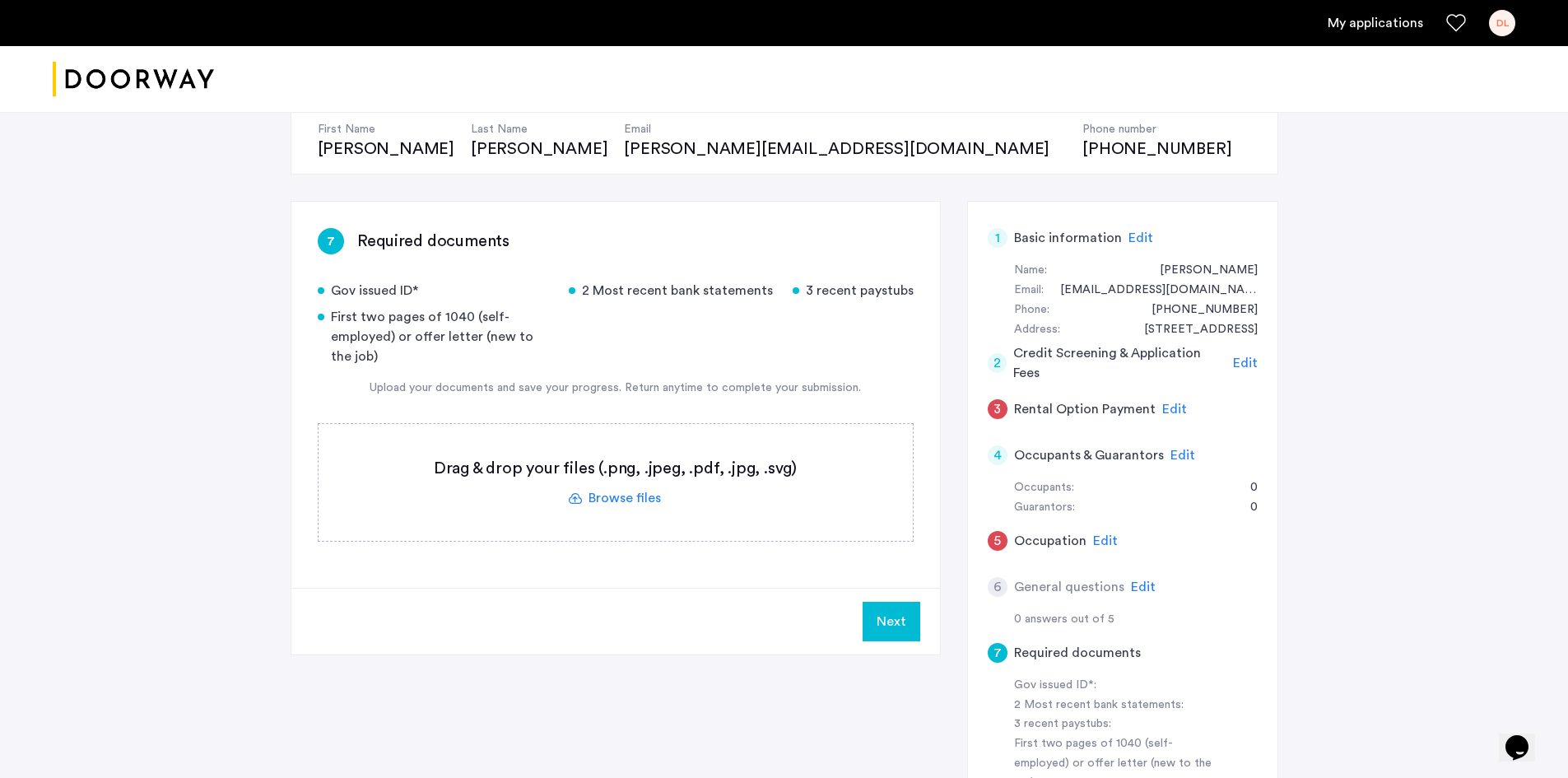
click at [1180, 457] on span "Edit" at bounding box center [1182, 455] width 24 height 14
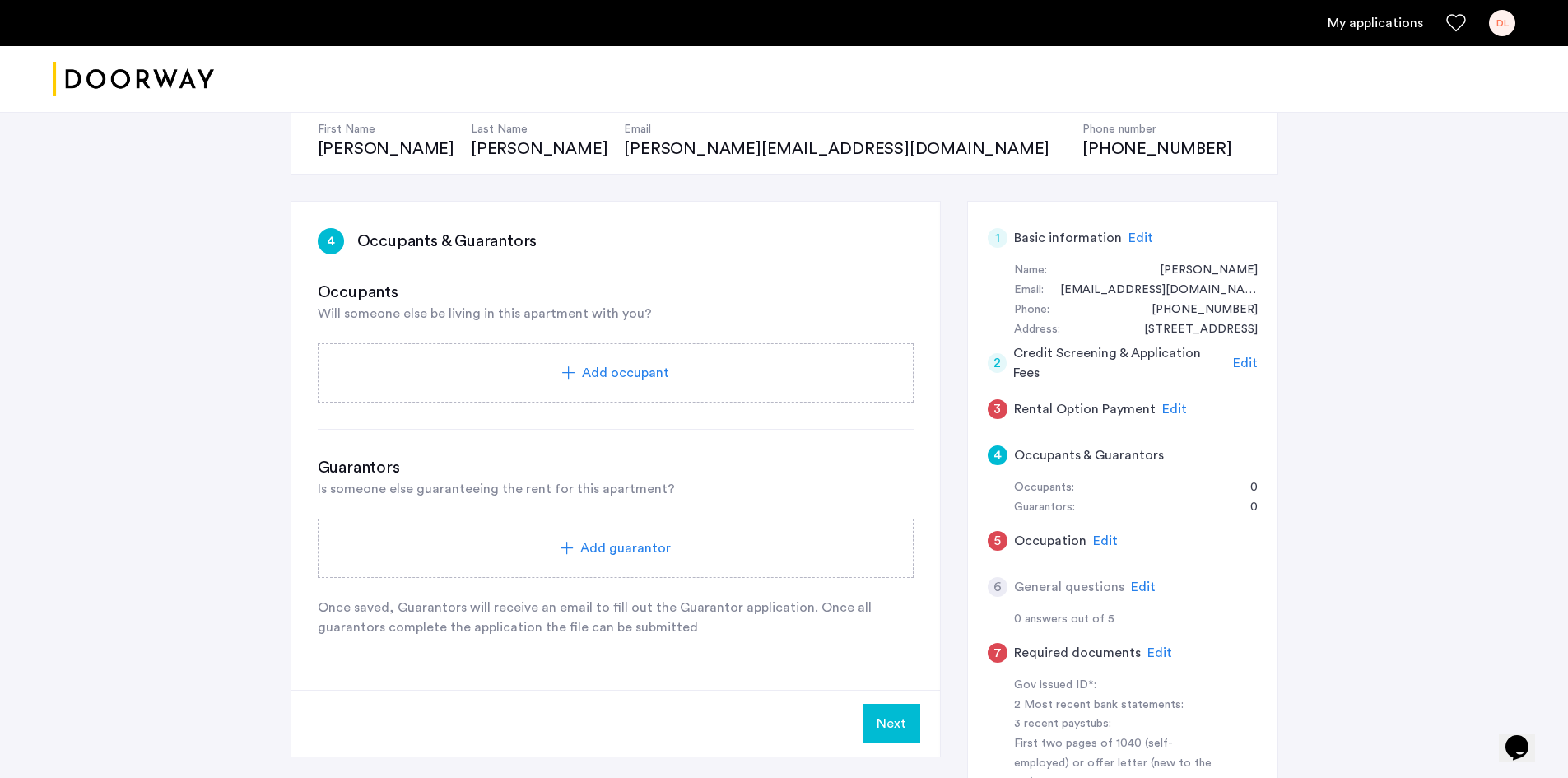
click at [1248, 362] on span "Edit" at bounding box center [1245, 363] width 24 height 14
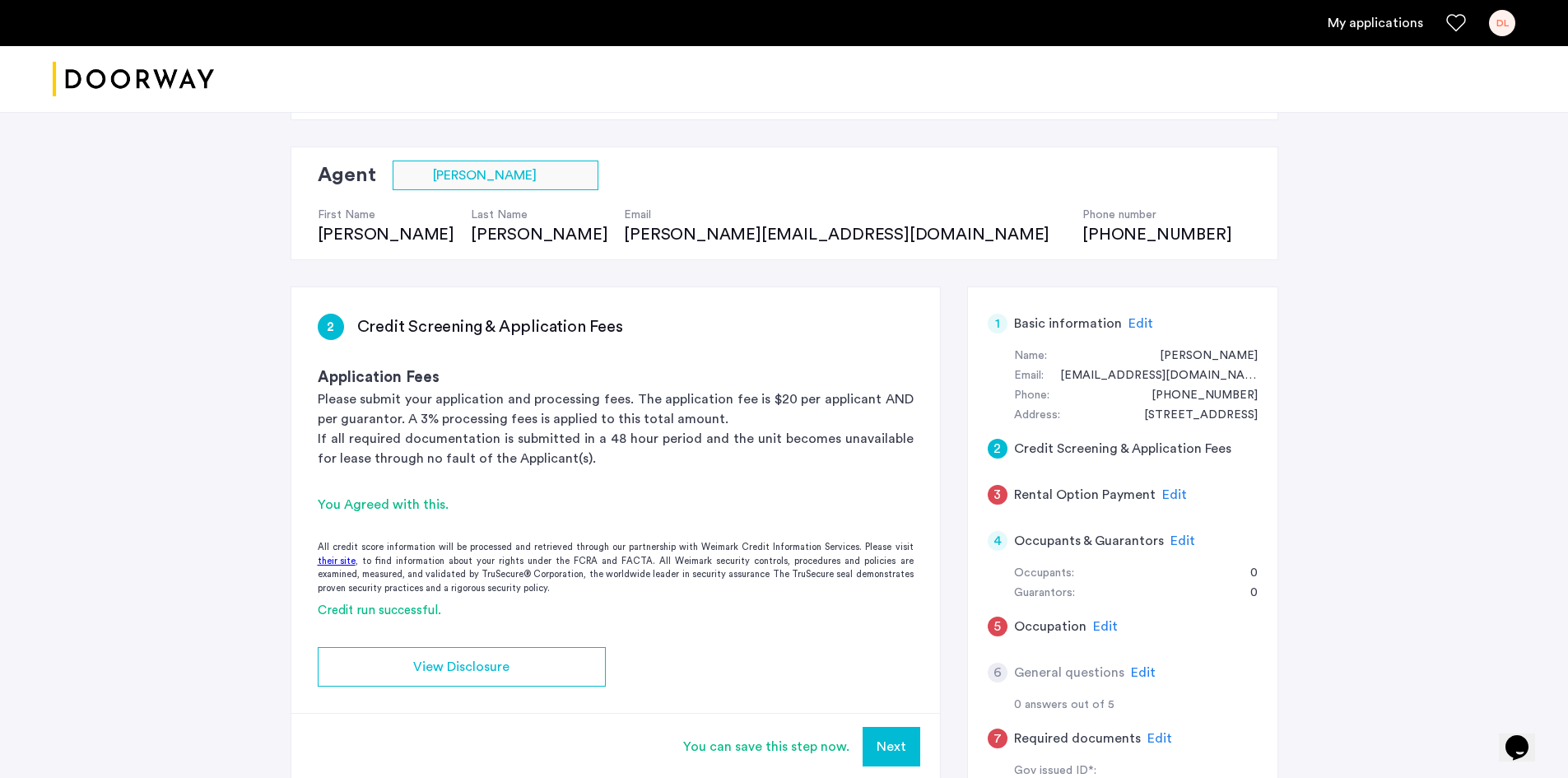
scroll to position [75, 0]
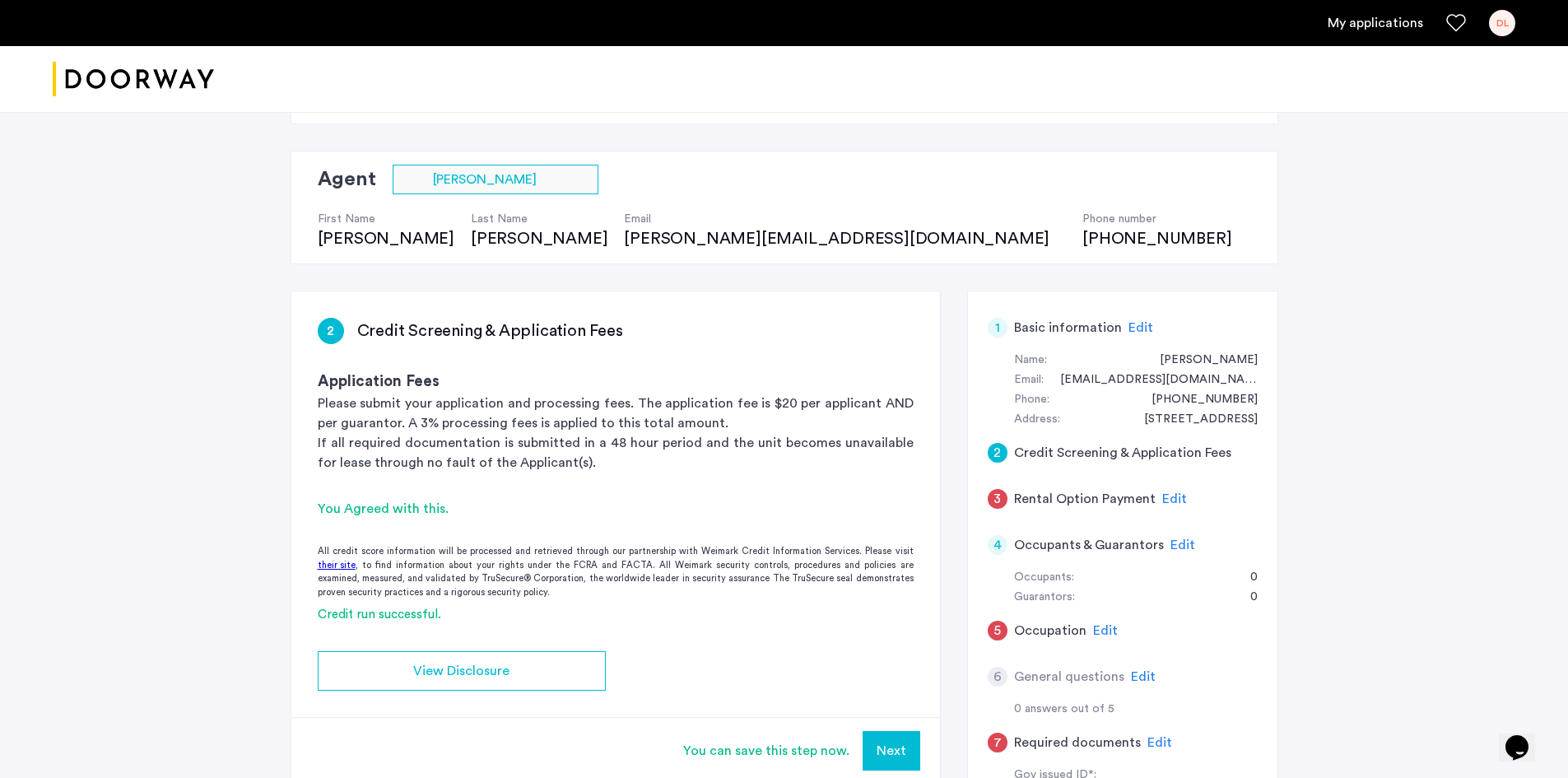
click at [1170, 502] on span "Edit" at bounding box center [1174, 499] width 24 height 14
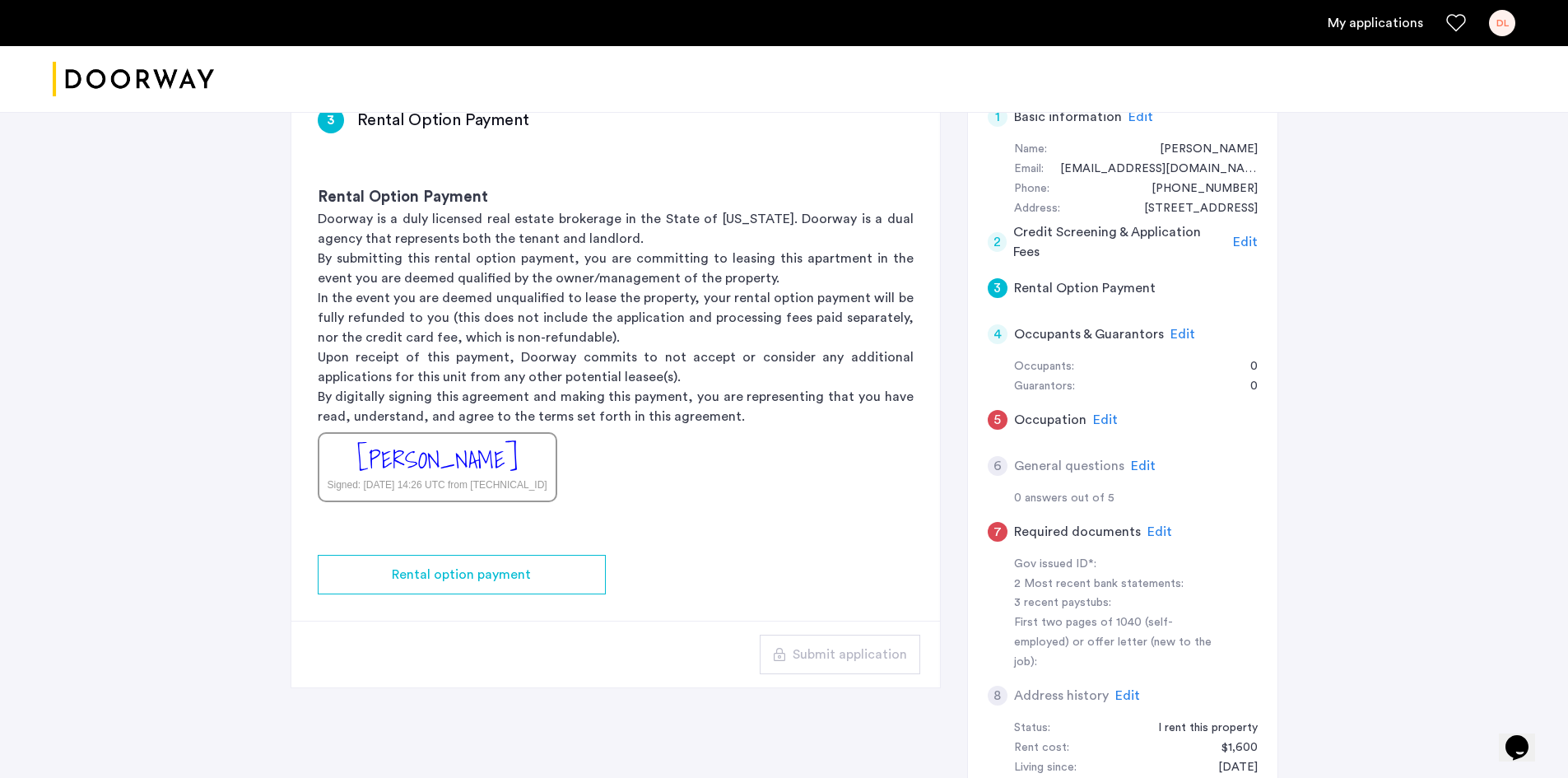
scroll to position [412, 0]
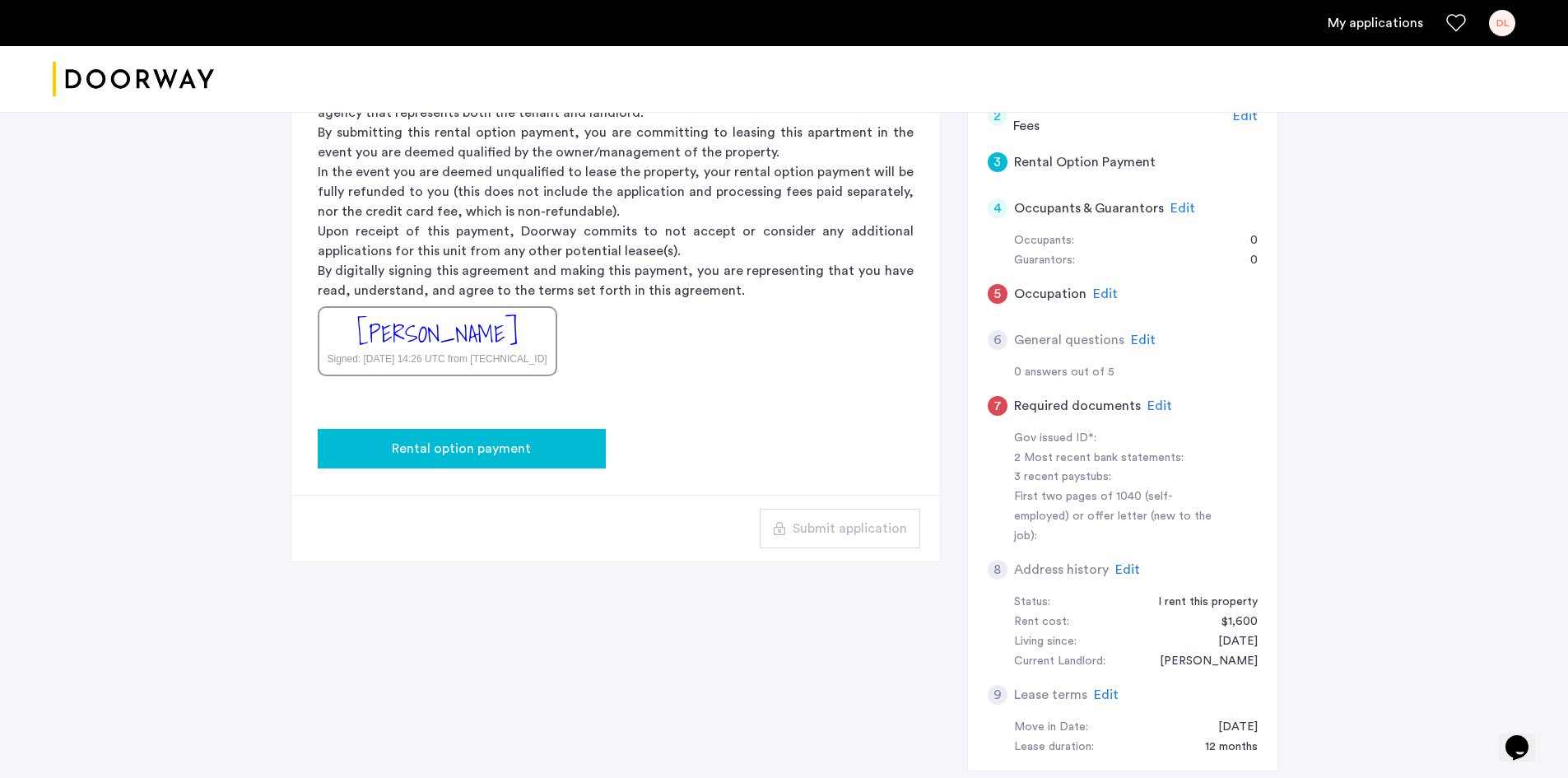
click at [489, 452] on span "Rental option payment" at bounding box center [461, 448] width 140 height 20
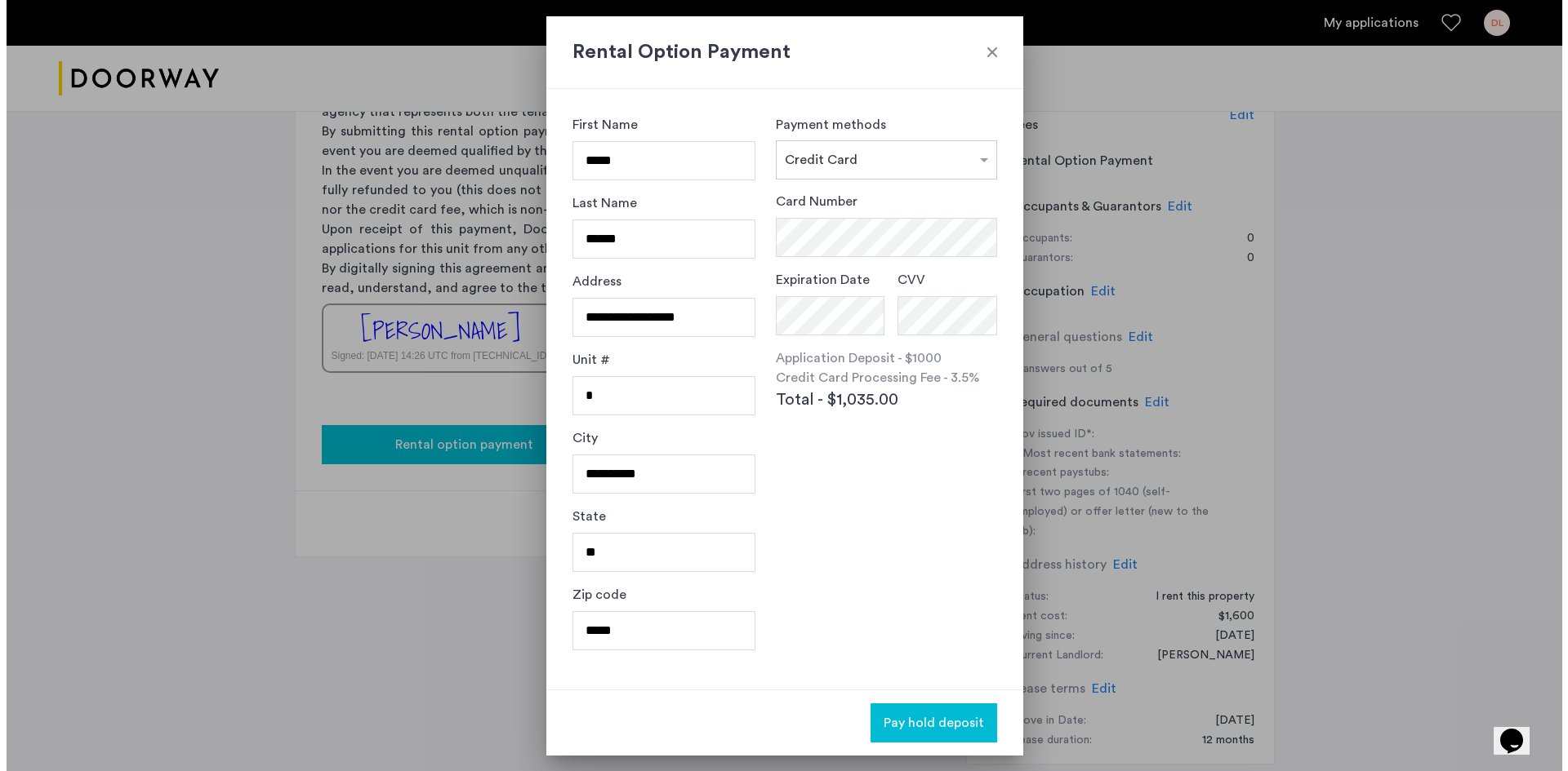
scroll to position [0, 0]
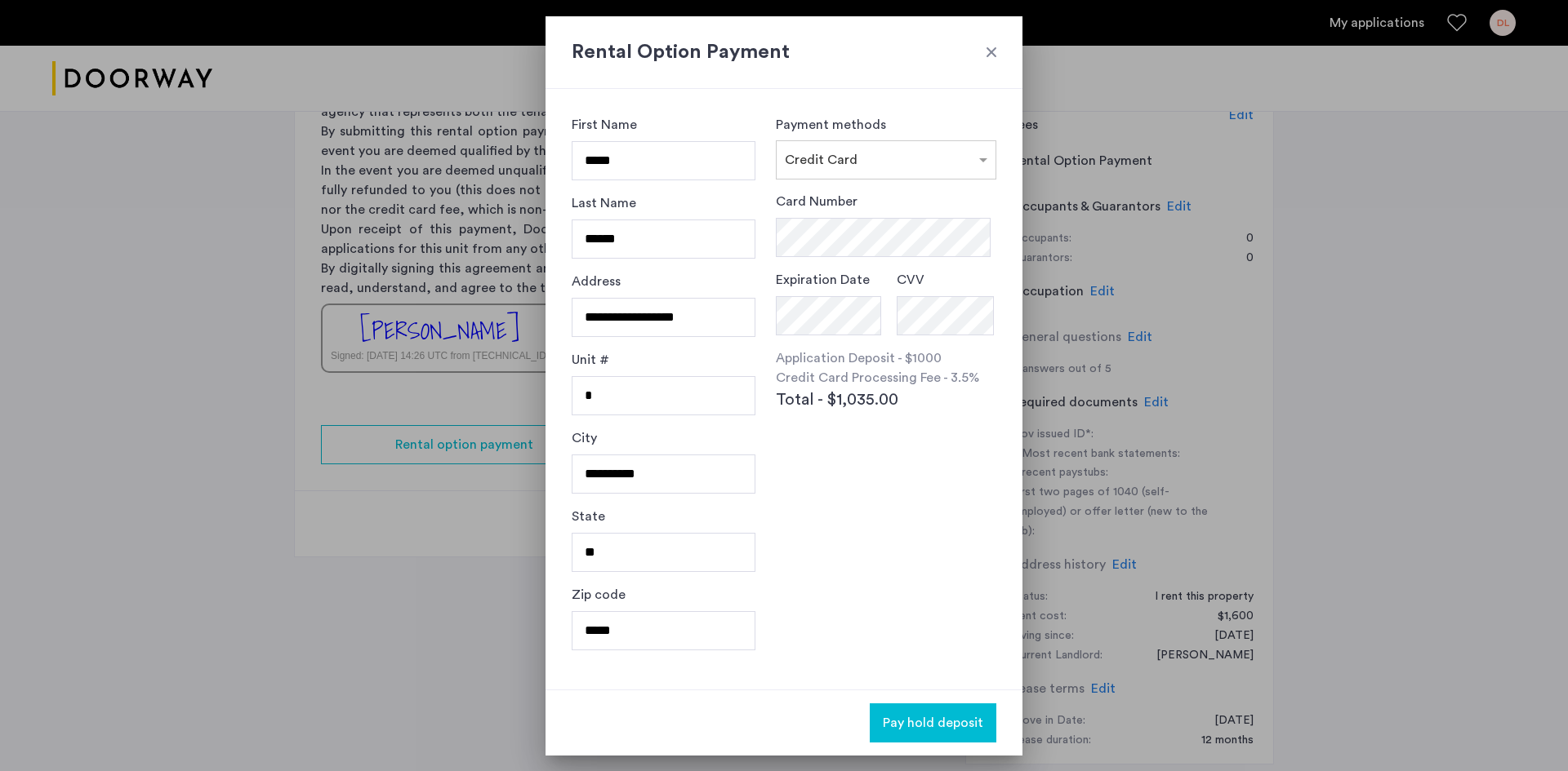
click at [994, 49] on div at bounding box center [991, 52] width 16 height 16
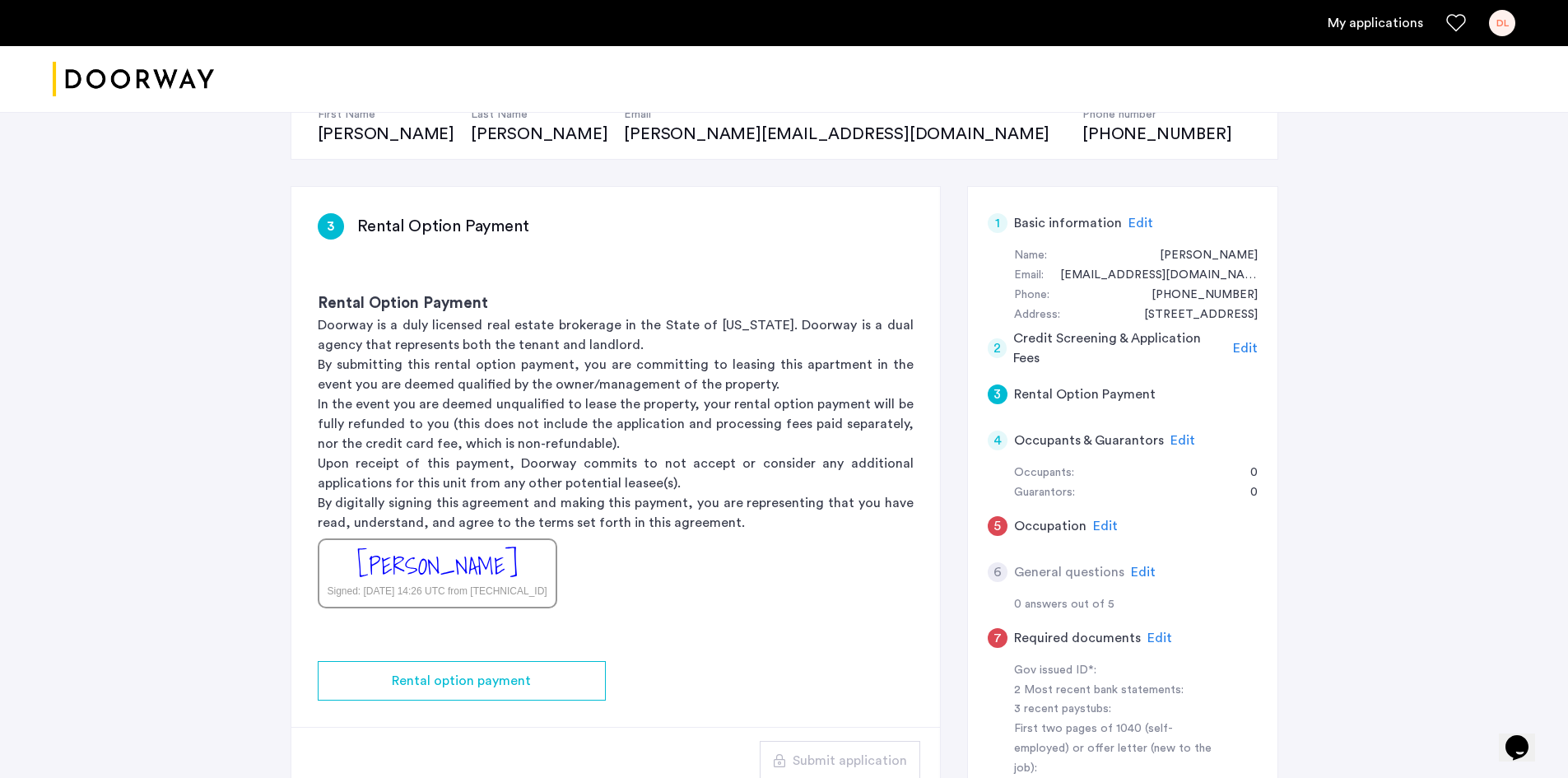
scroll to position [247, 0]
